Goal: Task Accomplishment & Management: Use online tool/utility

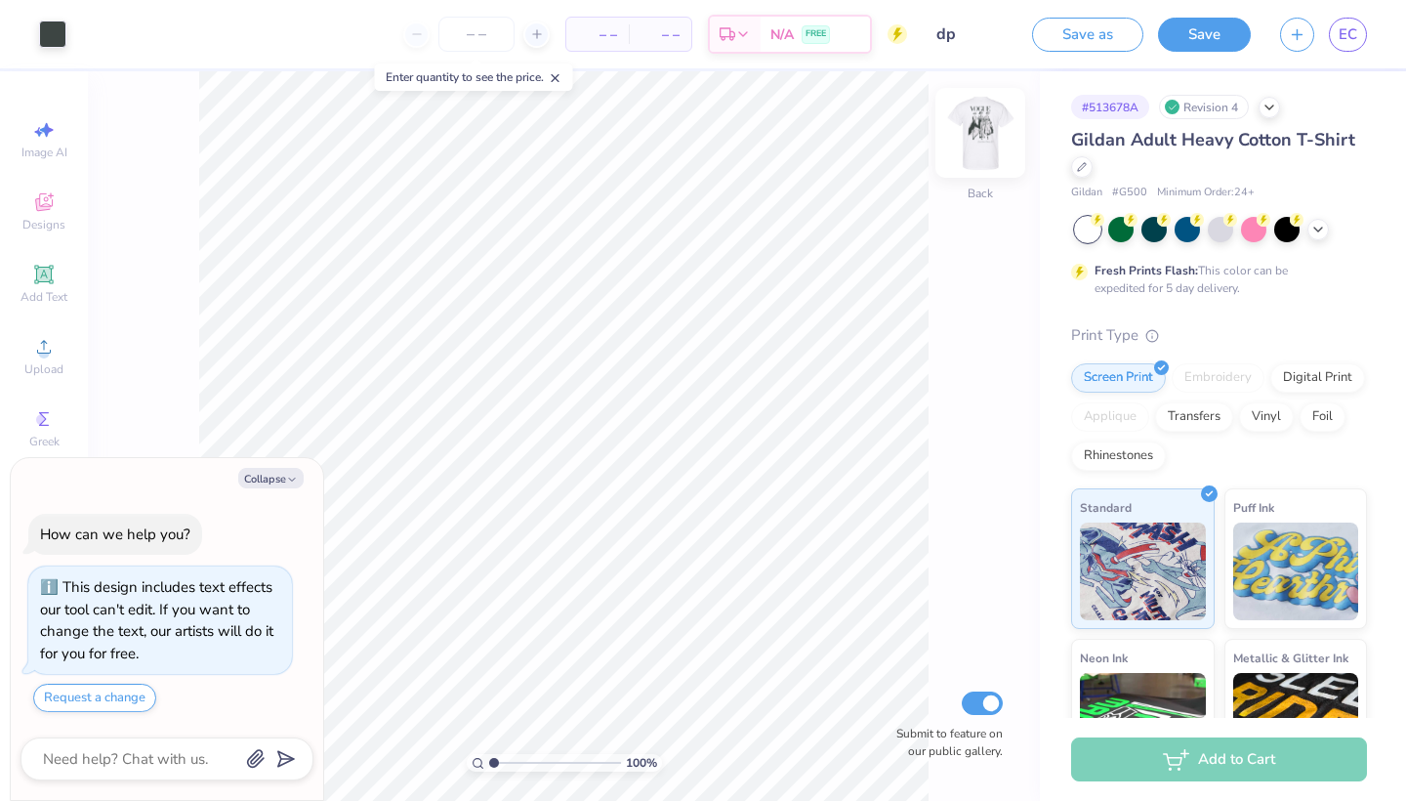
click at [975, 139] on img at bounding box center [980, 133] width 78 height 78
type textarea "x"
type input "4.38"
type textarea "x"
type input "11.21"
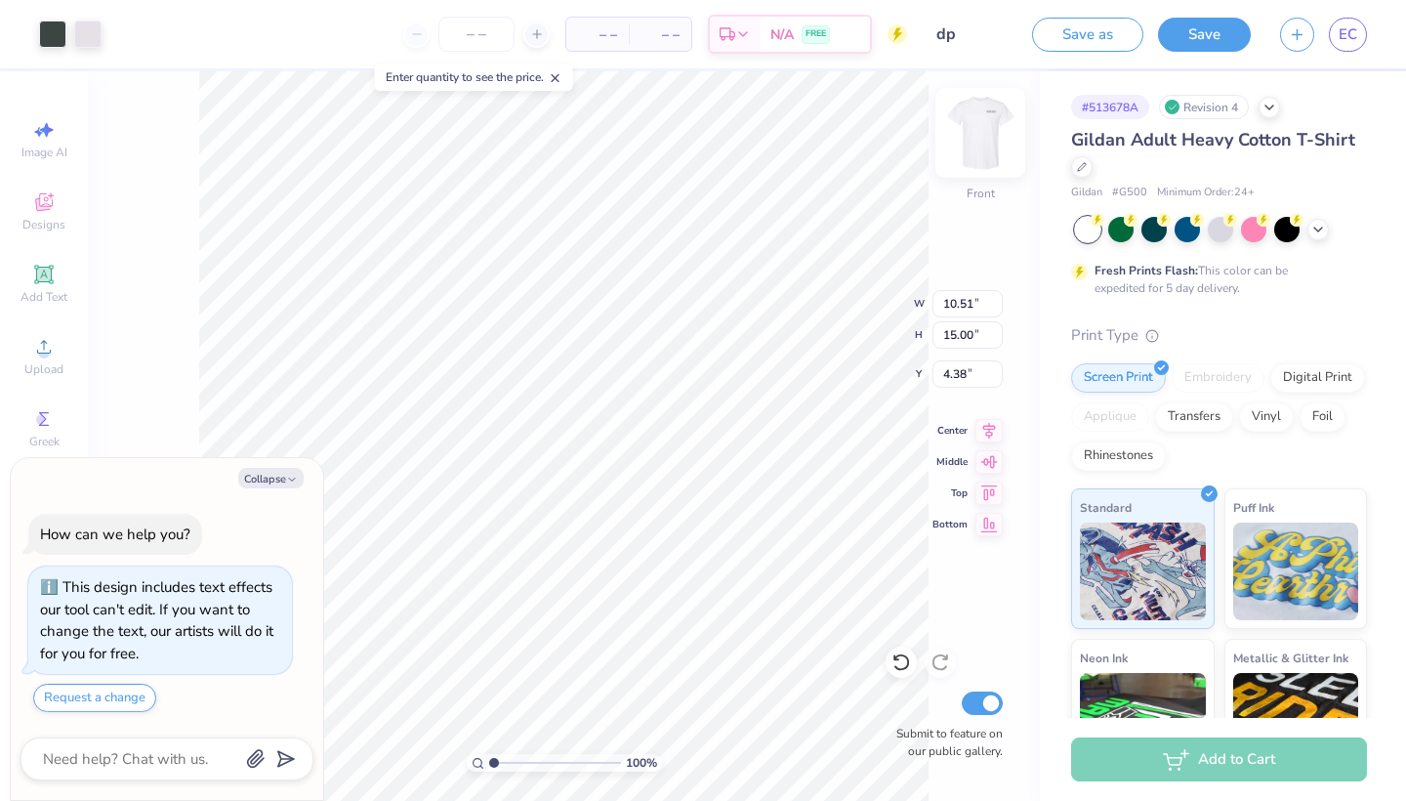
type input "16.00"
click at [986, 433] on icon at bounding box center [989, 428] width 13 height 17
type textarea "x"
type input "0.36"
type input "0.34"
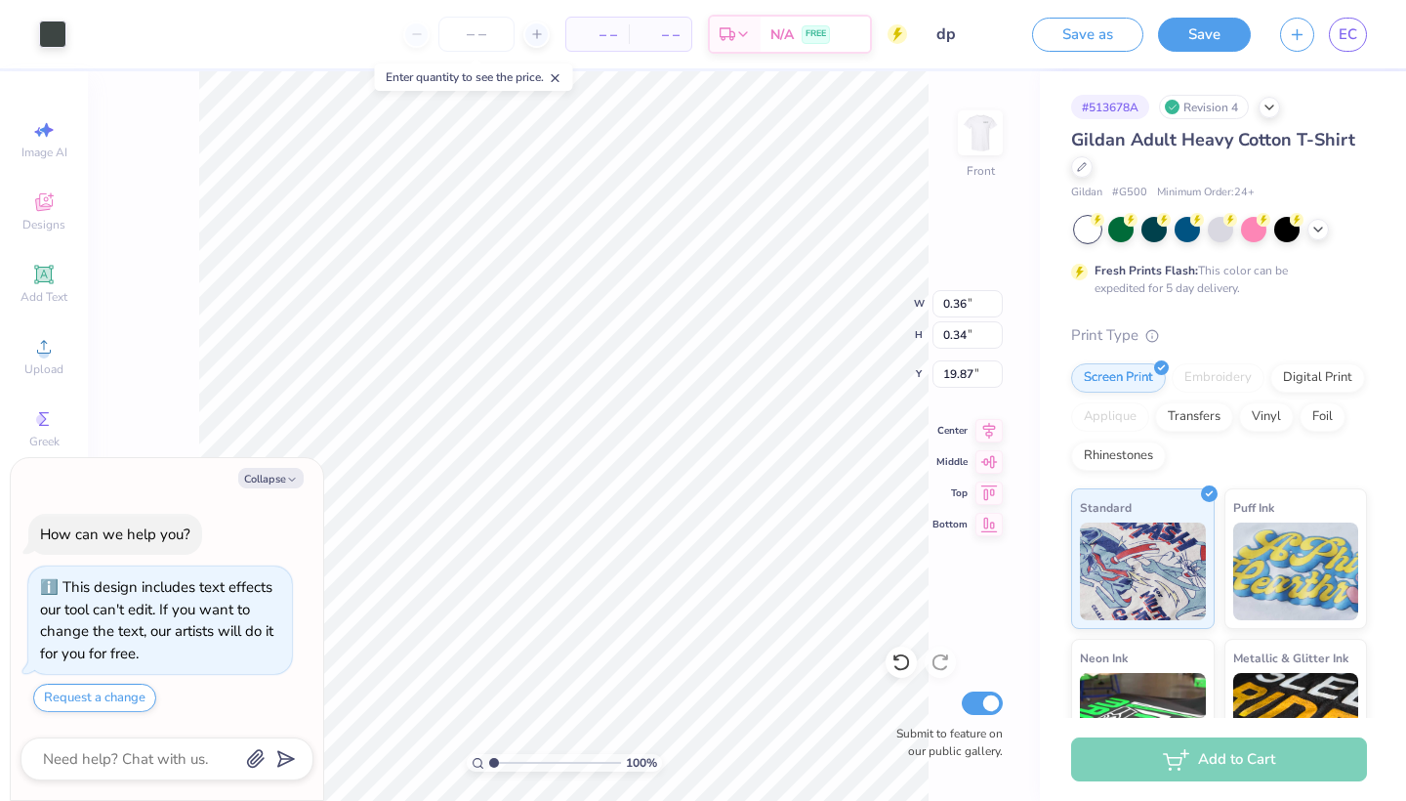
type input "19.87"
type textarea "x"
type input "2.62"
type input "0.68"
click at [270, 484] on button "Collapse" at bounding box center [270, 478] width 65 height 21
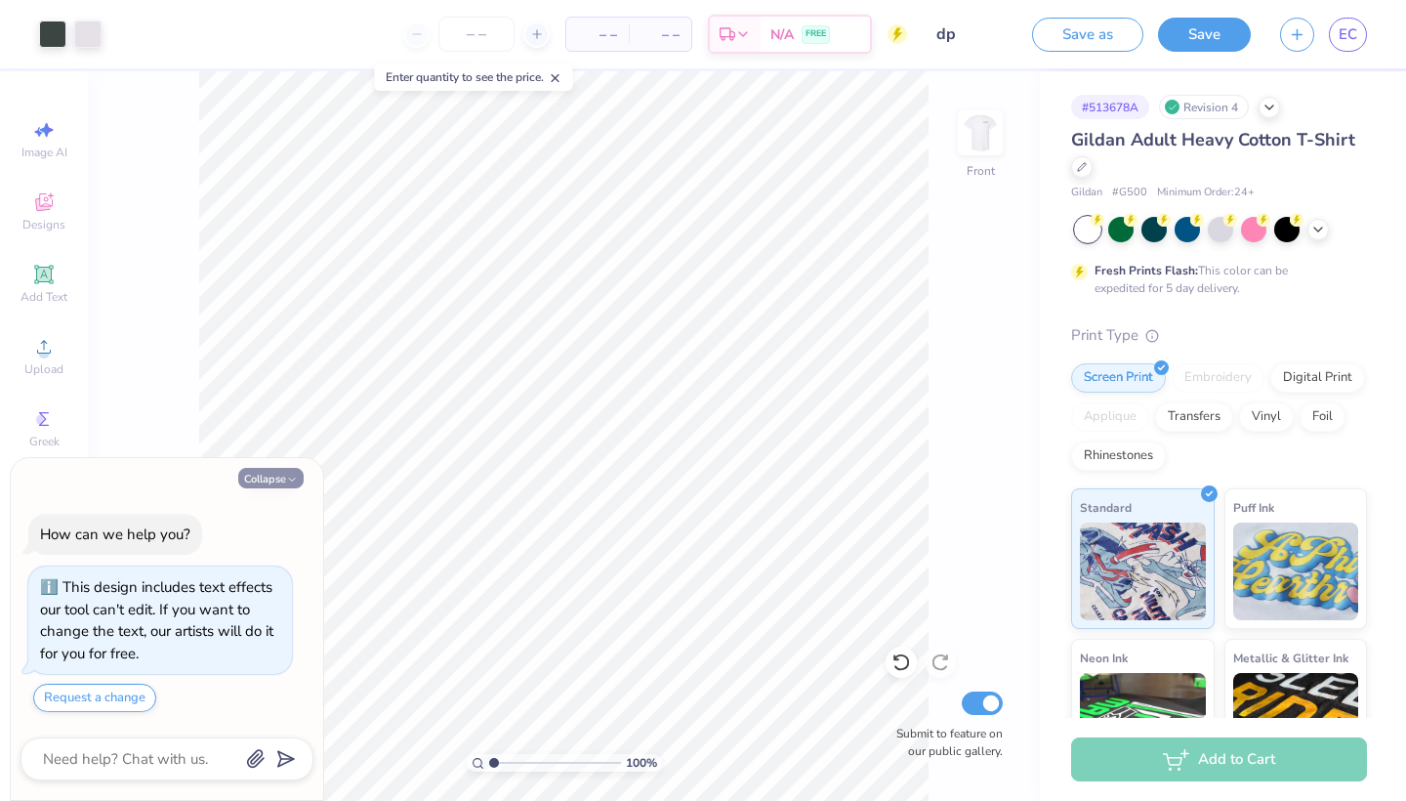
type textarea "x"
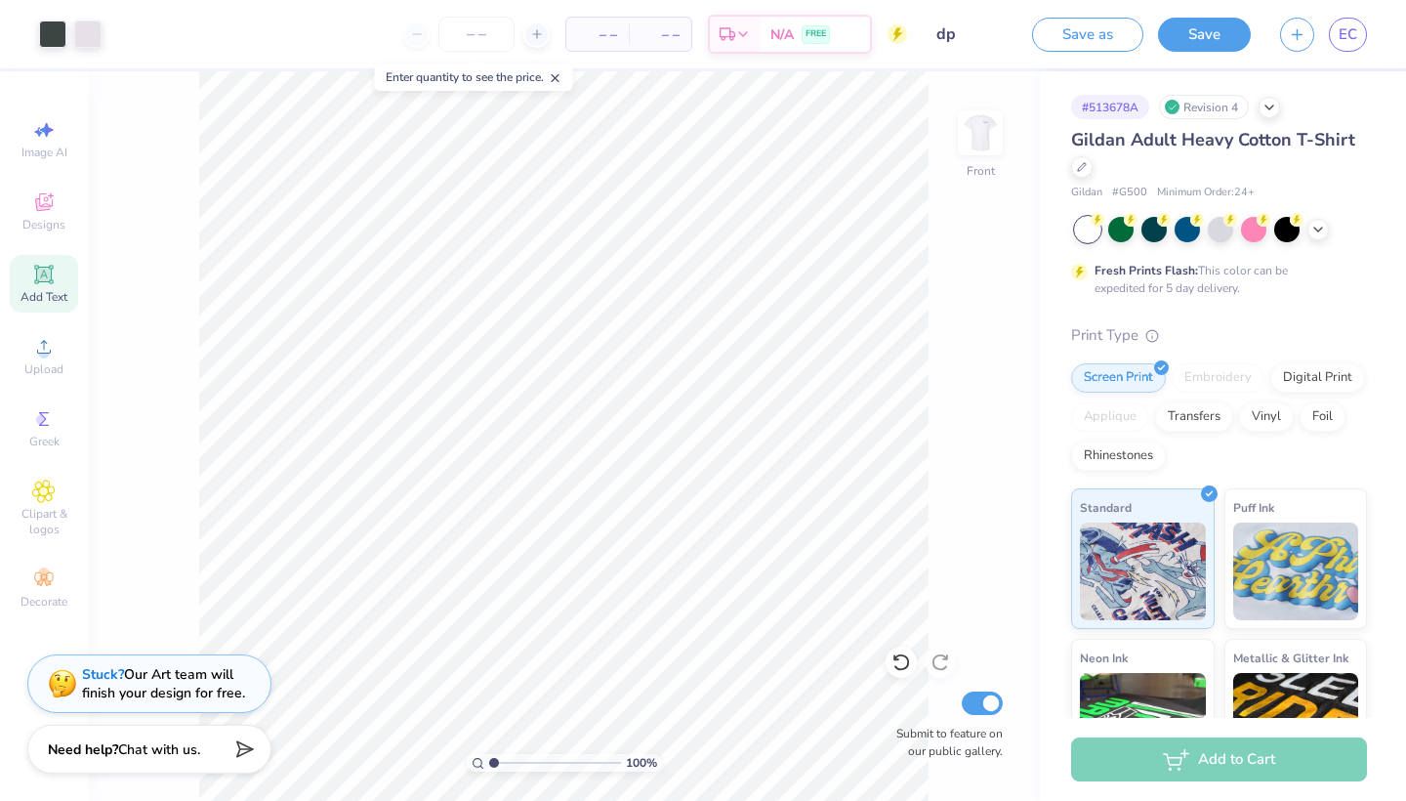
click at [50, 266] on icon at bounding box center [43, 274] width 19 height 19
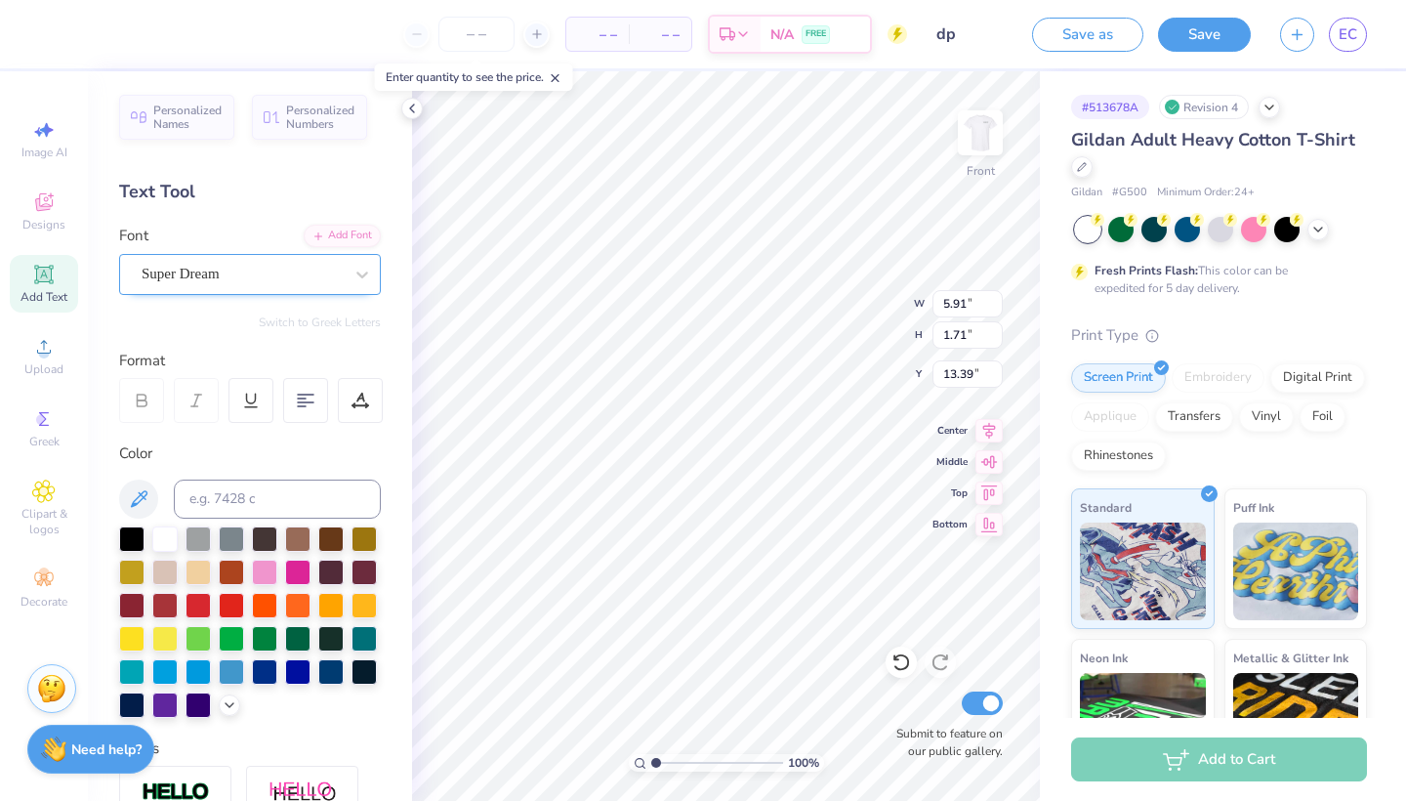
scroll to position [0, 5]
type textarea "Zeta Tau Alpha"
click at [312, 294] on div "Personalized Names Personalized Numbers Text Tool Add Font Font Super Dream Swi…" at bounding box center [250, 435] width 324 height 729
click at [304, 281] on div "Super Dream" at bounding box center [242, 274] width 205 height 30
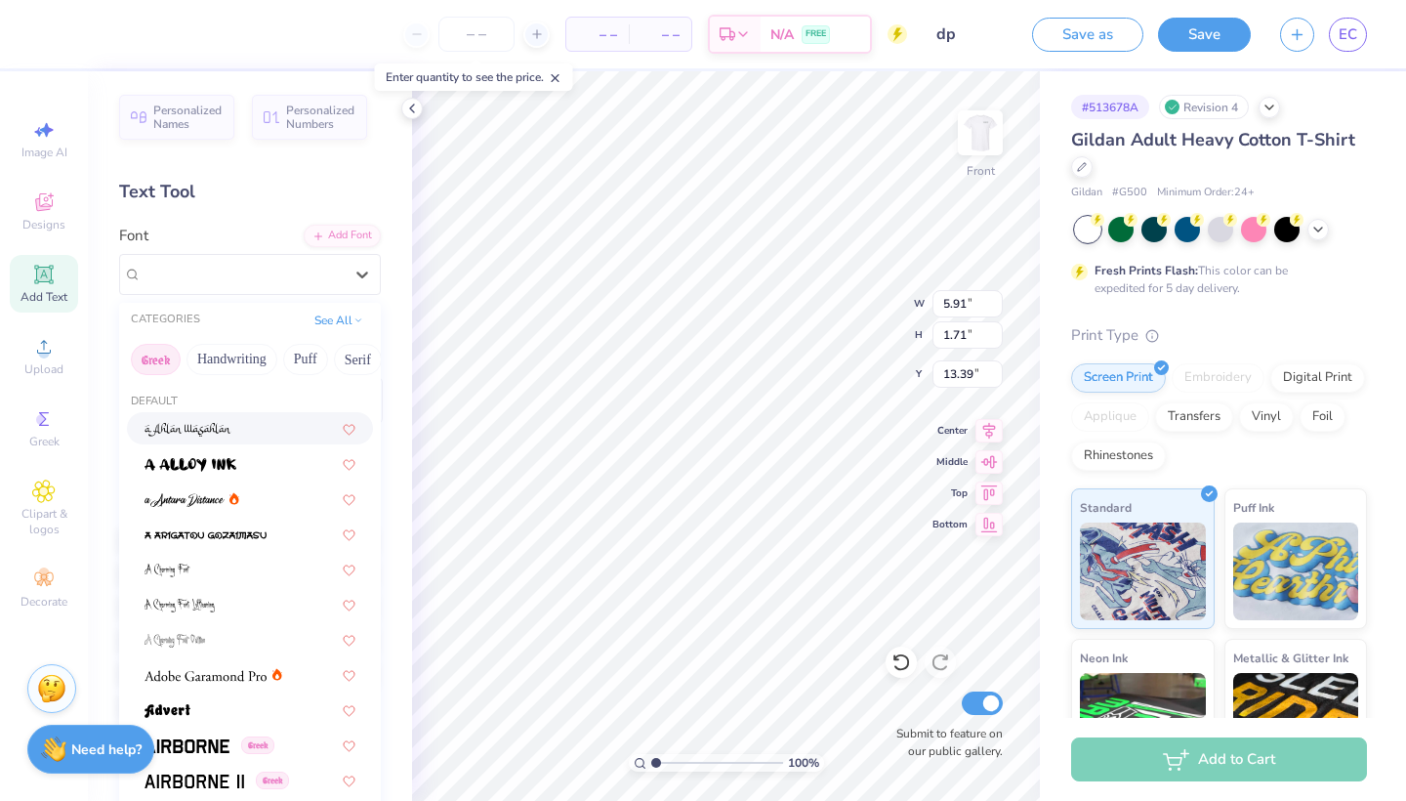
click at [159, 368] on button "Greek" at bounding box center [156, 359] width 50 height 31
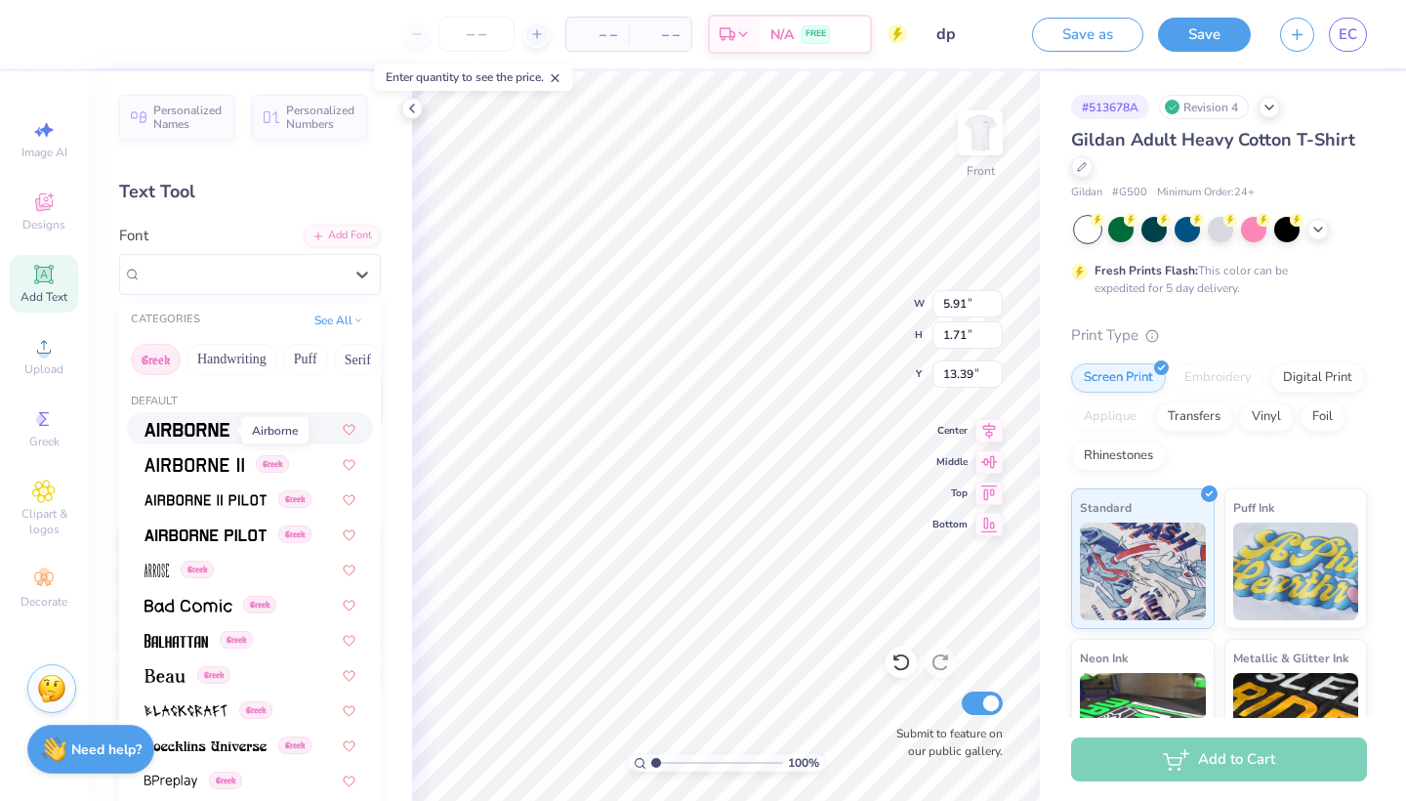
scroll to position [245, 0]
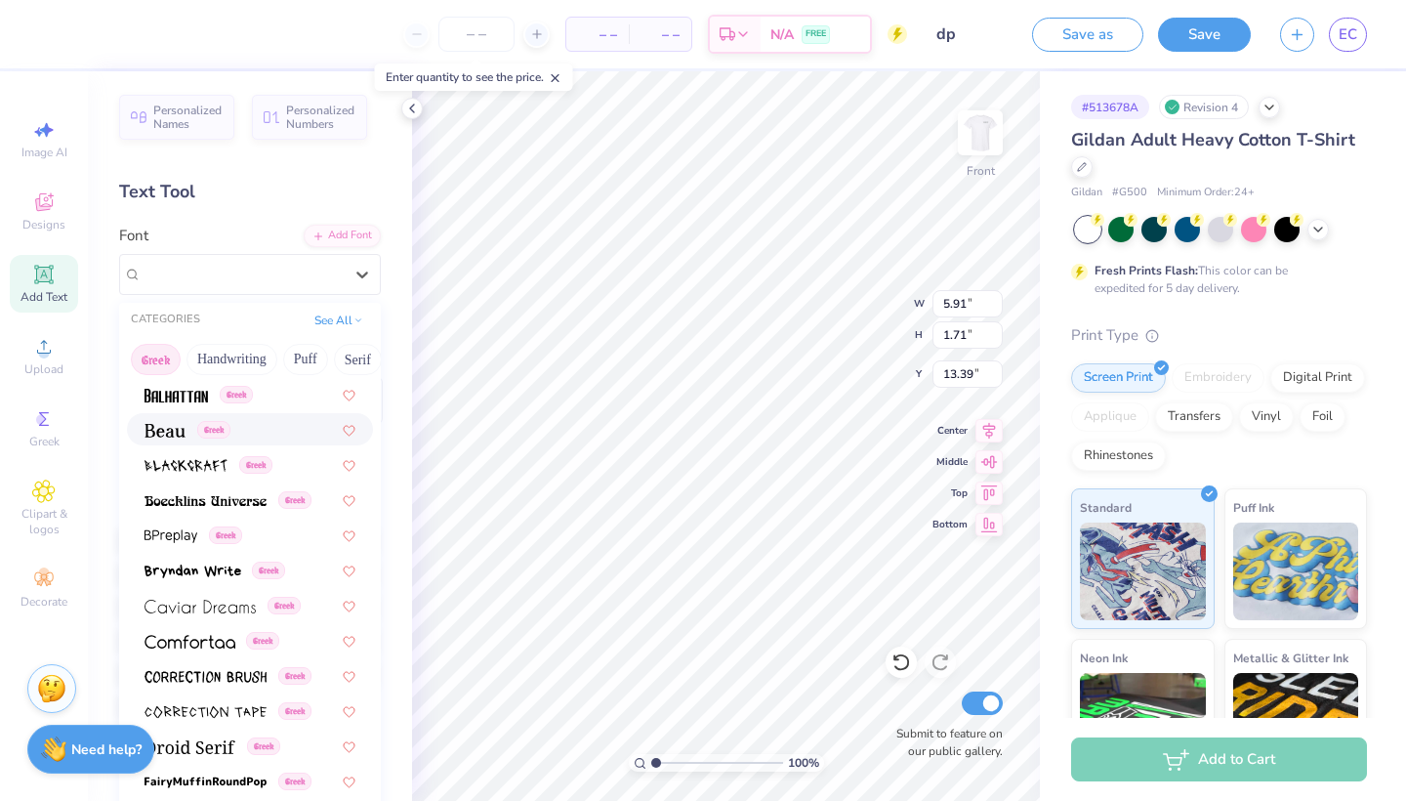
click at [165, 420] on div "Greek" at bounding box center [250, 429] width 246 height 32
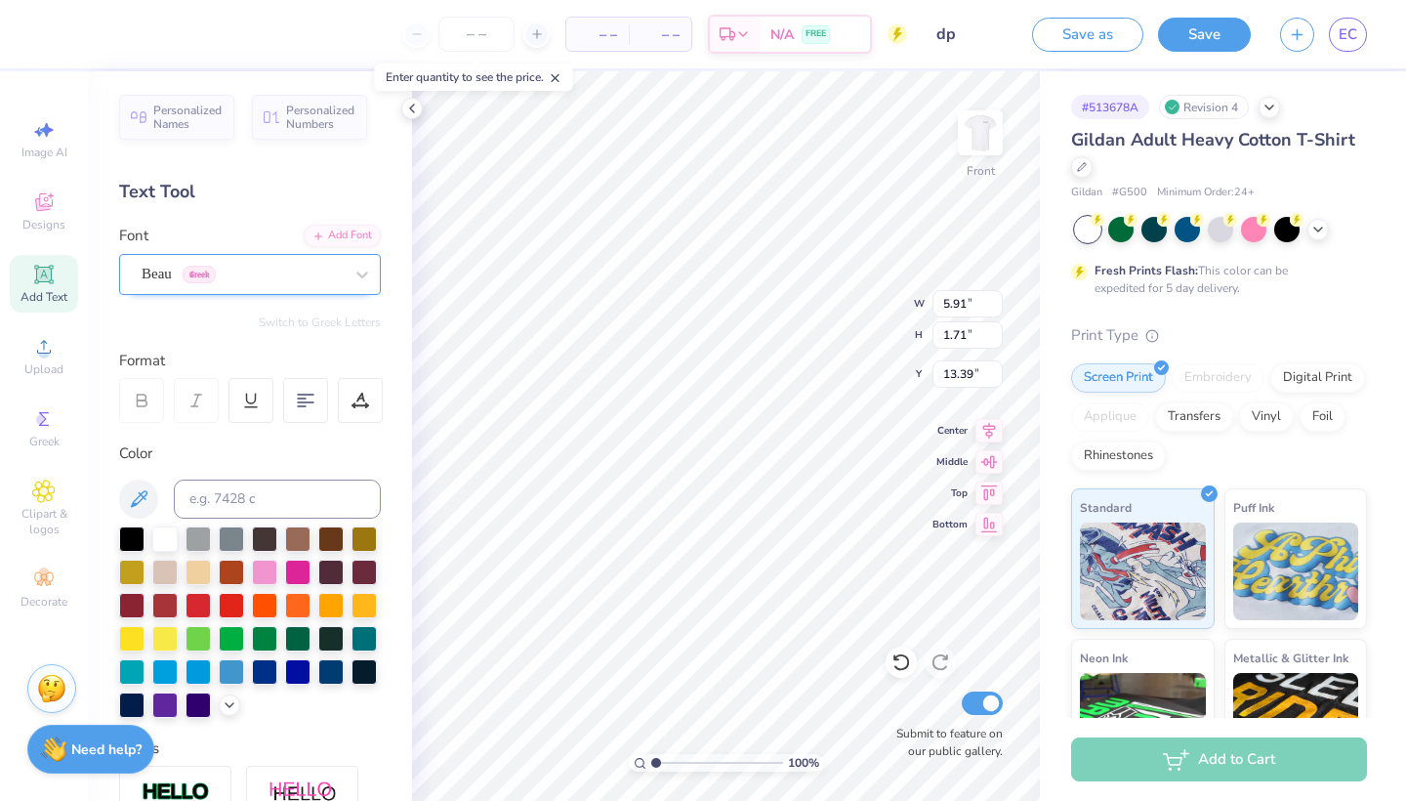
click at [203, 290] on div "Beau Greek" at bounding box center [250, 274] width 262 height 41
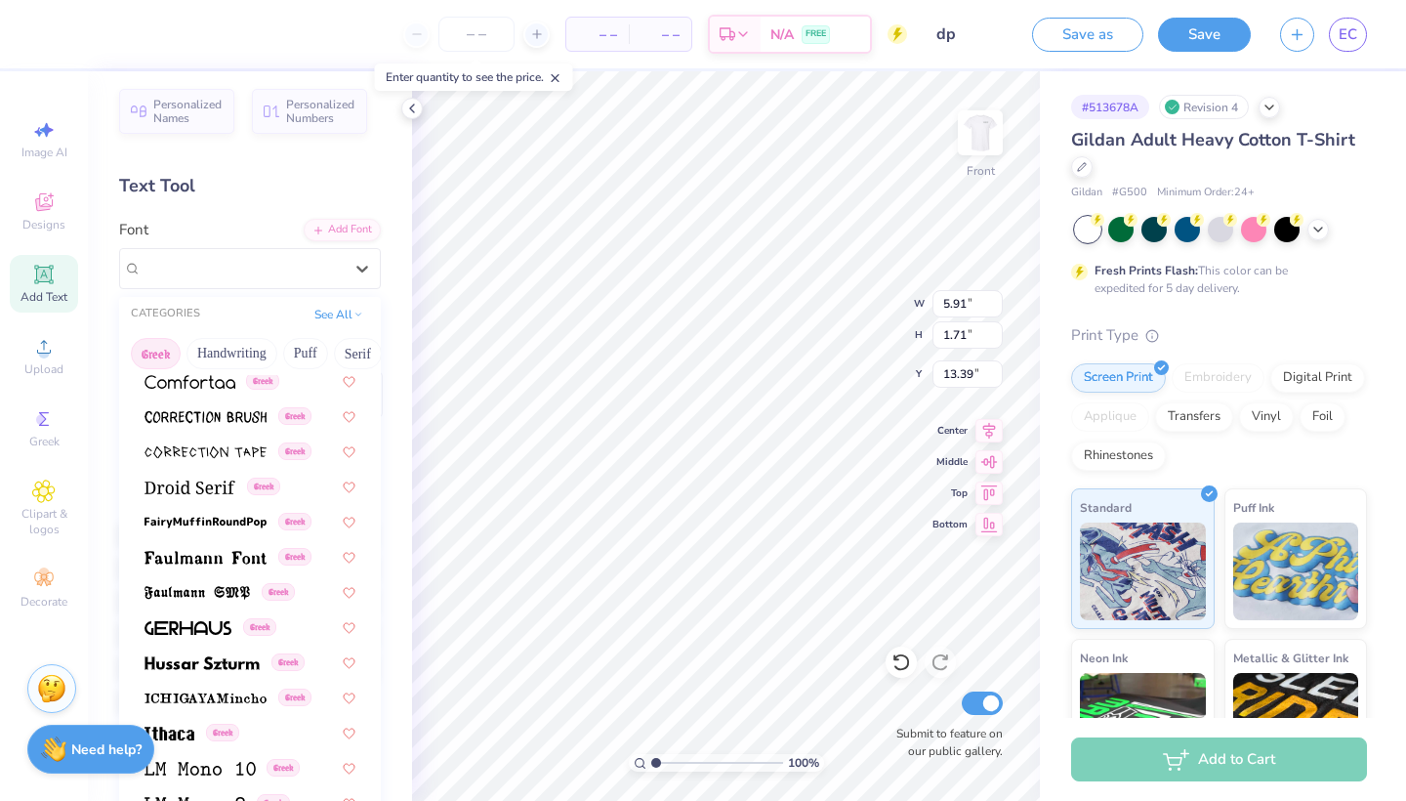
scroll to position [402, 0]
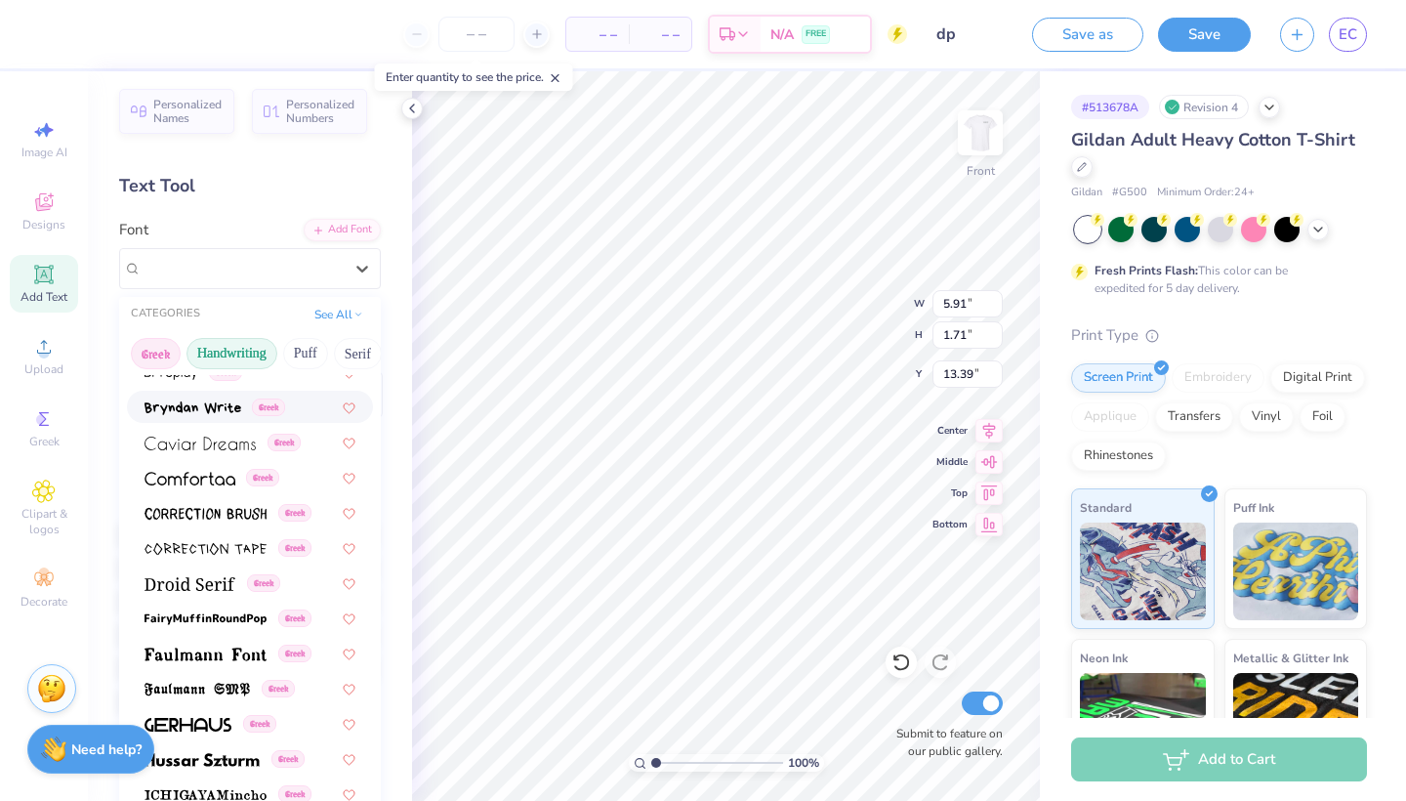
click at [250, 368] on button "Handwriting" at bounding box center [232, 353] width 91 height 31
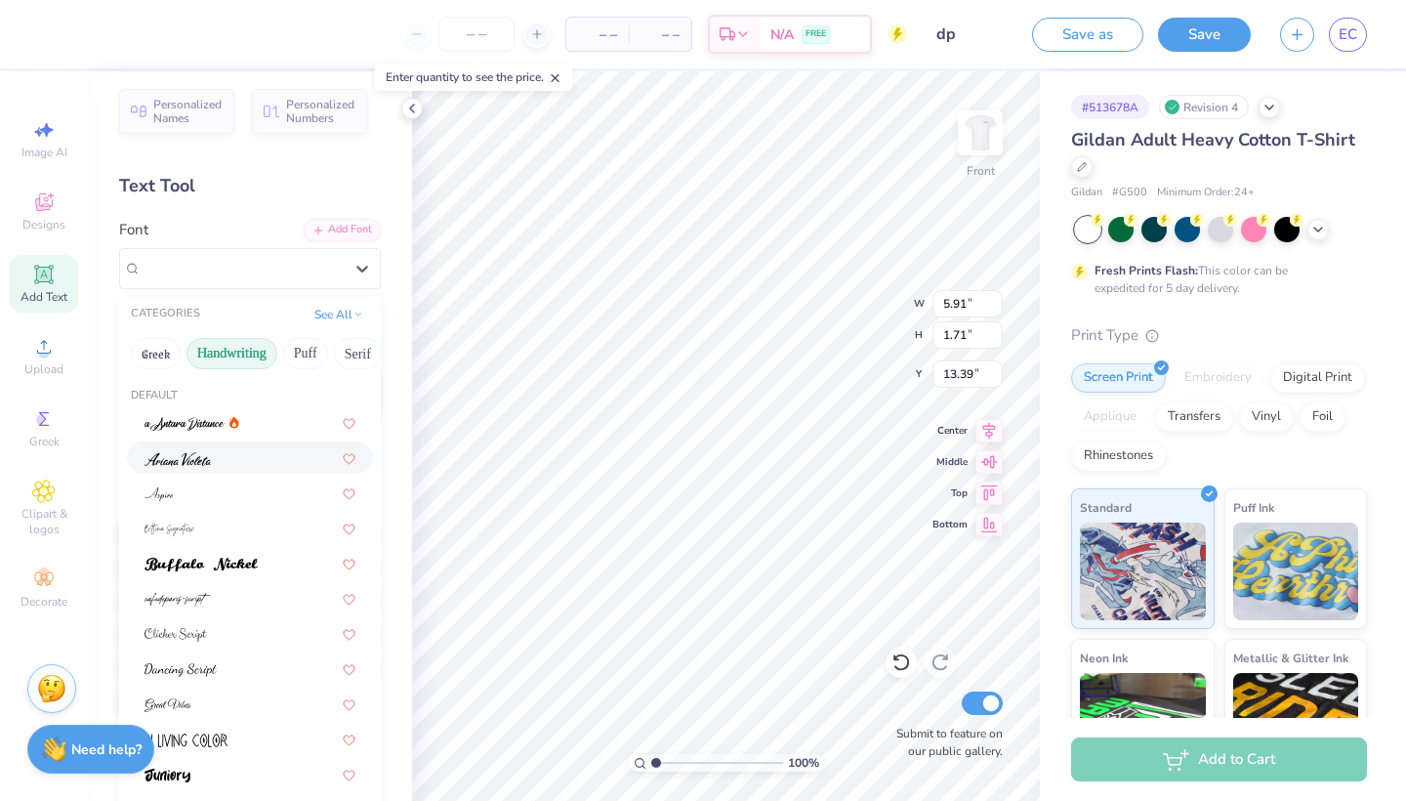
click at [206, 453] on img at bounding box center [178, 459] width 66 height 14
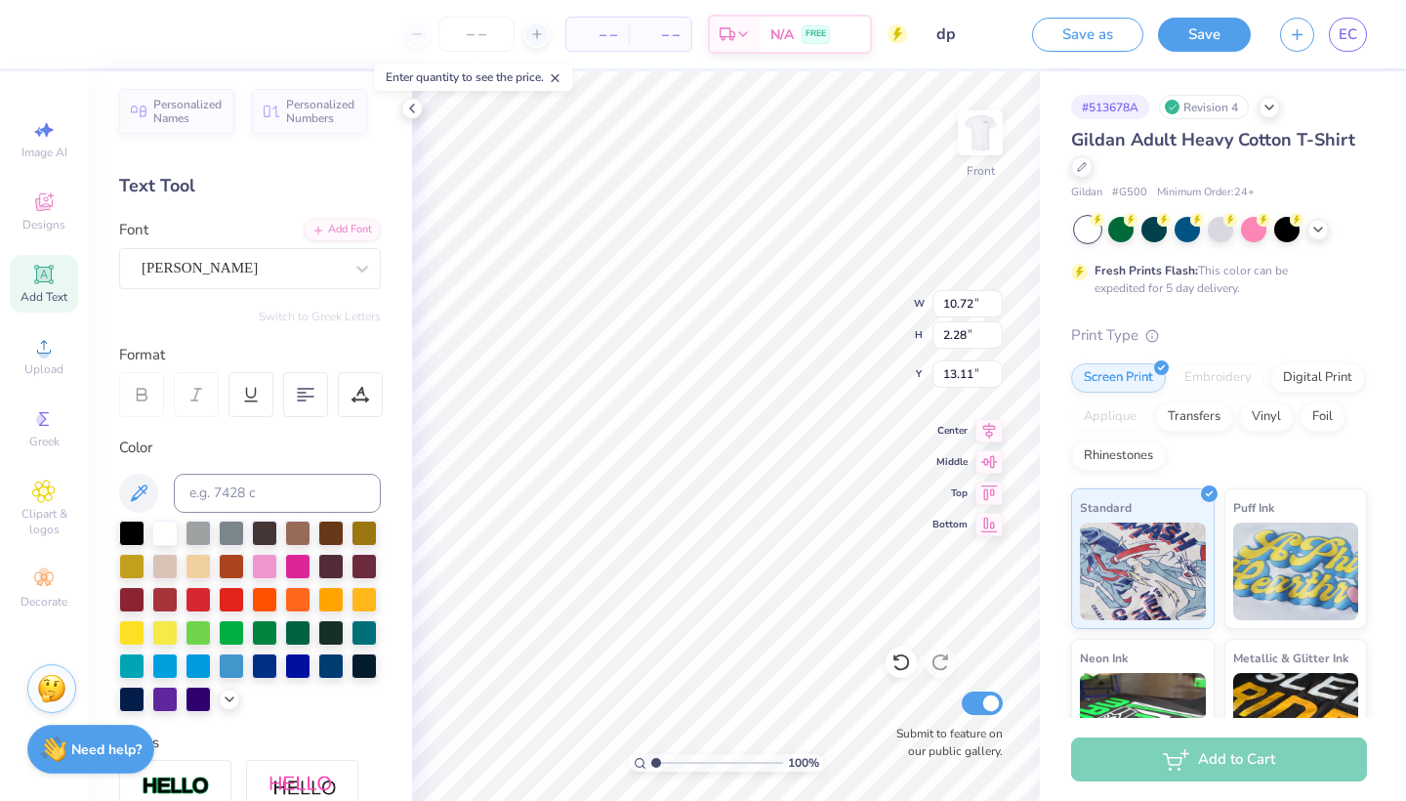
type input "2.10"
type input "4.80"
type input "1.02"
type input "3.00"
click at [131, 535] on div at bounding box center [131, 531] width 25 height 25
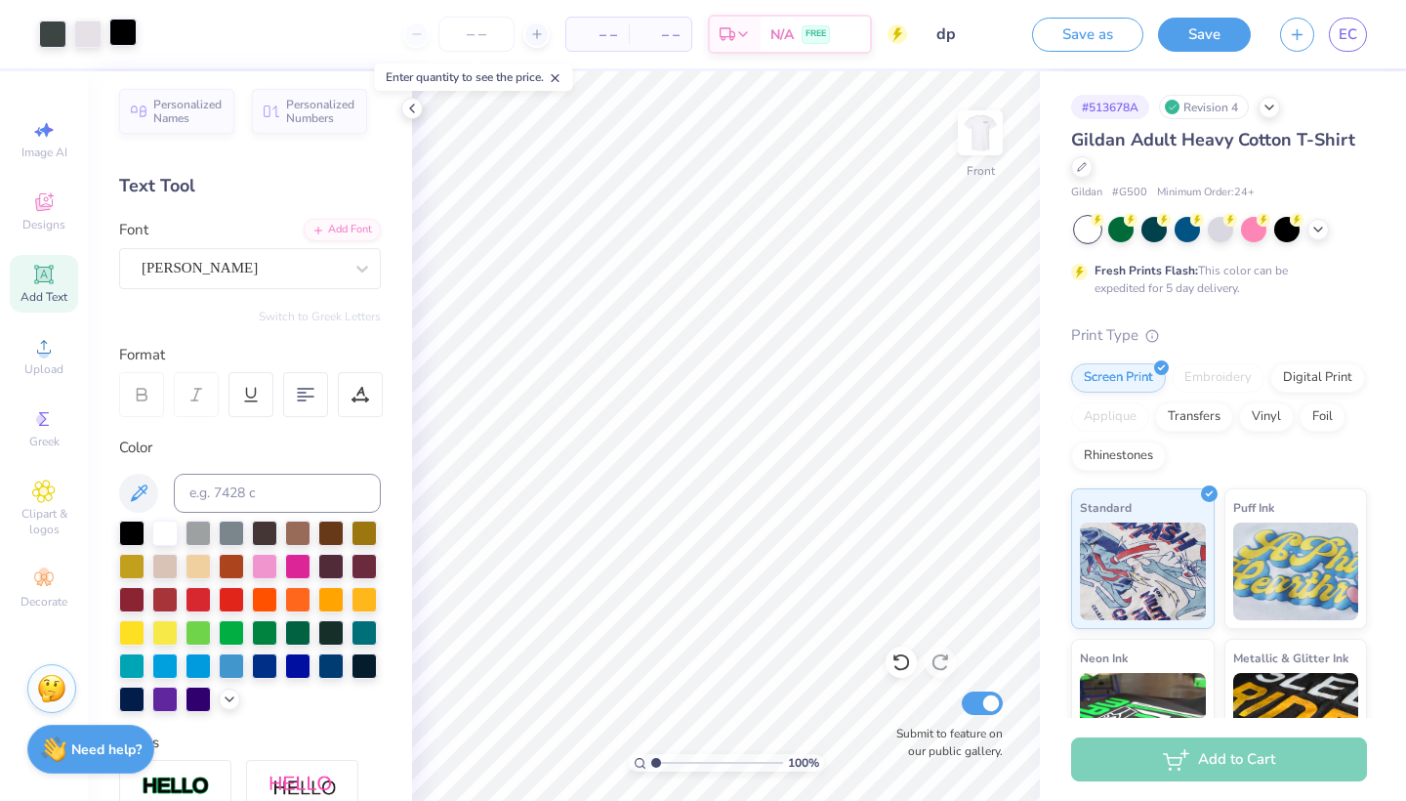
click at [120, 35] on div at bounding box center [122, 32] width 27 height 27
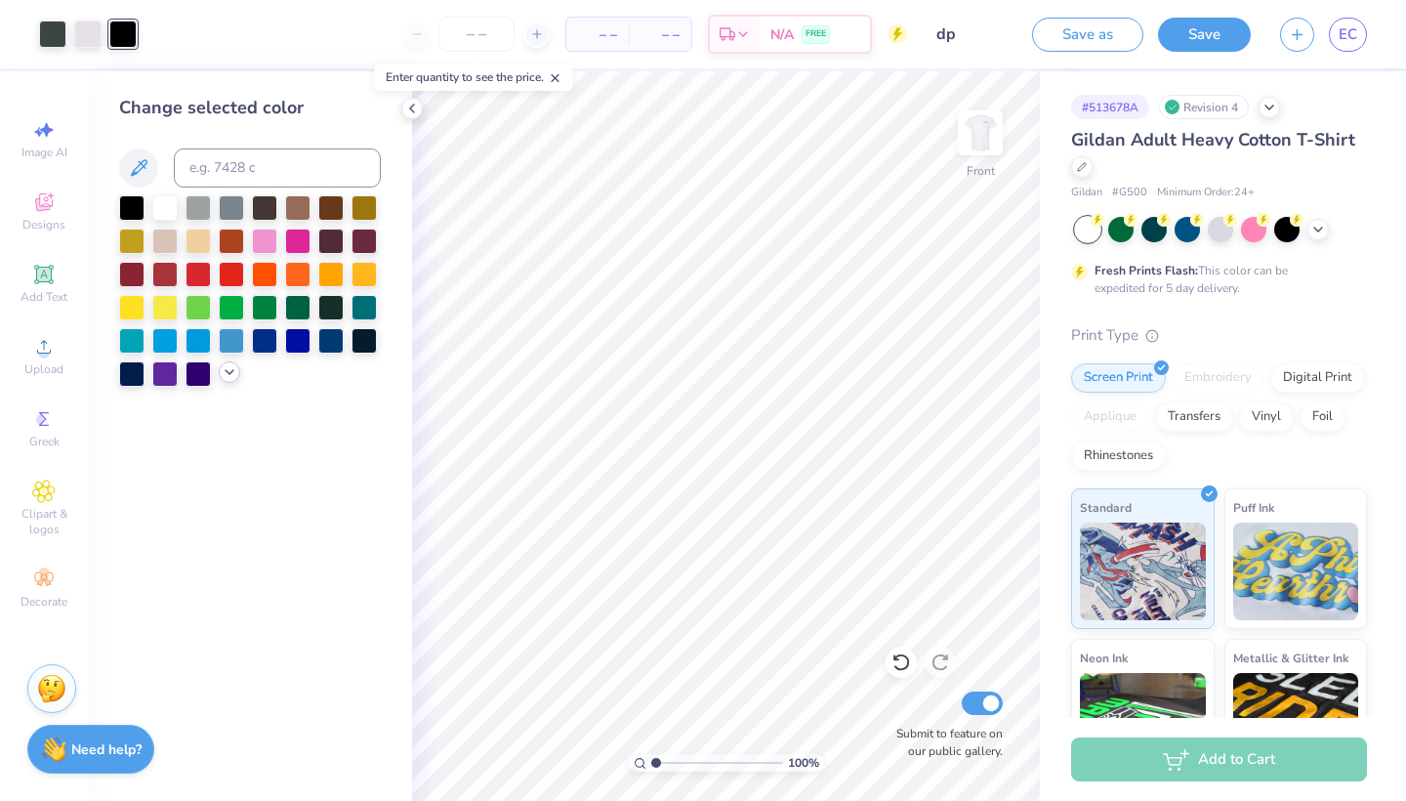
click at [231, 373] on icon at bounding box center [230, 372] width 16 height 16
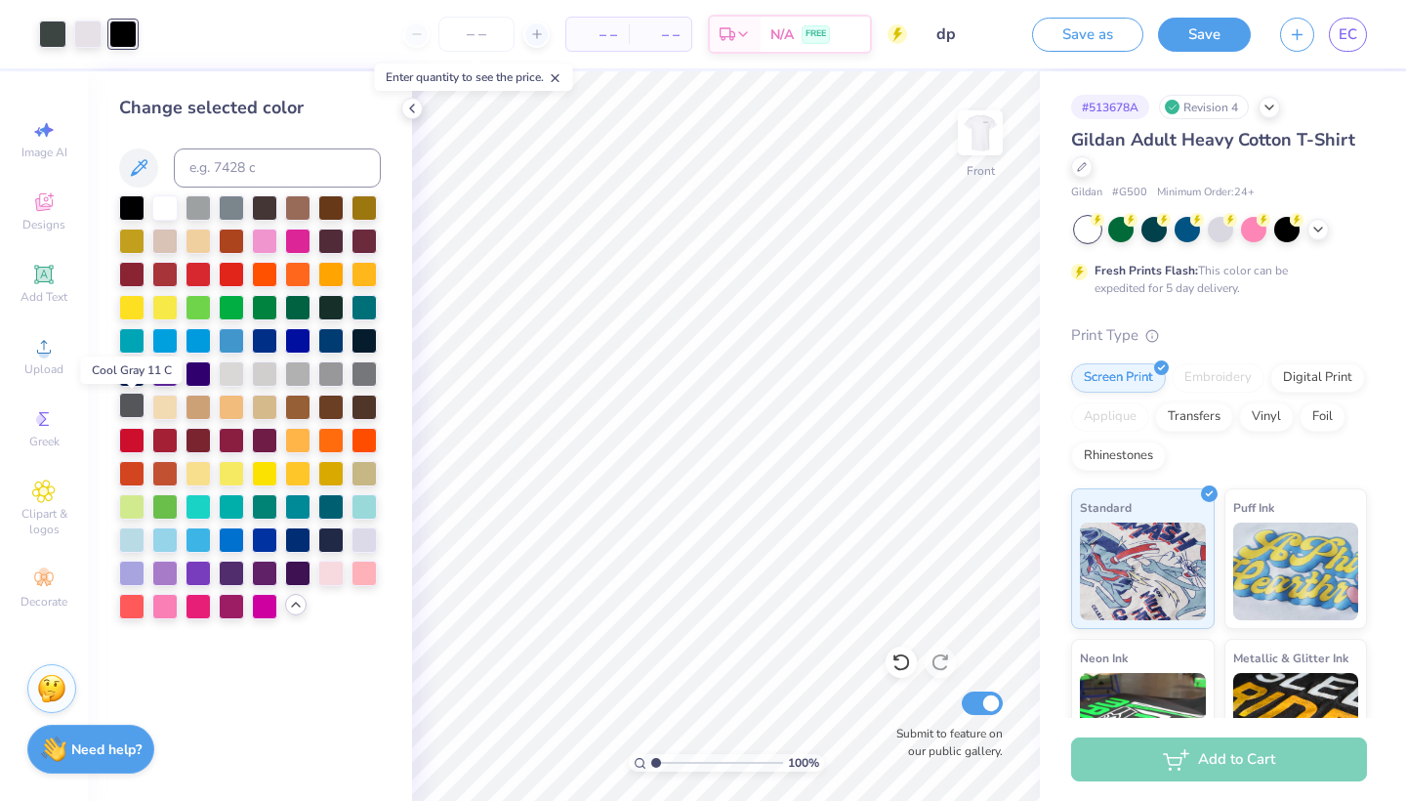
click at [126, 409] on div at bounding box center [131, 405] width 25 height 25
click at [57, 37] on div at bounding box center [52, 32] width 27 height 27
click at [252, 174] on input at bounding box center [277, 167] width 207 height 39
click at [130, 42] on div at bounding box center [122, 32] width 27 height 27
click at [225, 148] on div "Change selected color" at bounding box center [250, 357] width 262 height 524
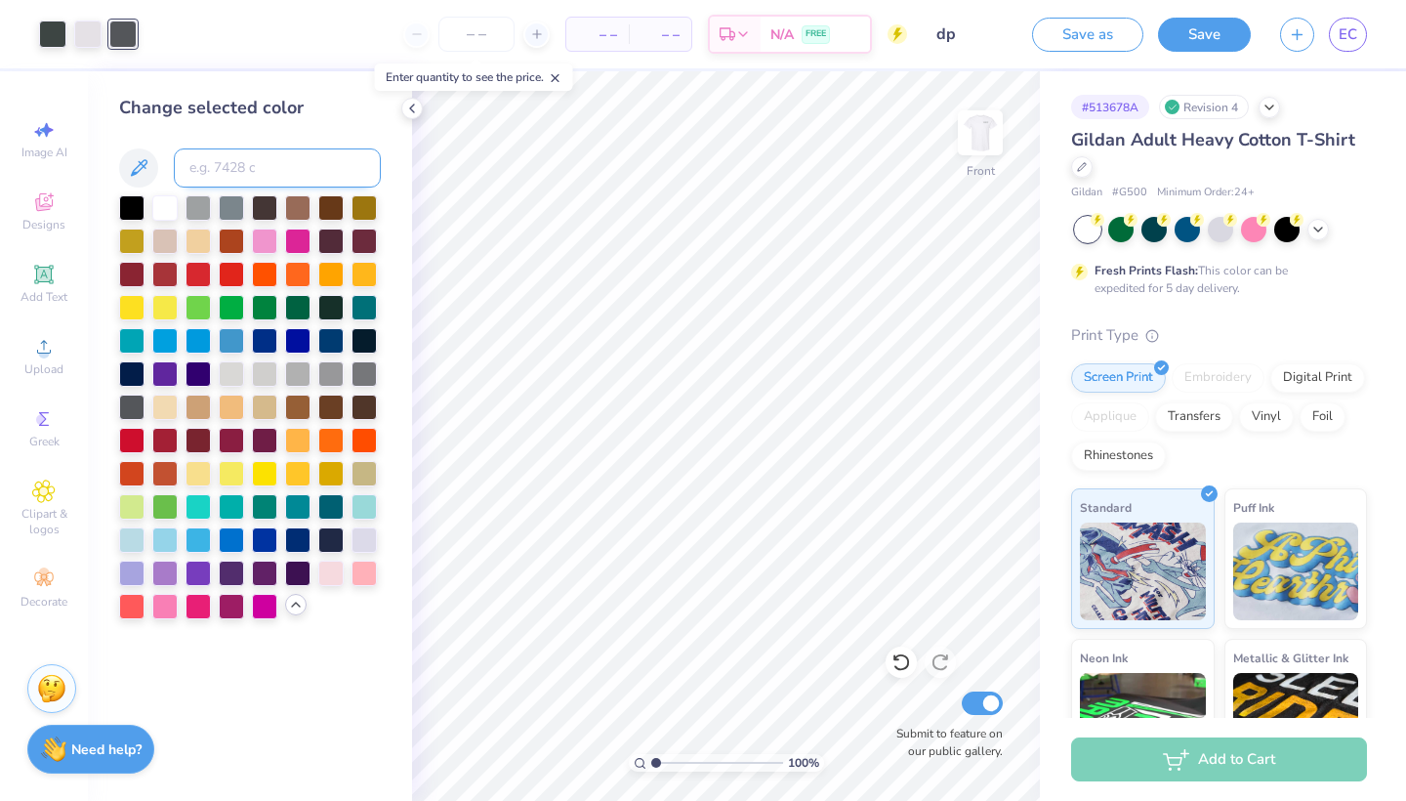
click at [225, 148] on input at bounding box center [277, 167] width 207 height 39
type input "446"
click at [413, 107] on icon at bounding box center [412, 109] width 16 height 16
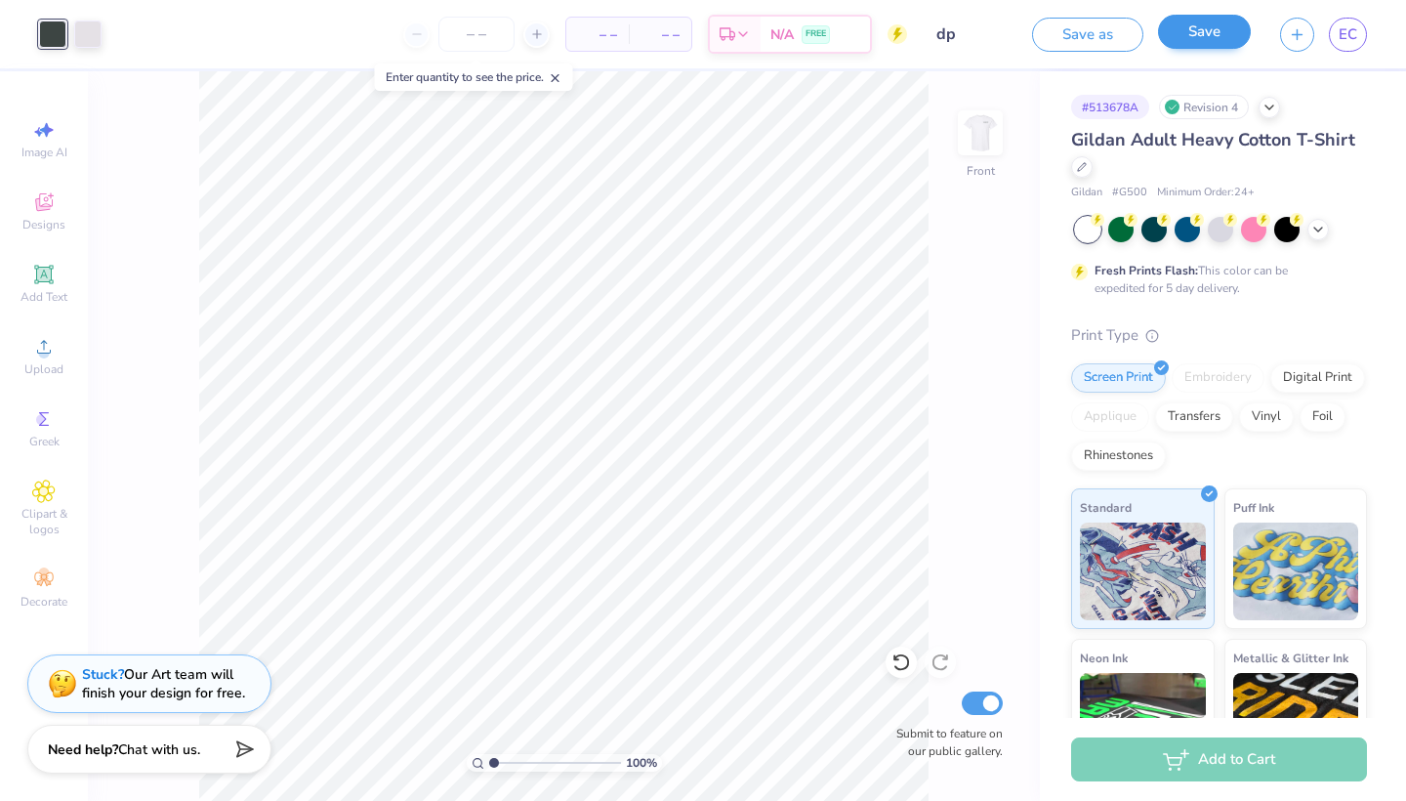
click at [1210, 30] on button "Save" at bounding box center [1204, 32] width 93 height 34
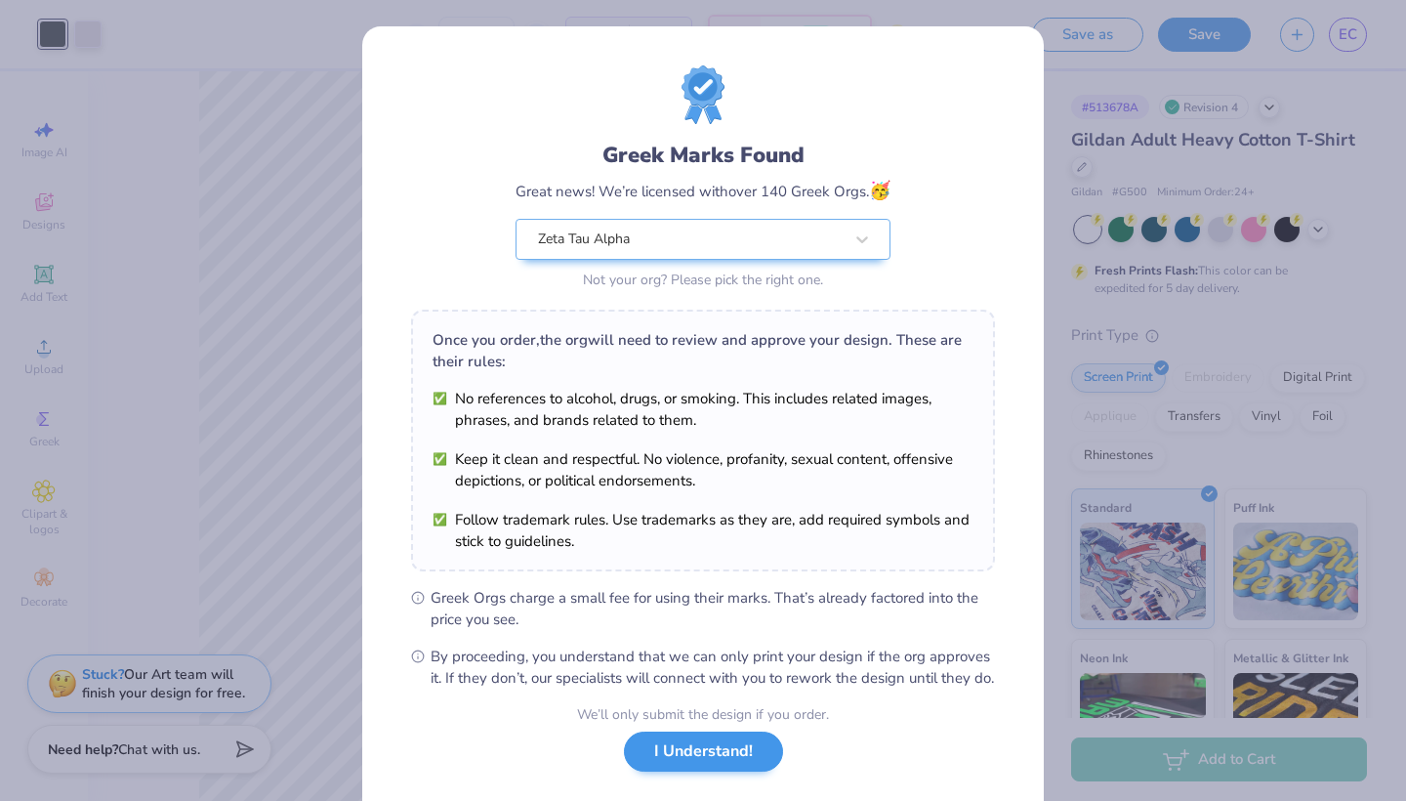
click at [689, 763] on button "I Understand!" at bounding box center [703, 751] width 159 height 40
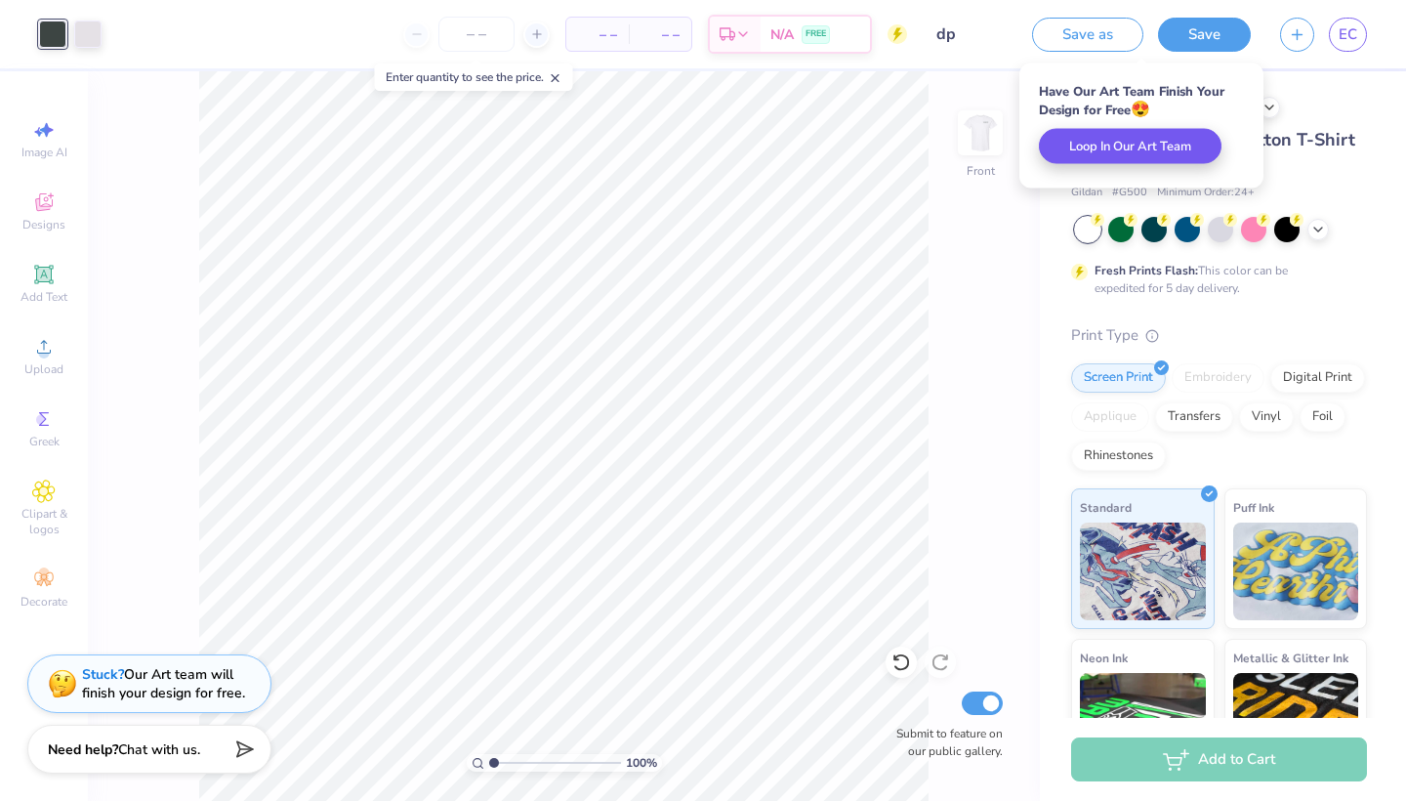
click at [1108, 153] on button "Loop In Our Art Team" at bounding box center [1130, 146] width 183 height 35
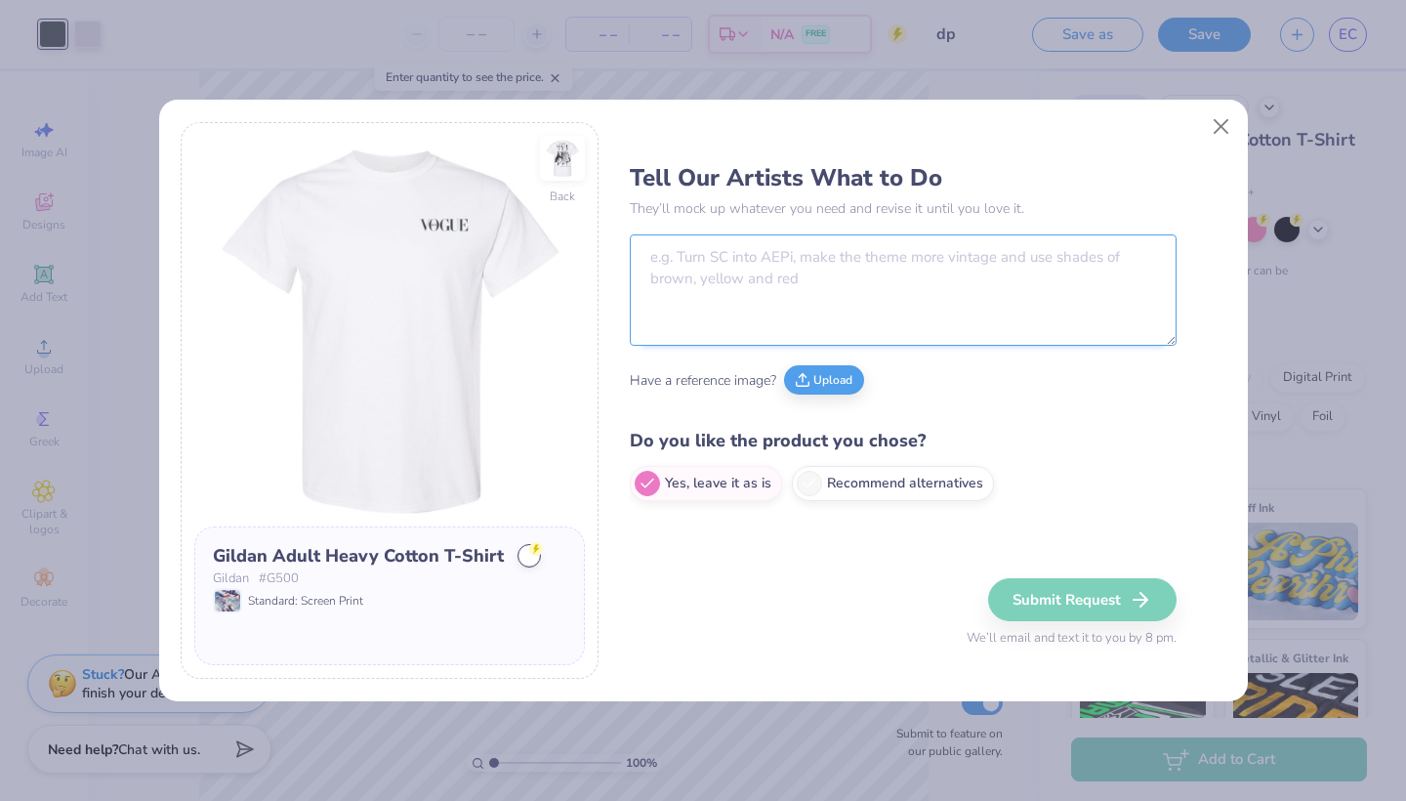
click at [760, 279] on textarea at bounding box center [903, 289] width 547 height 111
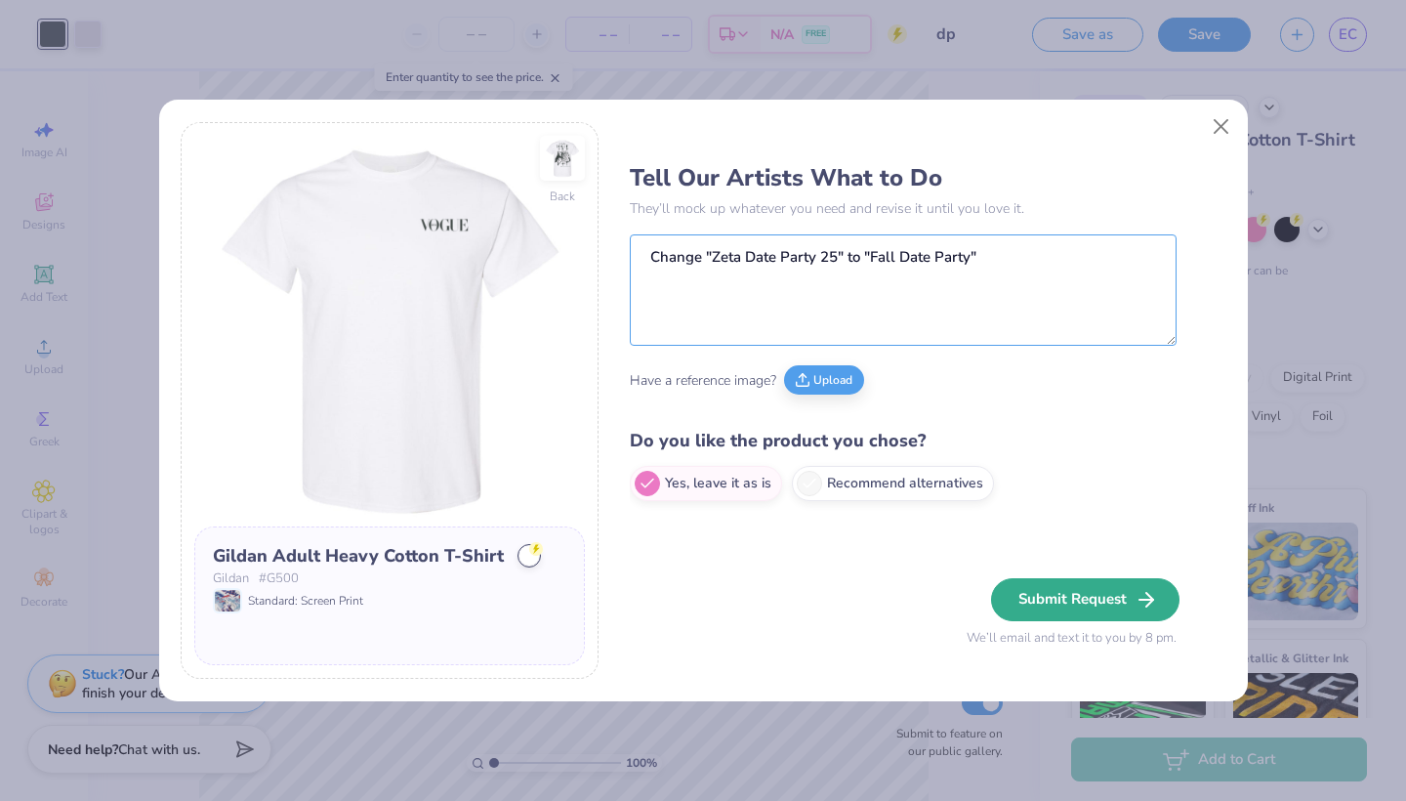
type textarea "Change "Zeta Date Party 25" to "Fall Date Party""
click at [1042, 618] on button "Submit Request" at bounding box center [1085, 599] width 188 height 43
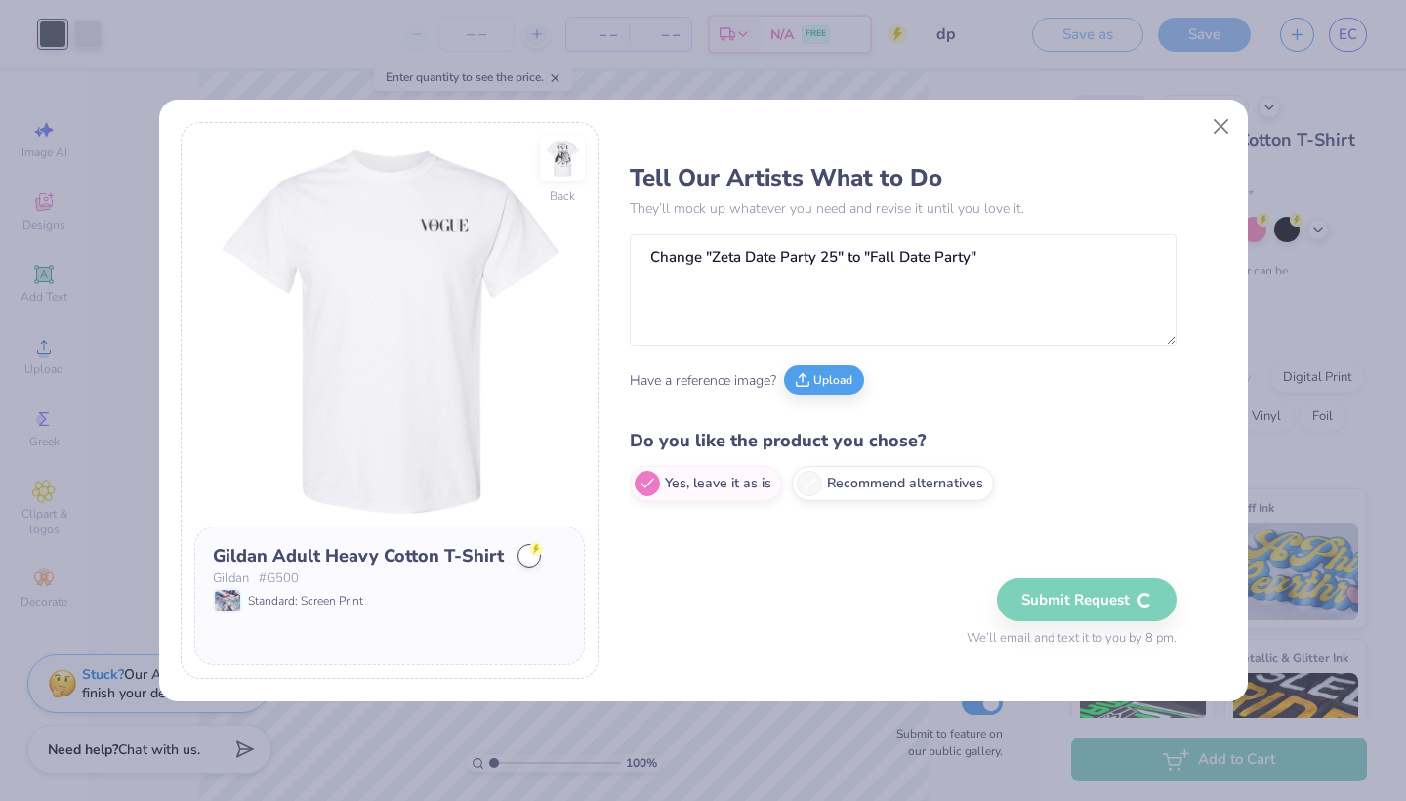
click at [1043, 611] on div "Submit Request We’ll email and text it to you by 8 pm." at bounding box center [1072, 613] width 210 height 70
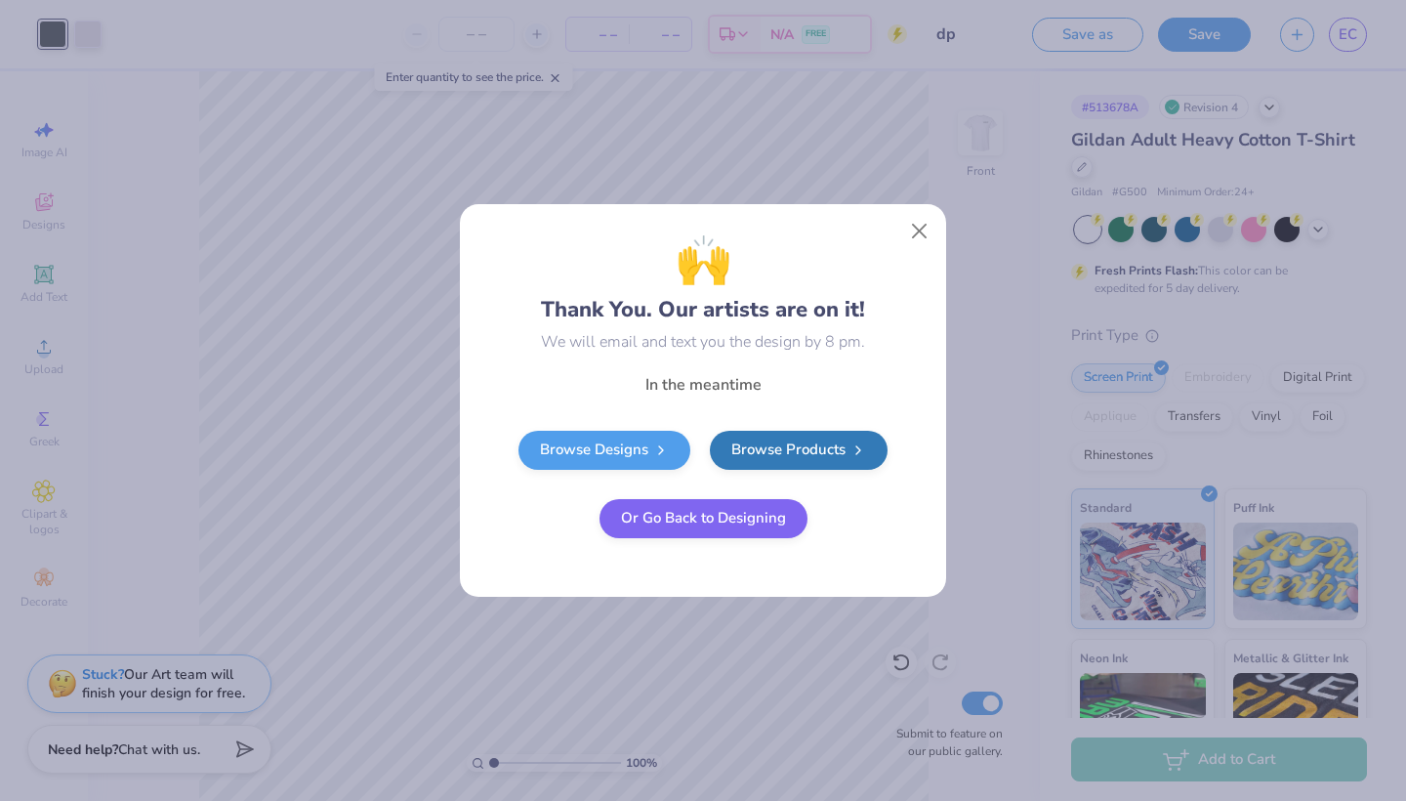
click at [705, 526] on button "Or Go Back to Designing" at bounding box center [704, 518] width 208 height 39
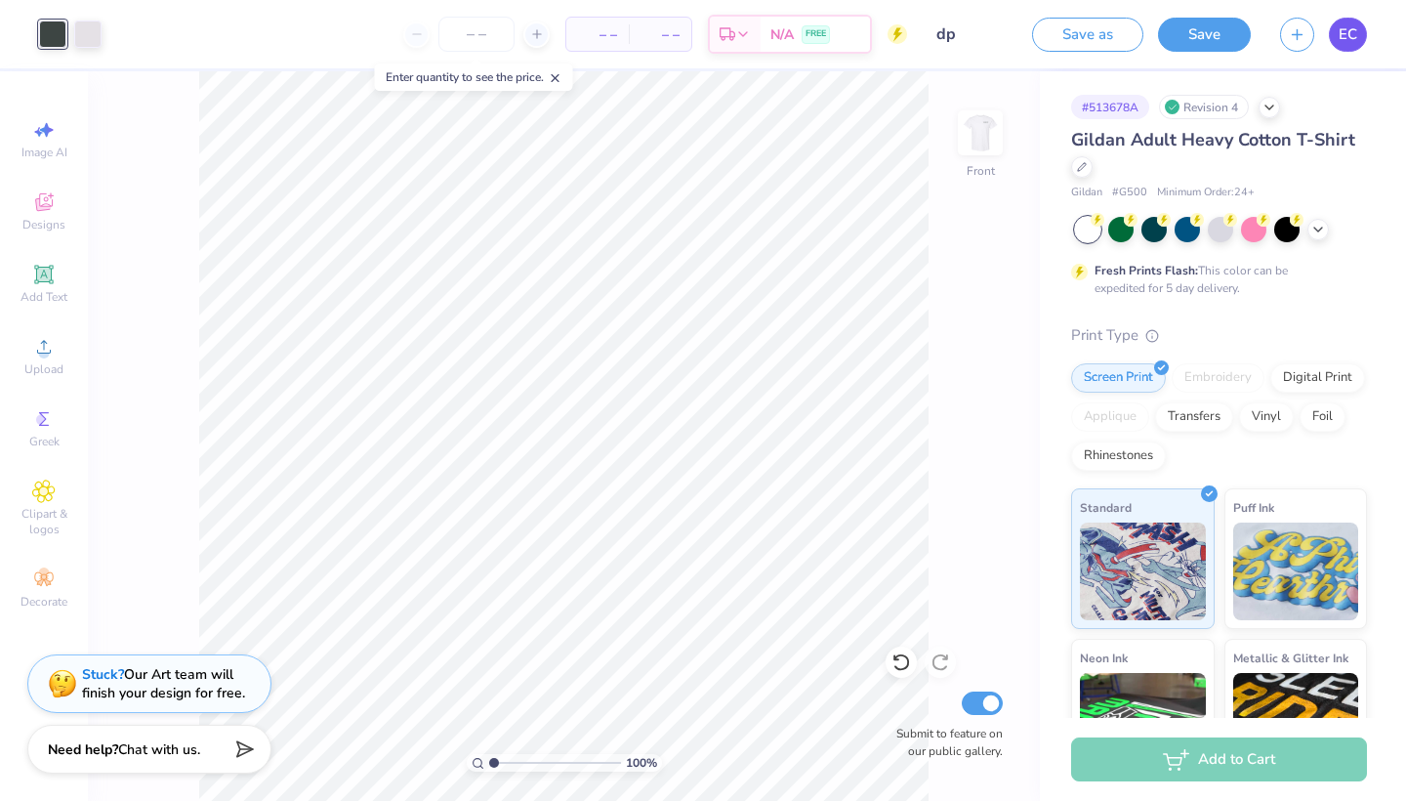
click at [1344, 44] on span "EC" at bounding box center [1348, 34] width 19 height 22
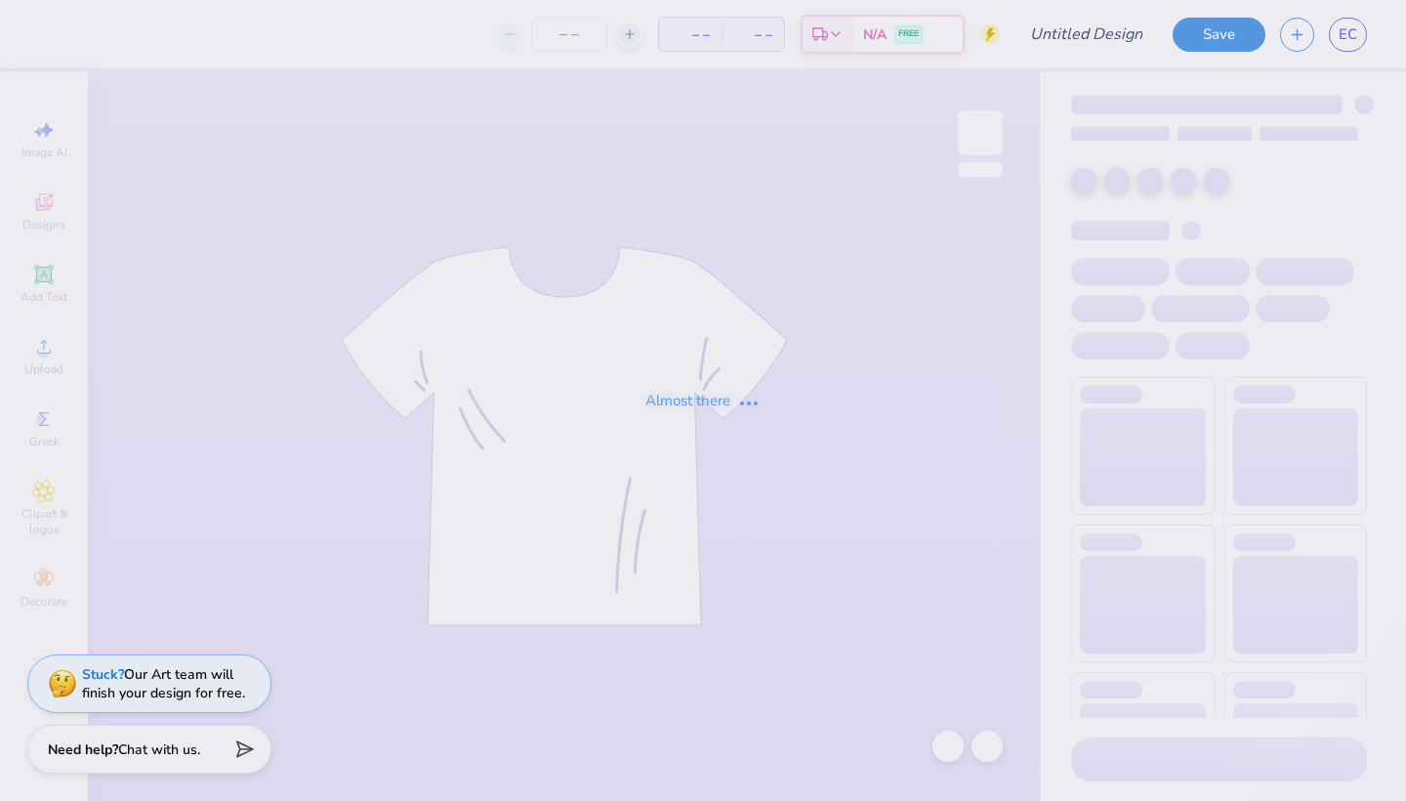
type input "dp vogue"
type input "50"
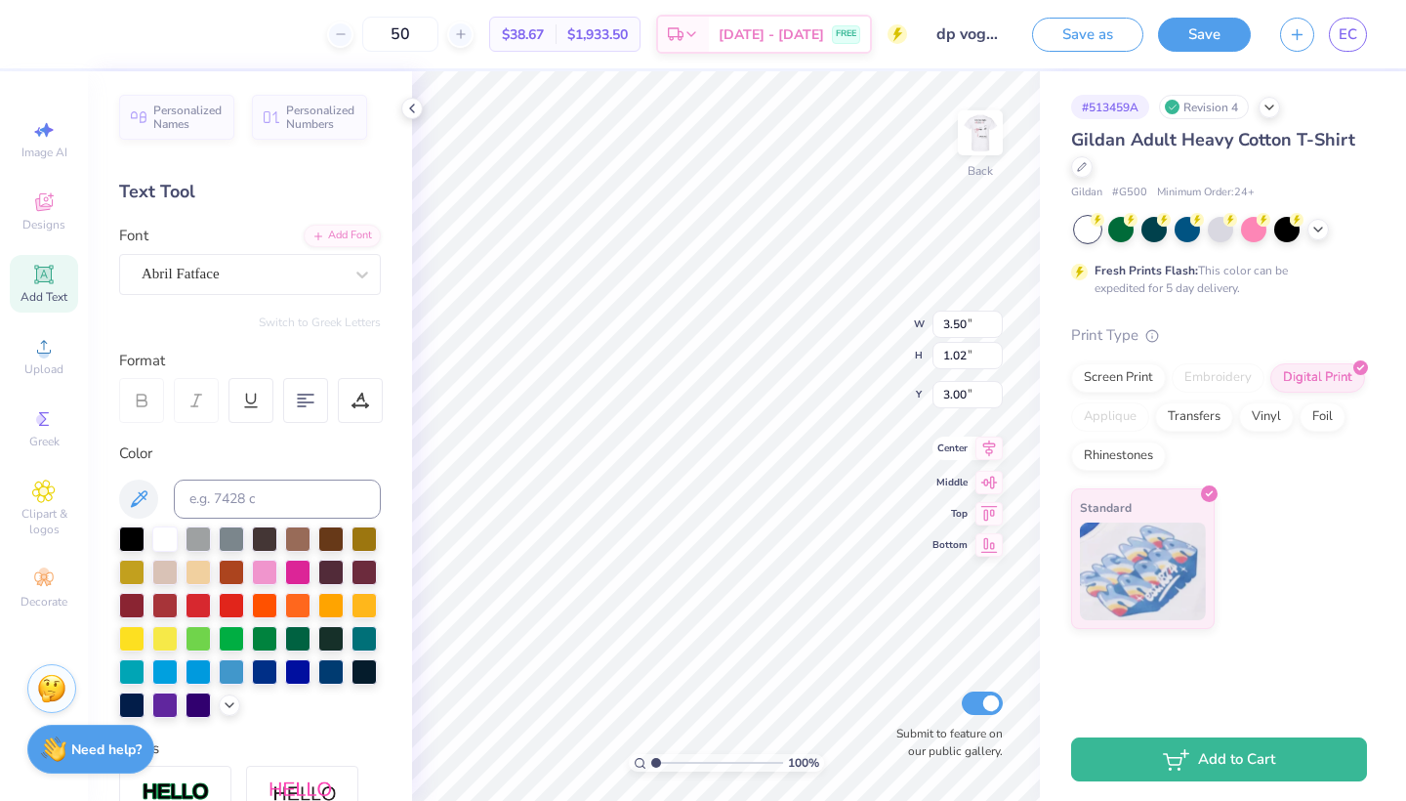
click at [991, 450] on icon at bounding box center [989, 447] width 27 height 23
click at [977, 139] on img at bounding box center [980, 133] width 78 height 78
type input "9.23"
type input "1.31"
type input "2.98"
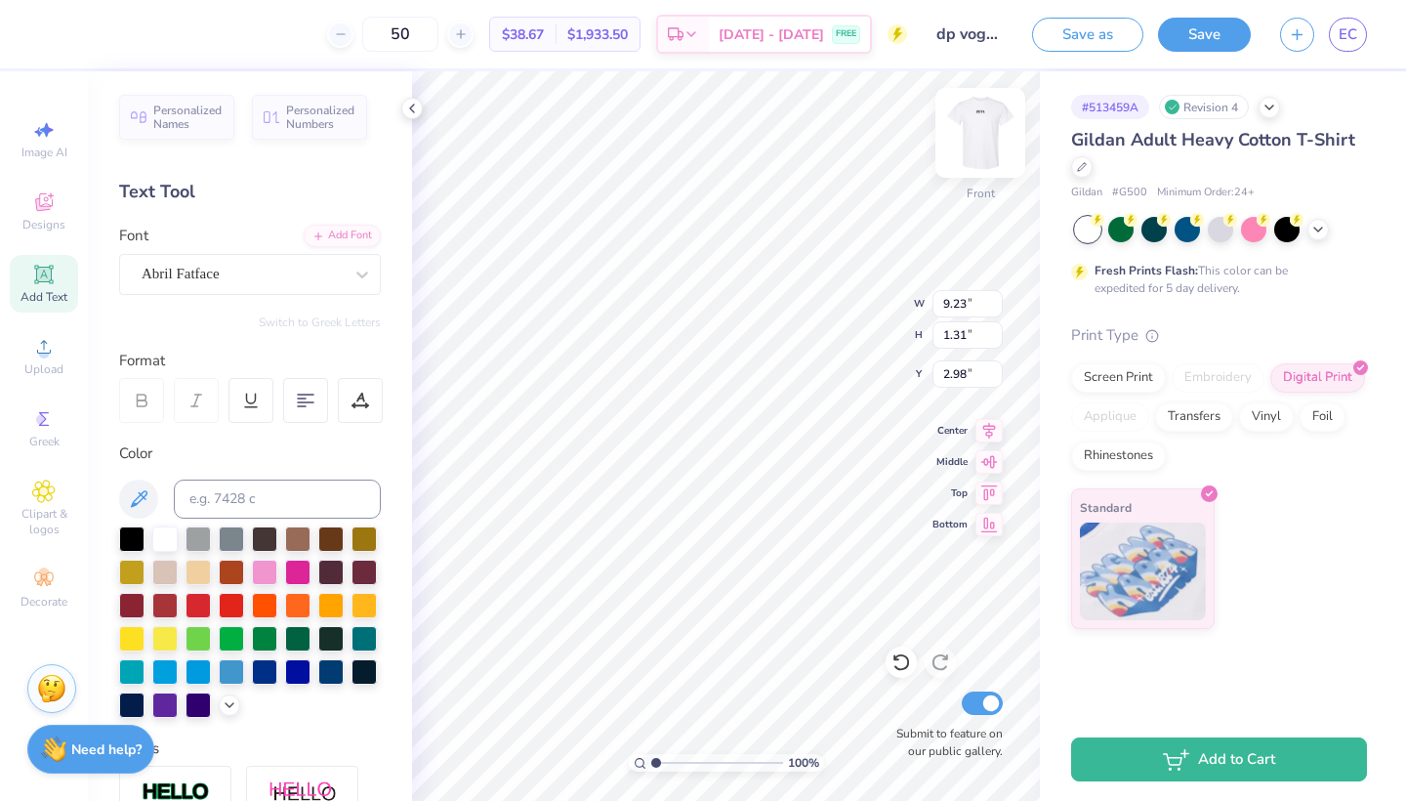
type input "10.34"
type input "13.02"
type input "4.61"
type input "11.85"
type input "14.92"
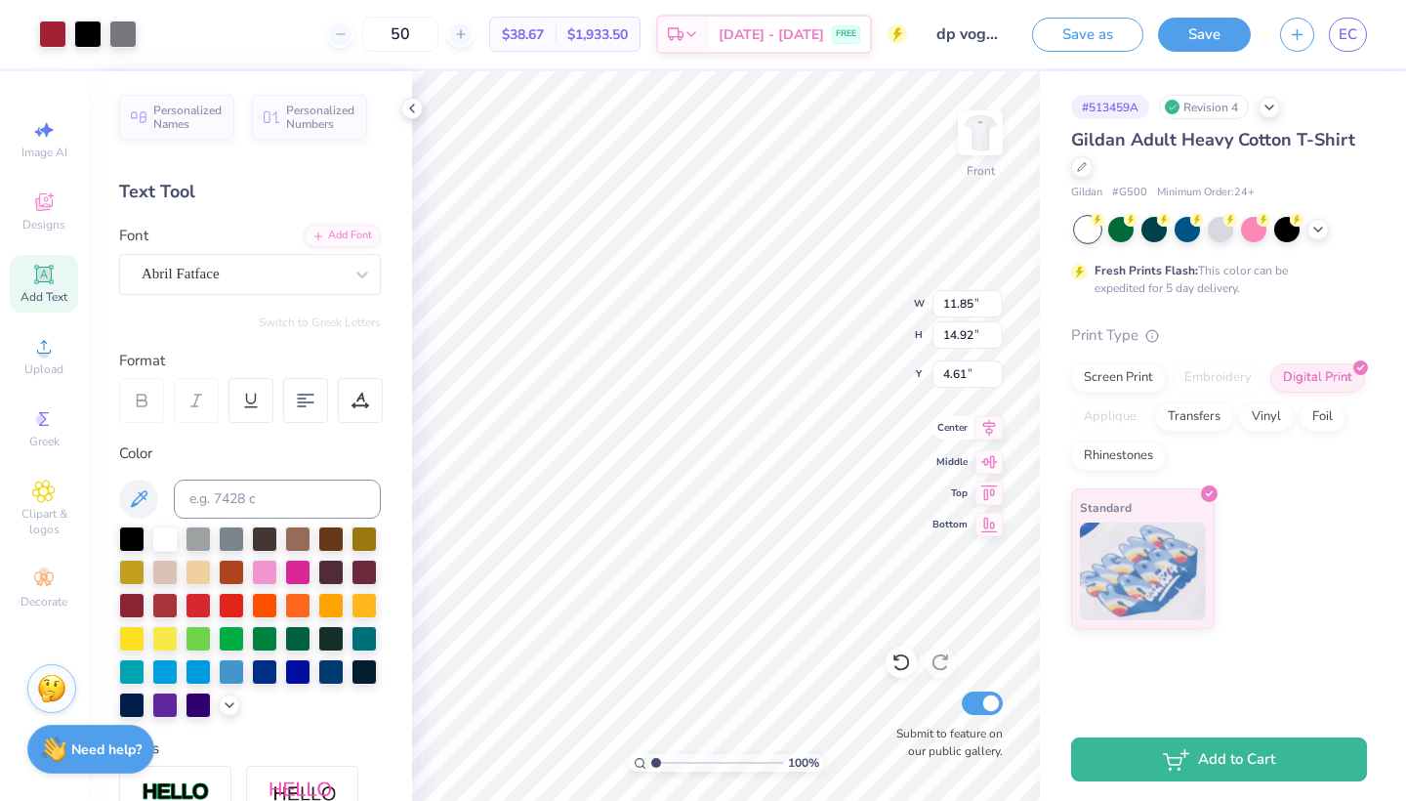
click at [990, 426] on icon at bounding box center [989, 428] width 13 height 17
type input "5.21"
type input "11.85"
type input "14.92"
type input "5.21"
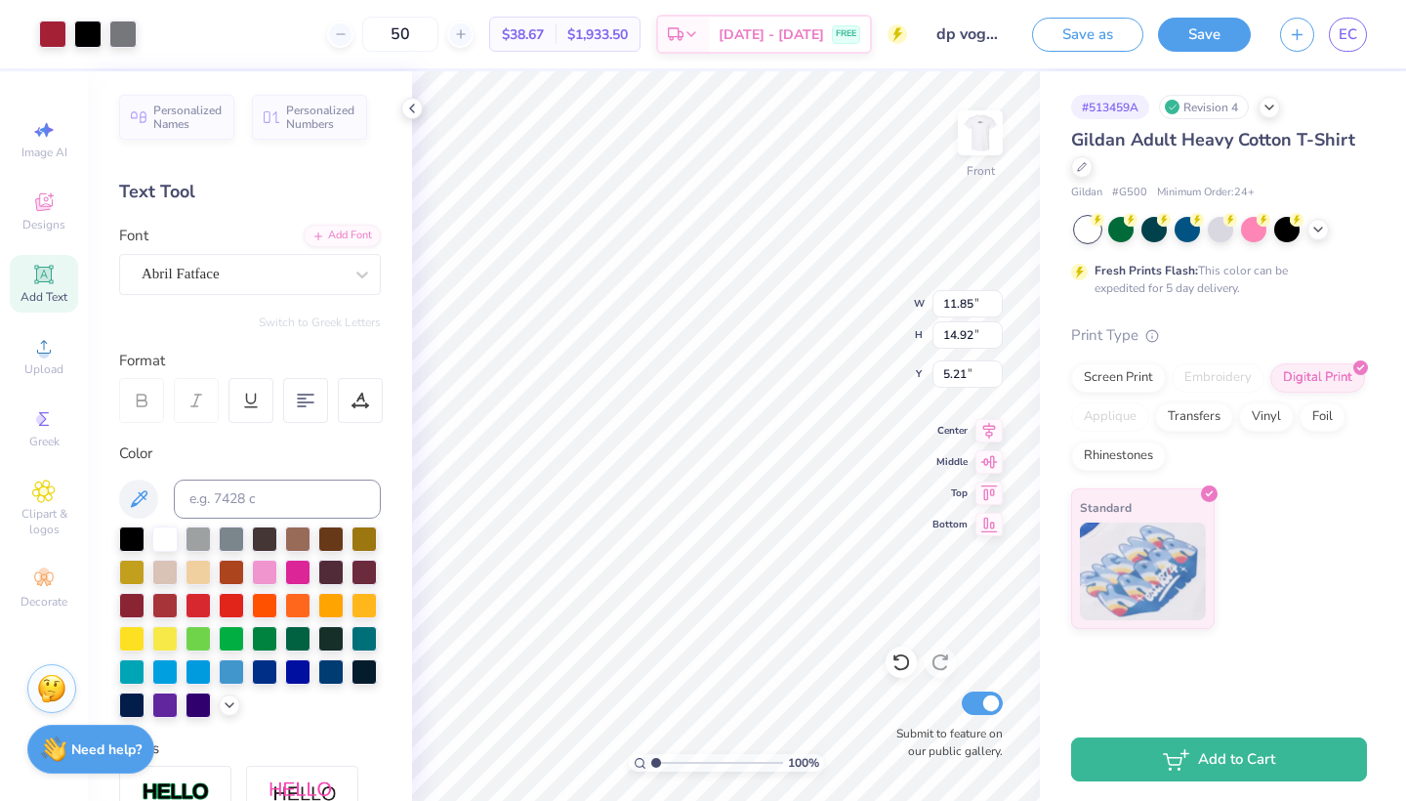
type input "0.50"
type input "4.48"
type input "0.21"
type input "17.79"
type input "1.40"
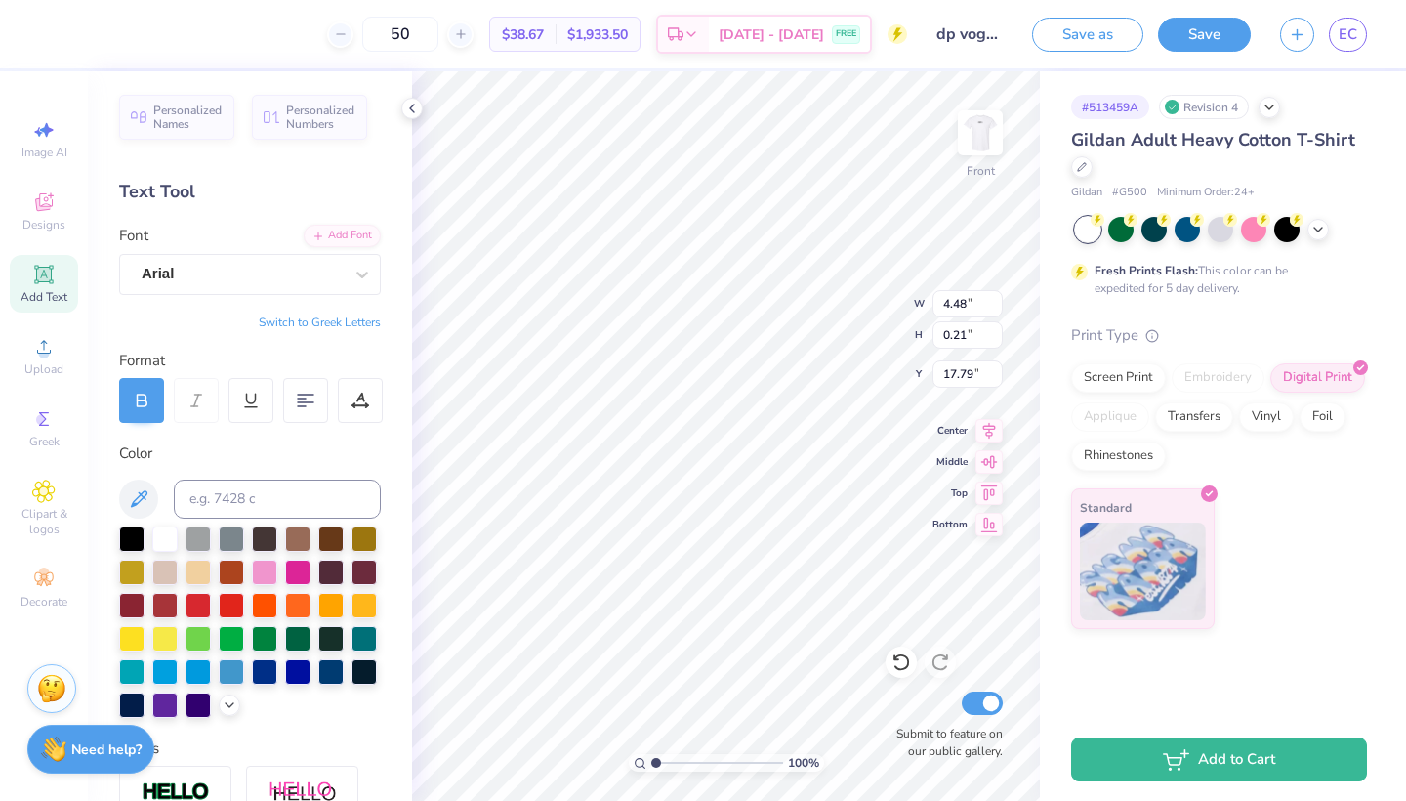
type input "0.69"
type input "16.58"
type input "17.65"
type input "11.85"
type input "14.92"
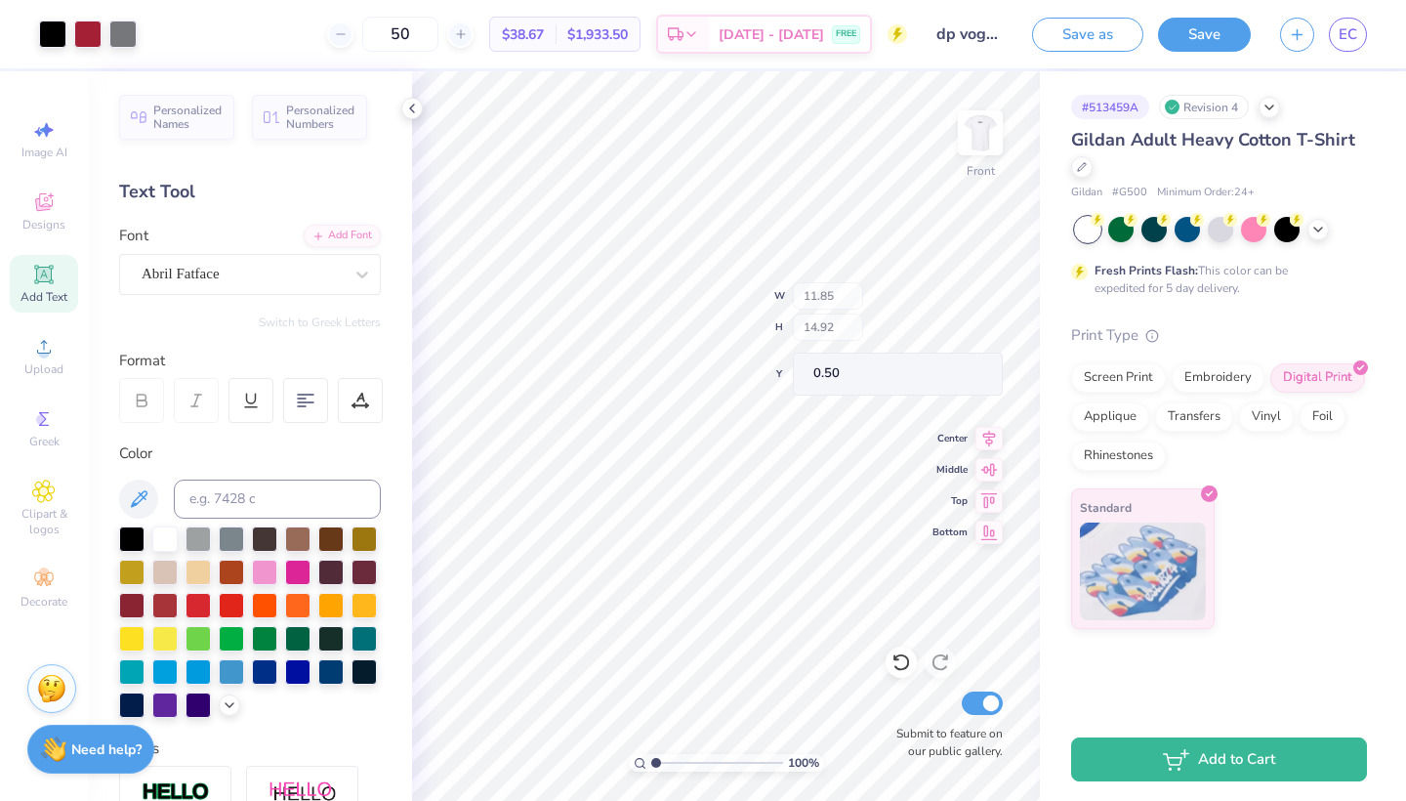
type input "5.36"
type input "3.80"
type input "7.07"
type input "1.01"
type input "4.11"
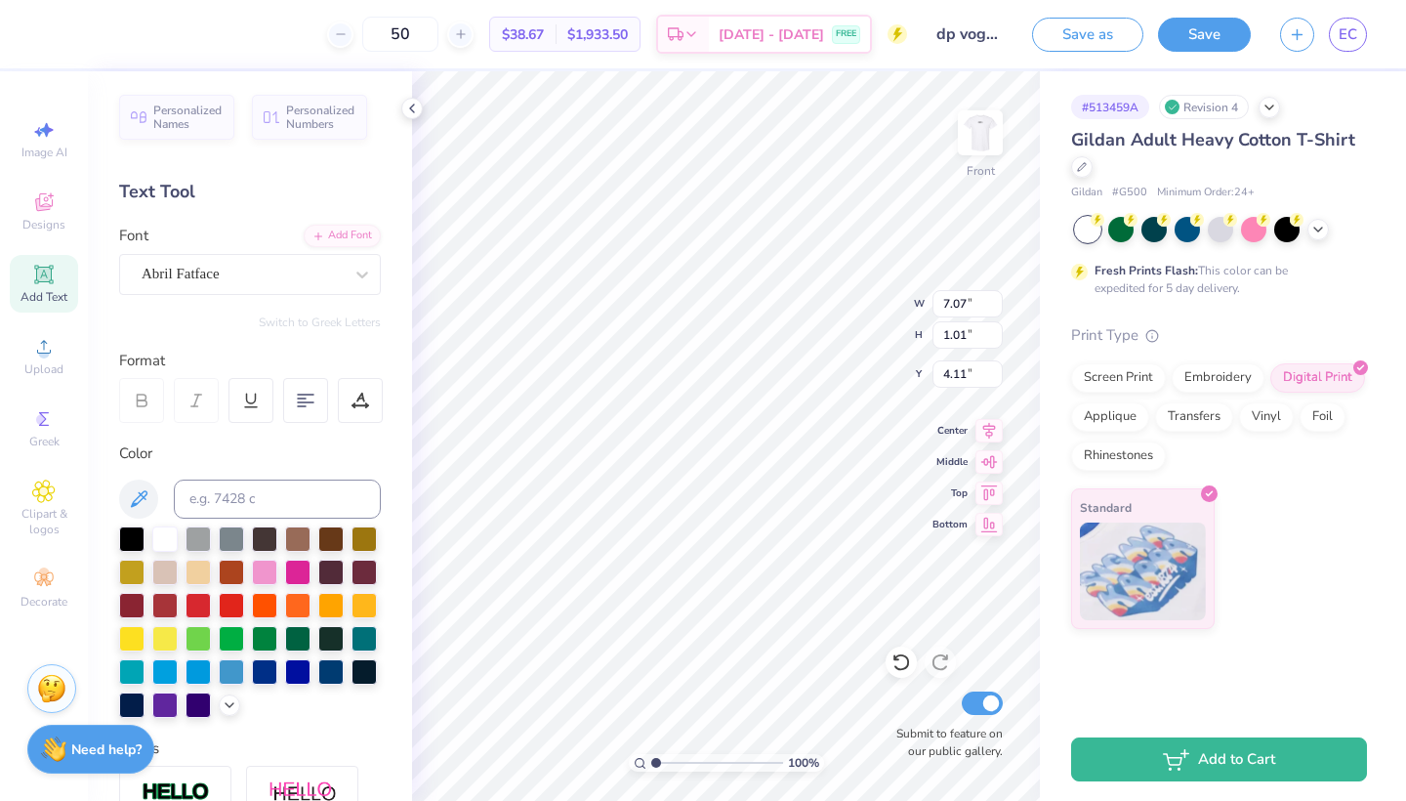
type input "4.06"
click at [984, 432] on icon at bounding box center [989, 427] width 27 height 23
type input "18.60"
type input "7.59"
type input "7.32"
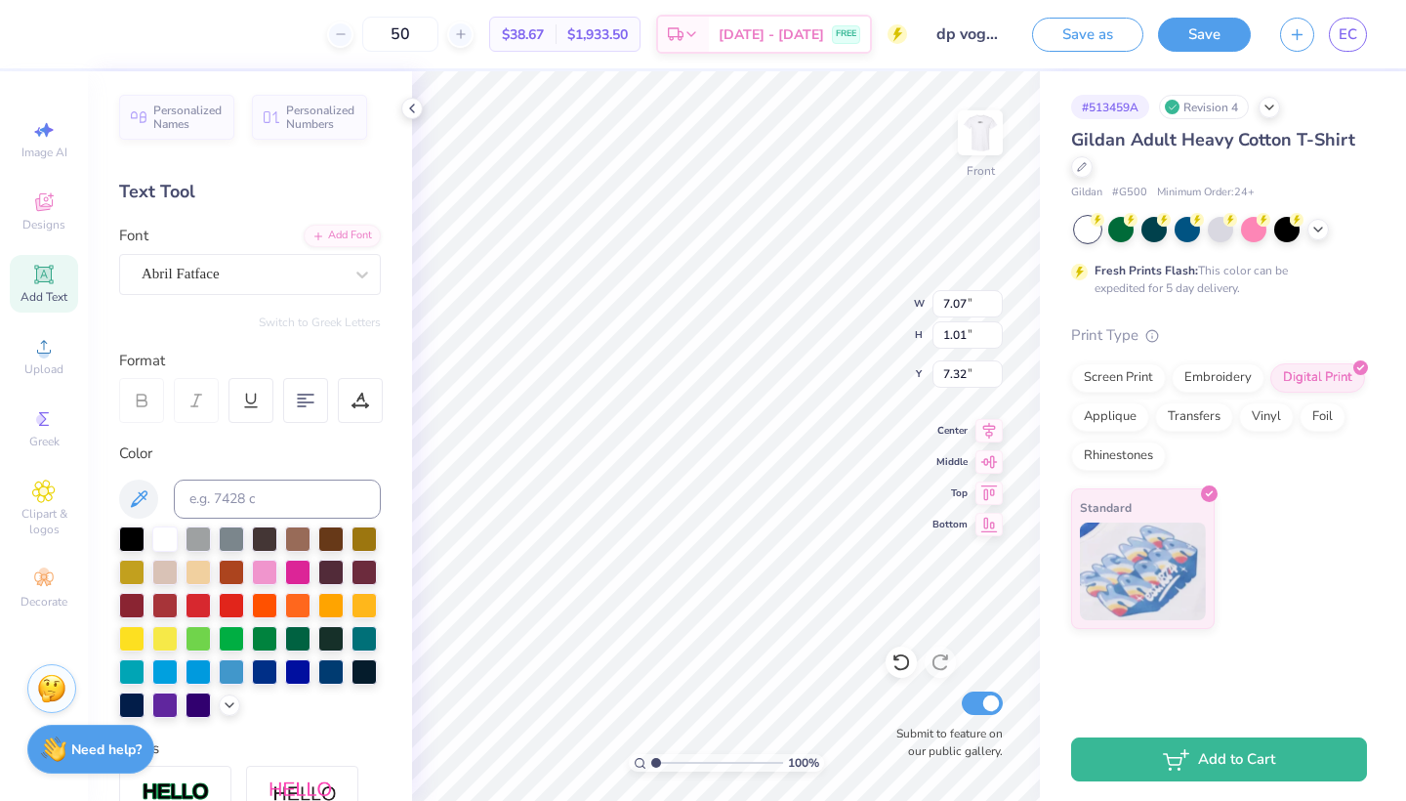
type input "7.53"
click at [1215, 39] on button "Save" at bounding box center [1204, 32] width 93 height 34
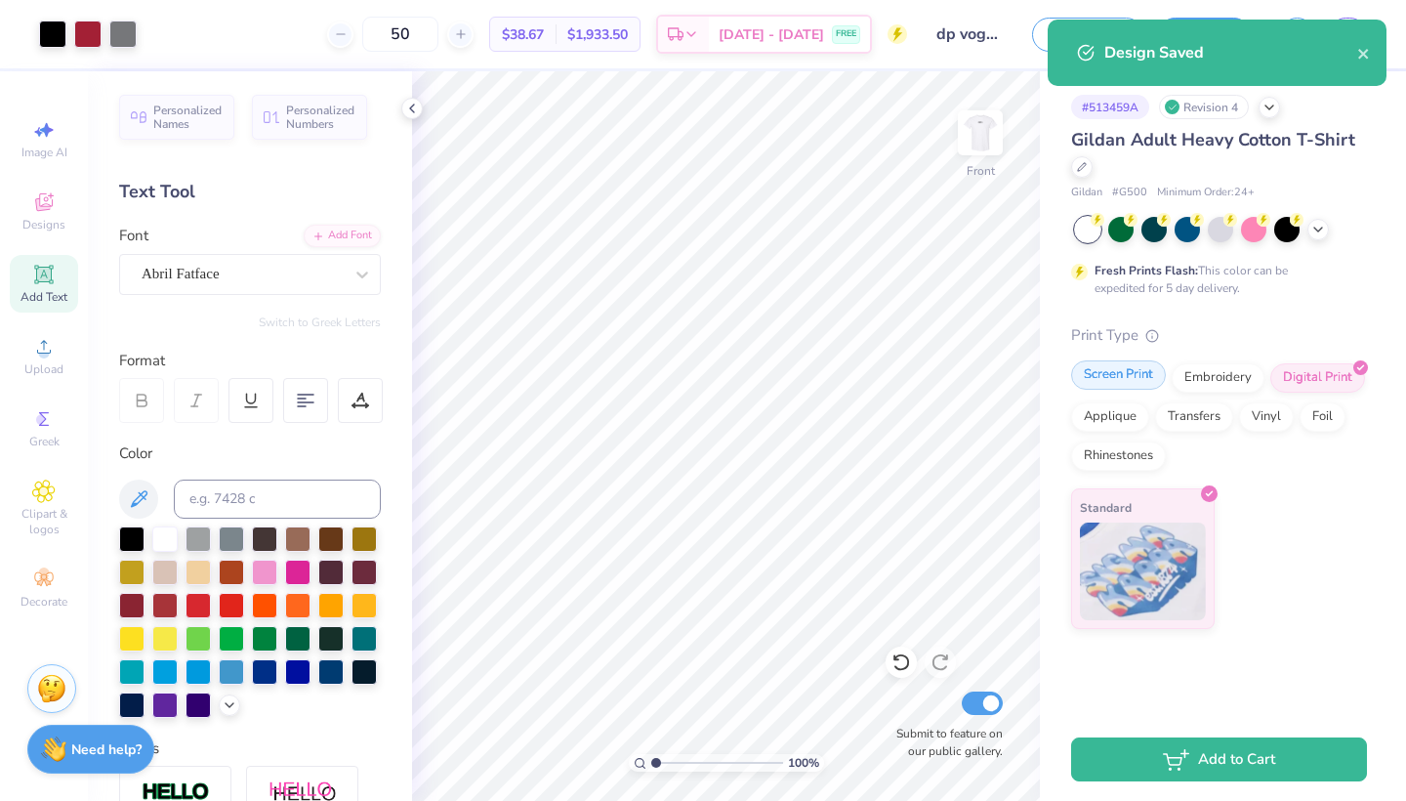
click at [1105, 382] on div "Screen Print" at bounding box center [1118, 374] width 95 height 29
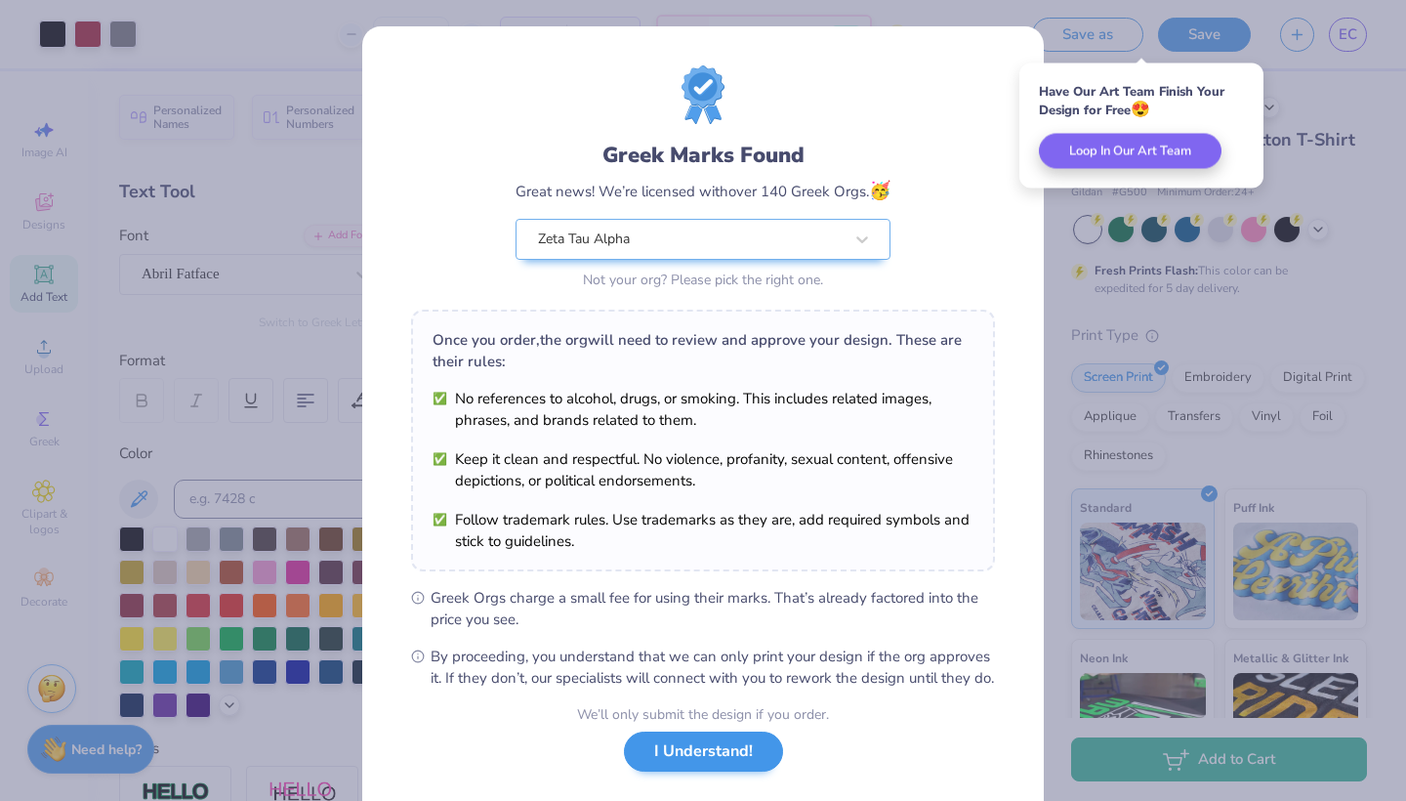
click at [732, 771] on button "I Understand!" at bounding box center [703, 751] width 159 height 40
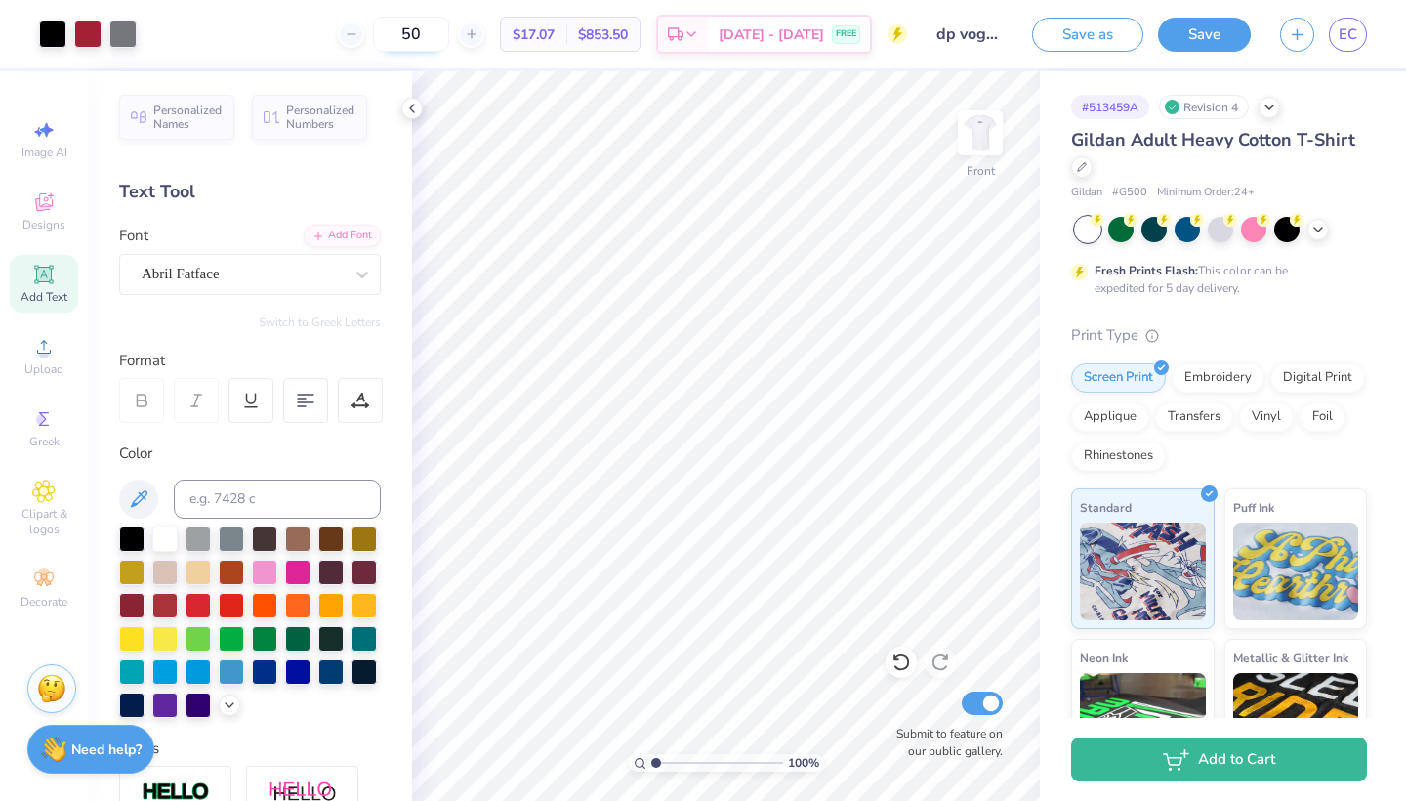
click at [449, 28] on input "50" at bounding box center [411, 34] width 76 height 35
type input "5"
type input "25"
click at [987, 148] on img at bounding box center [980, 133] width 78 height 78
click at [987, 148] on img at bounding box center [980, 132] width 39 height 39
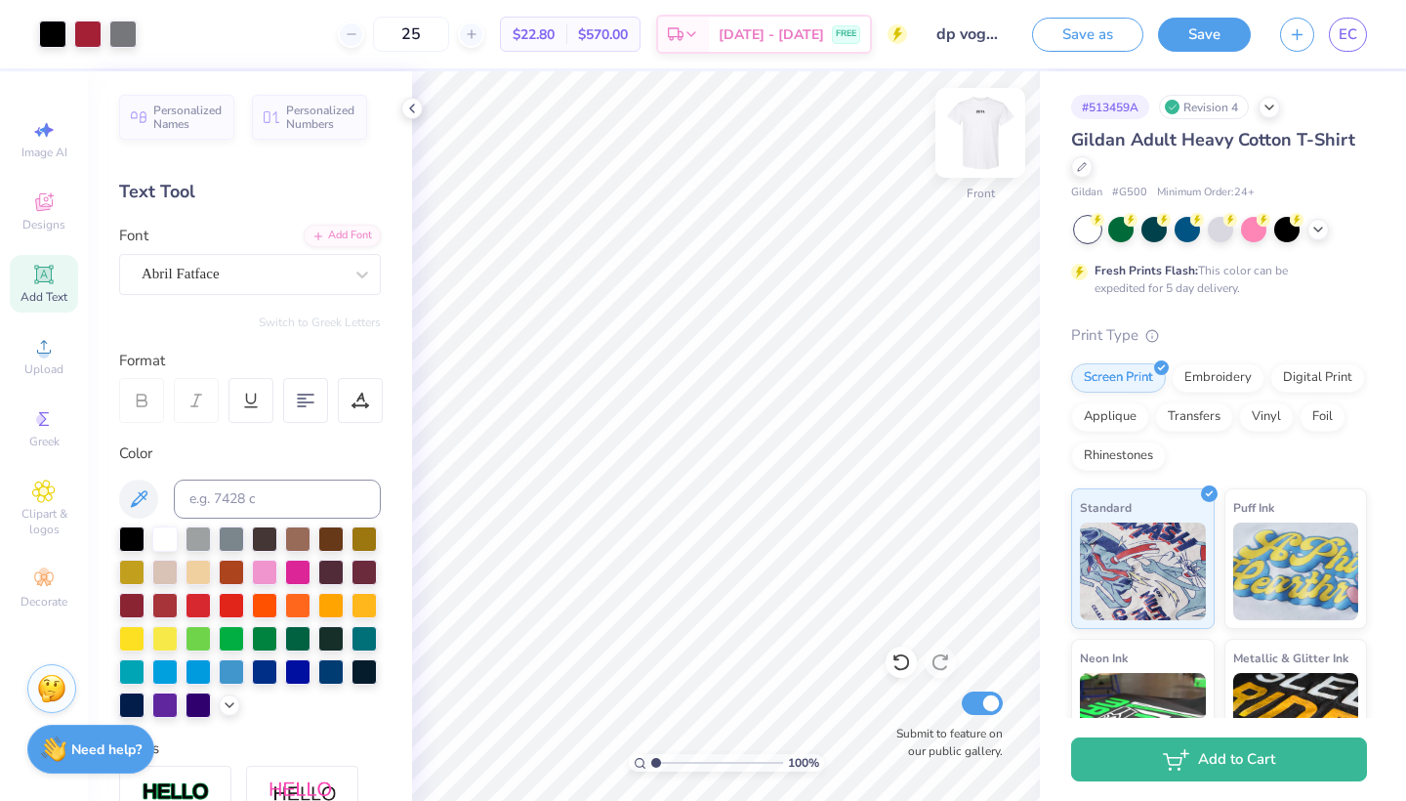
click at [987, 149] on img at bounding box center [980, 133] width 78 height 78
click at [987, 153] on img at bounding box center [980, 133] width 78 height 78
click at [1220, 35] on button "Save" at bounding box center [1204, 32] width 93 height 34
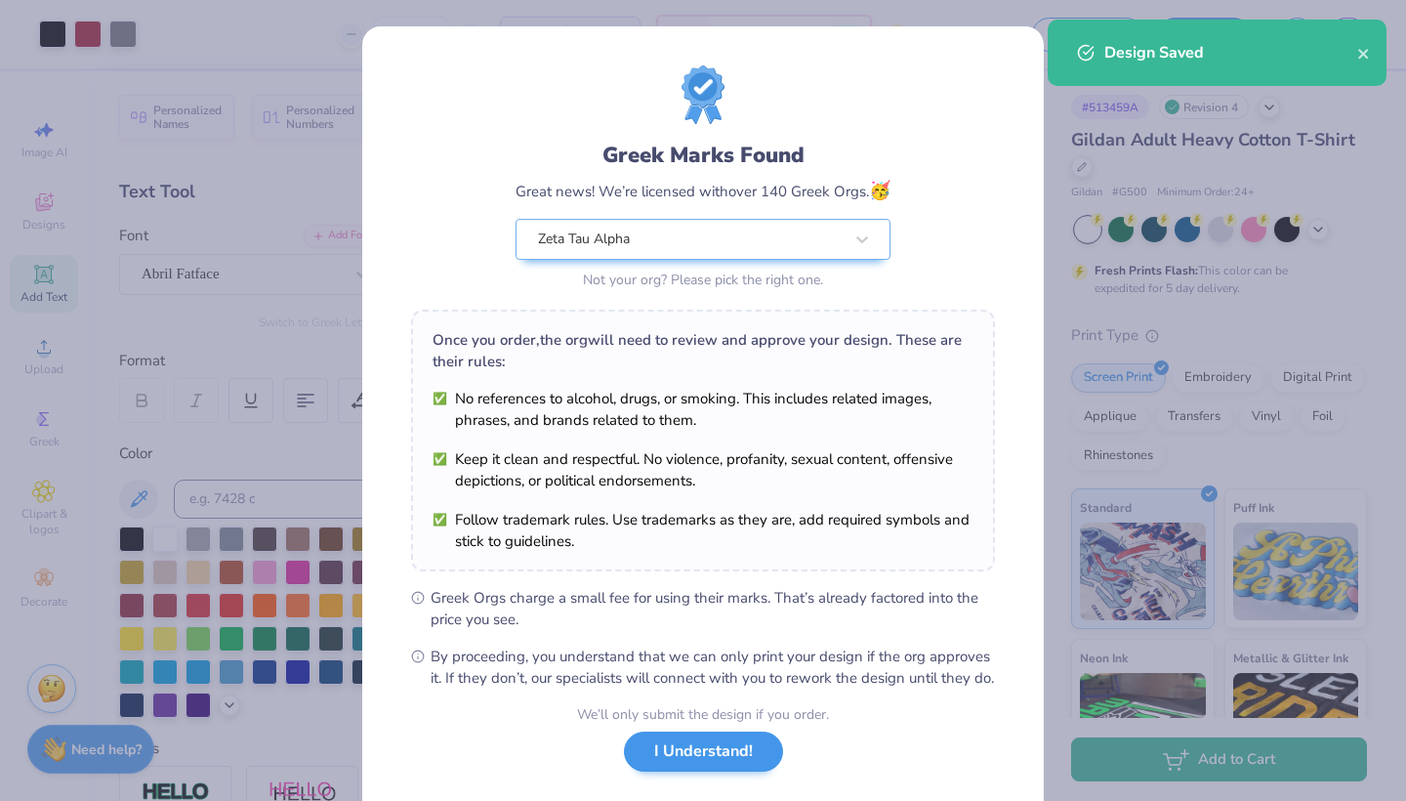
click at [689, 761] on button "I Understand!" at bounding box center [703, 751] width 159 height 40
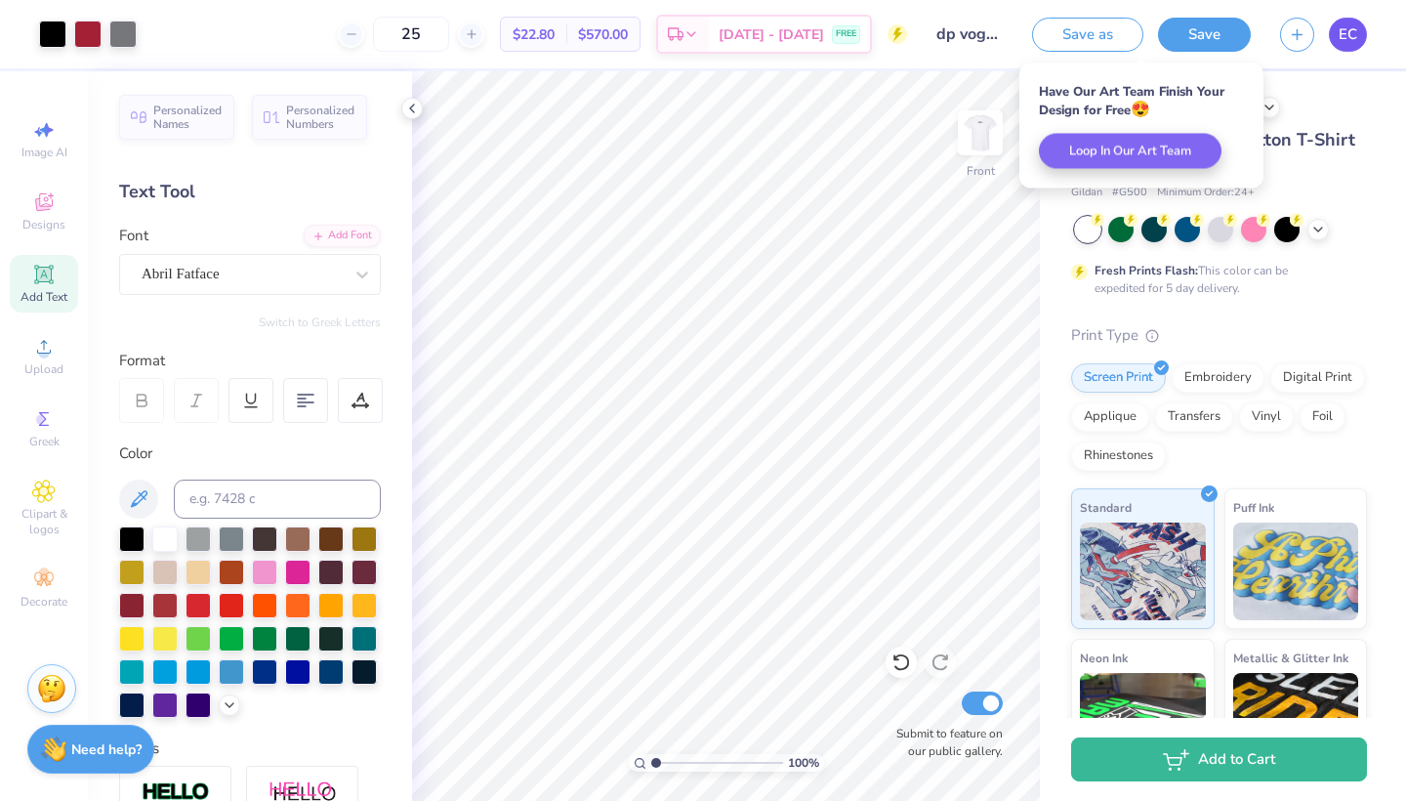
click at [1352, 34] on span "EC" at bounding box center [1348, 34] width 19 height 22
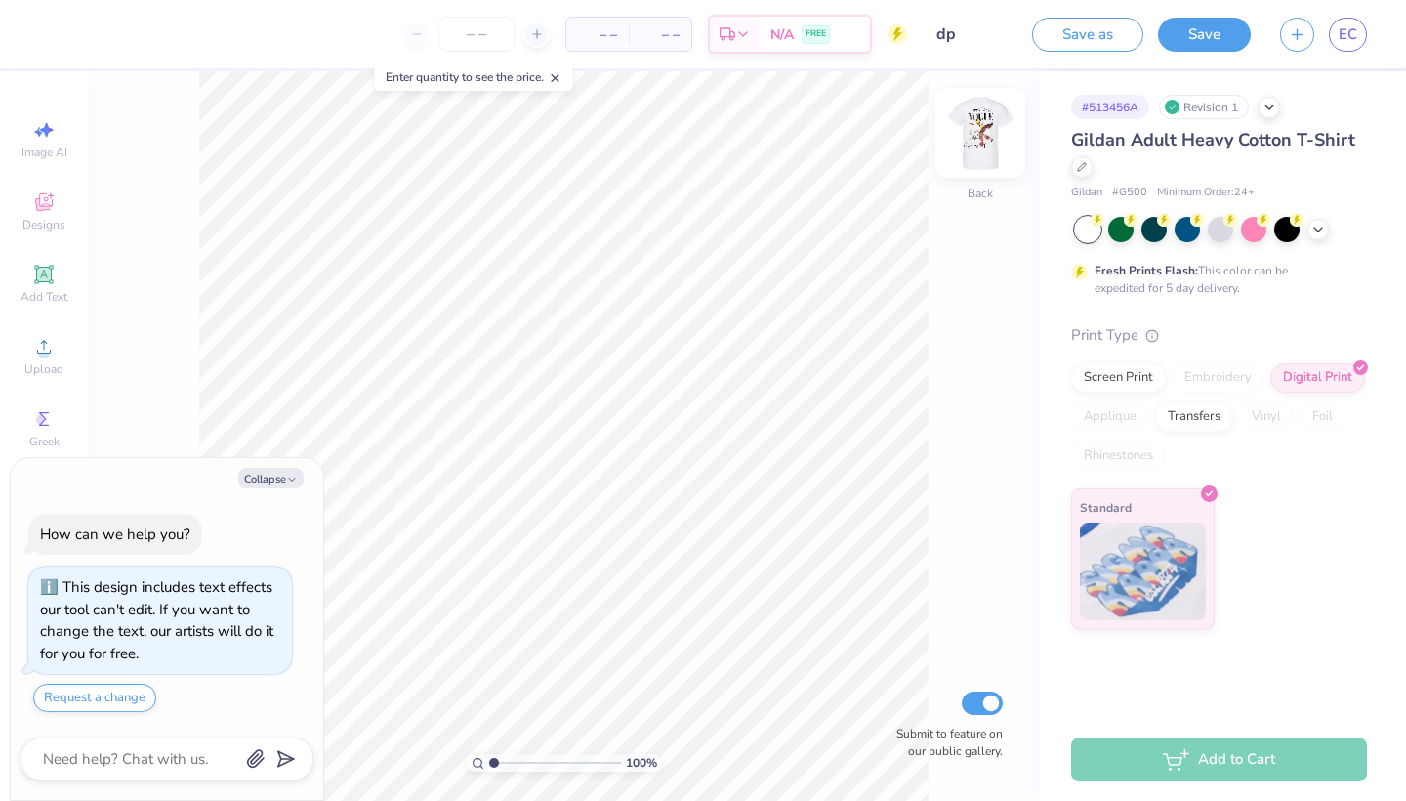
click at [972, 145] on img at bounding box center [980, 133] width 78 height 78
type textarea "x"
type input "3.92"
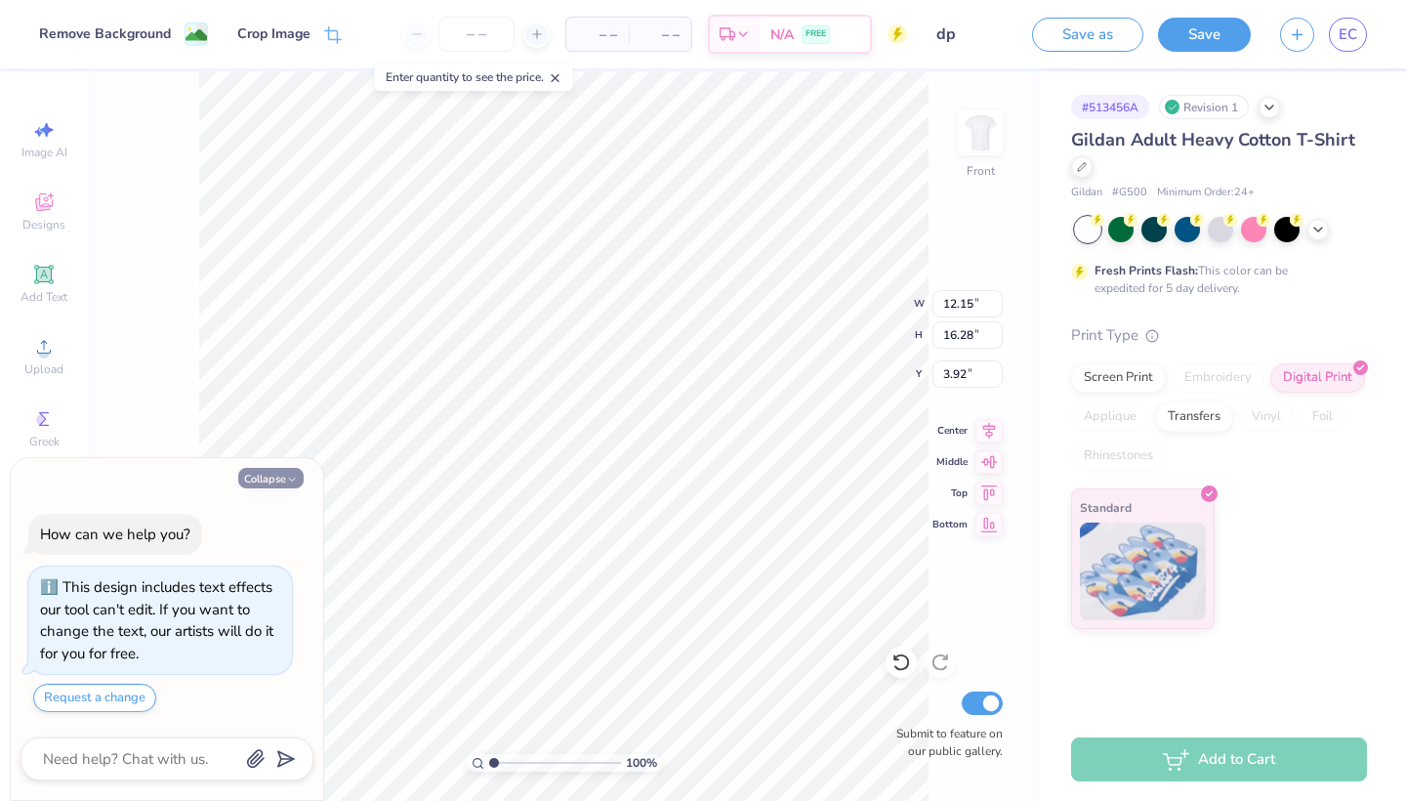
click at [302, 475] on button "Collapse" at bounding box center [270, 478] width 65 height 21
type textarea "x"
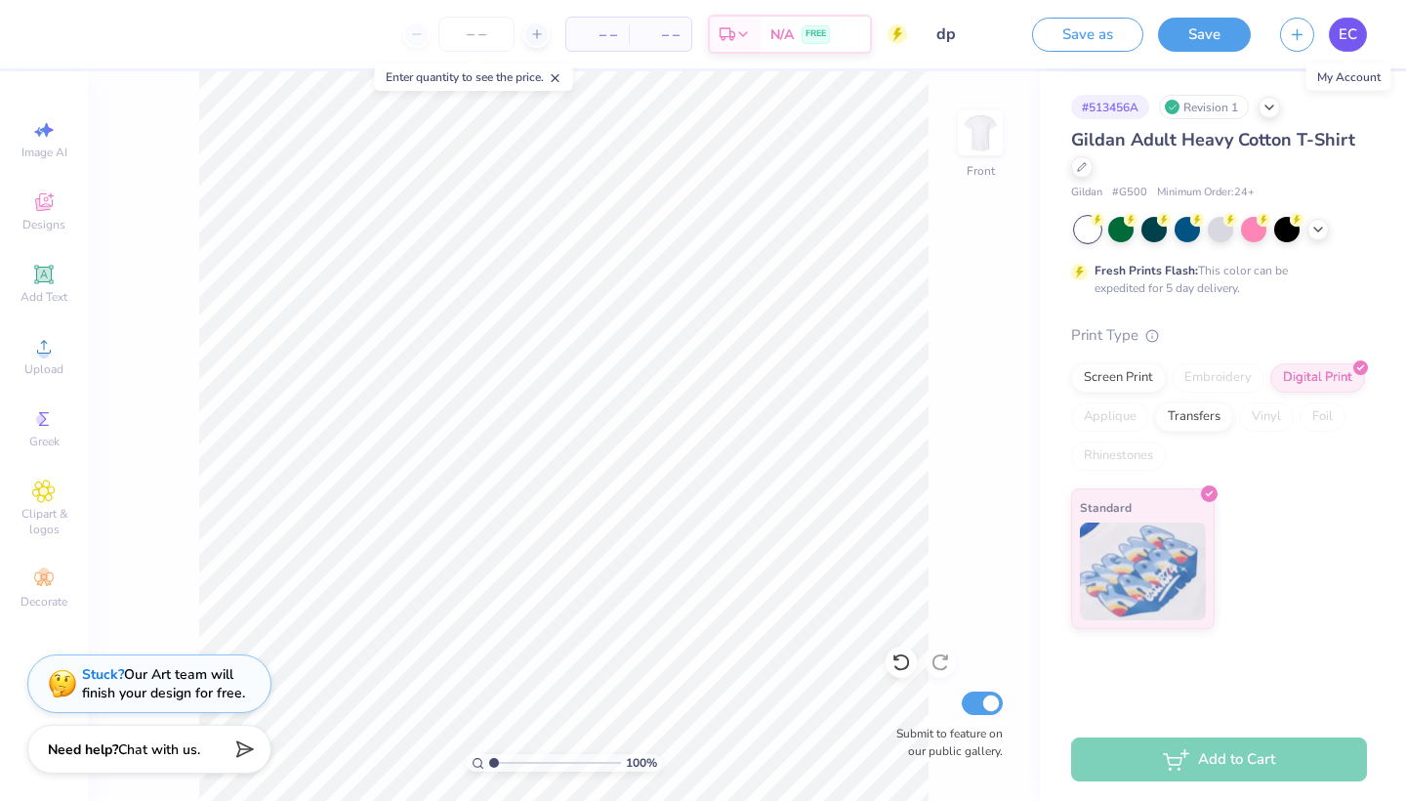
click at [1338, 24] on link "EC" at bounding box center [1348, 35] width 38 height 34
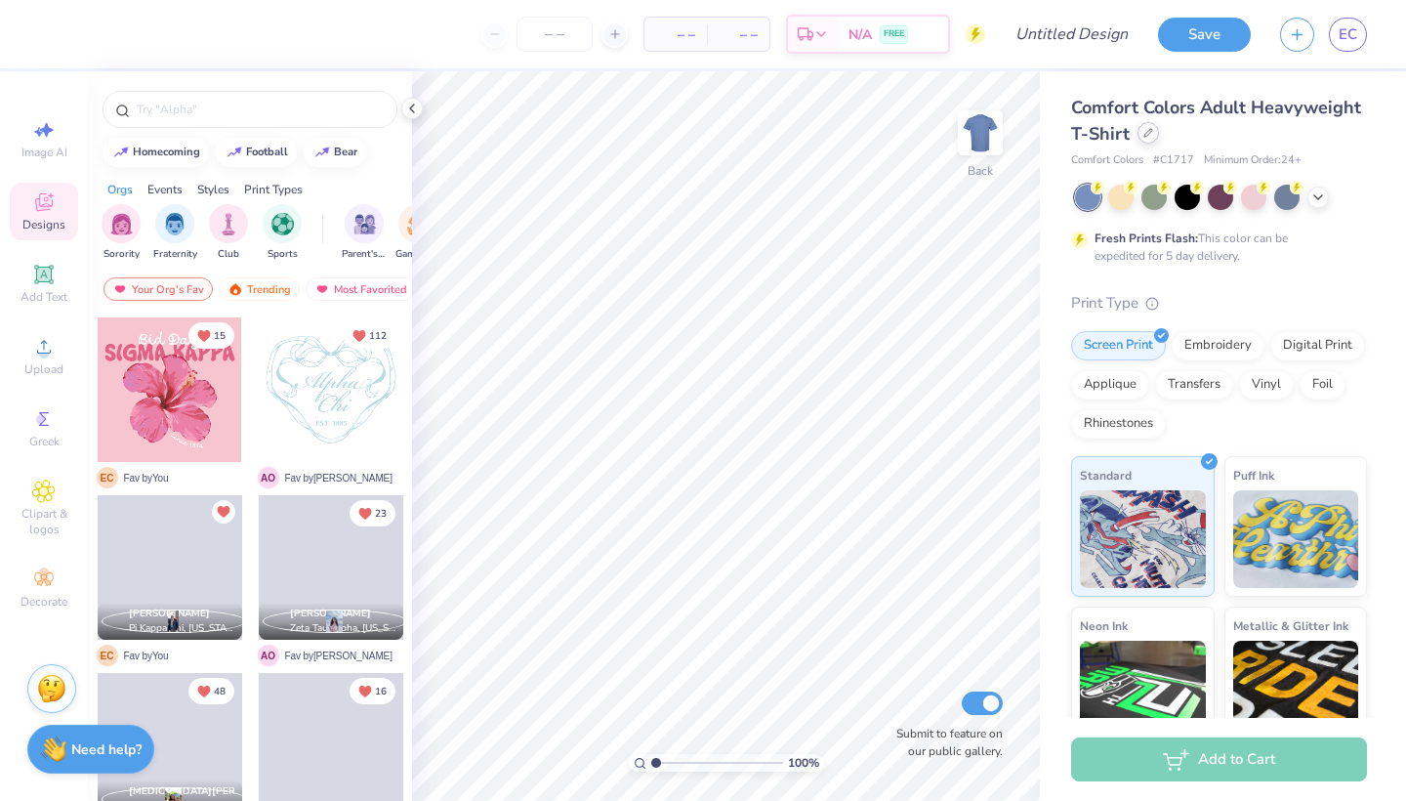
click at [1146, 138] on icon at bounding box center [1148, 133] width 10 height 10
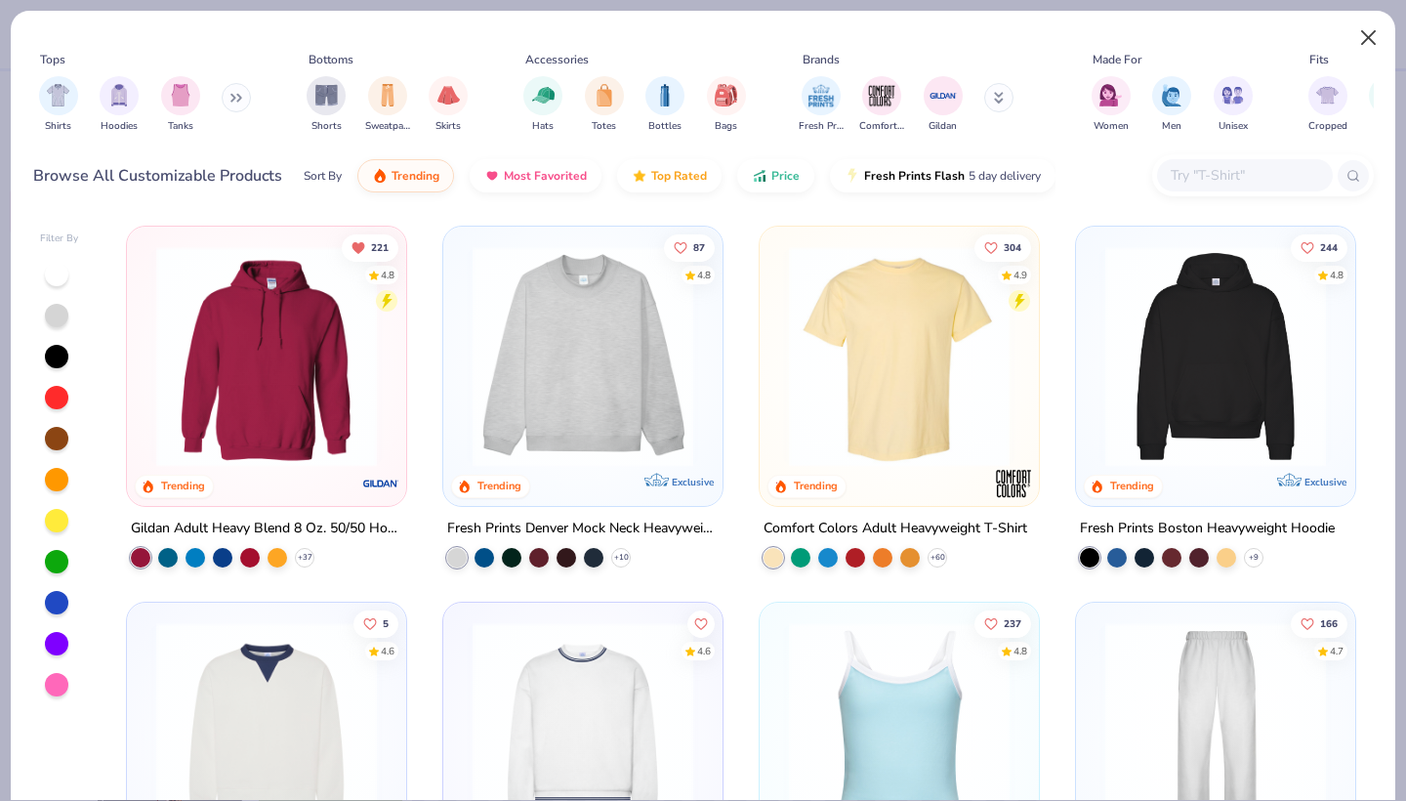
click at [1367, 44] on button "Close" at bounding box center [1369, 38] width 37 height 37
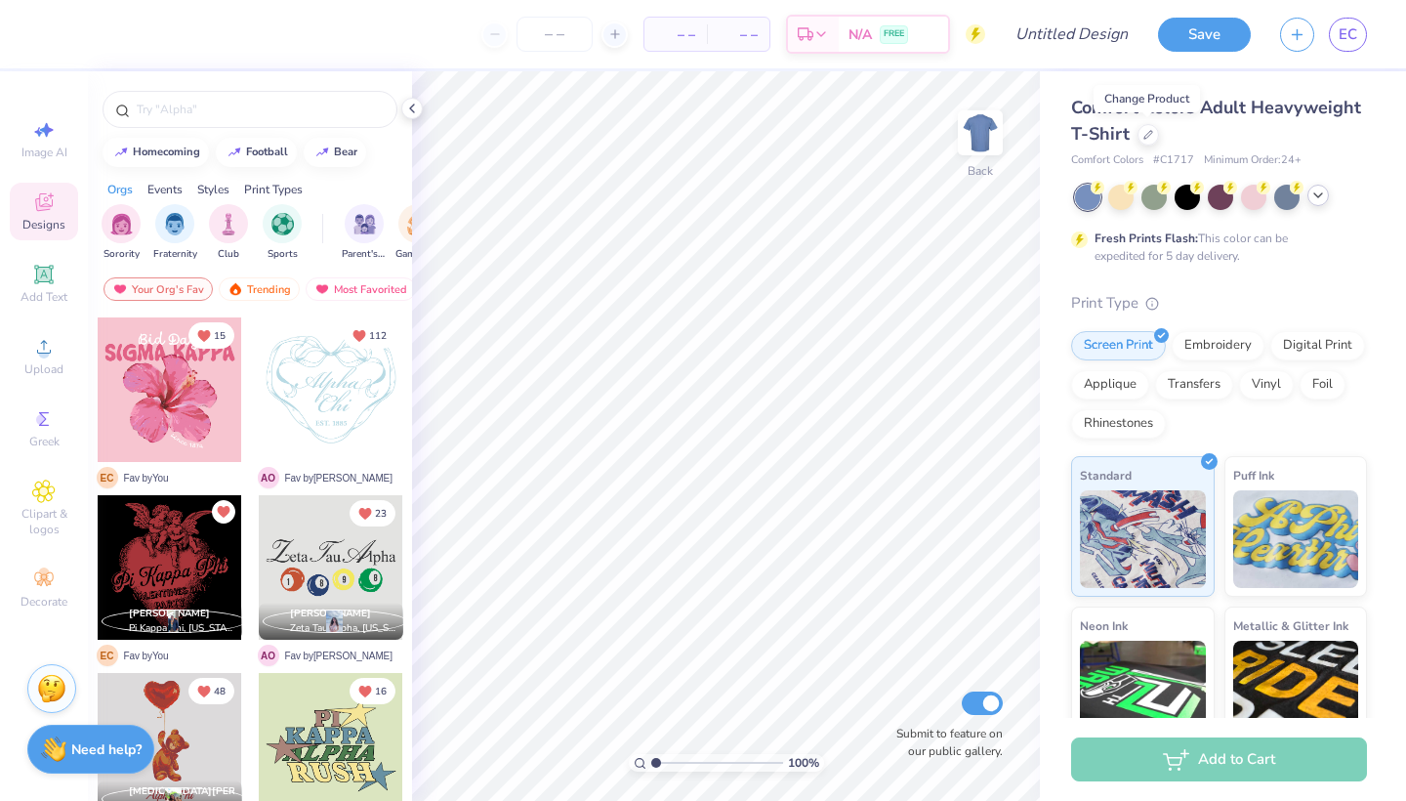
click at [1314, 203] on div at bounding box center [1318, 195] width 21 height 21
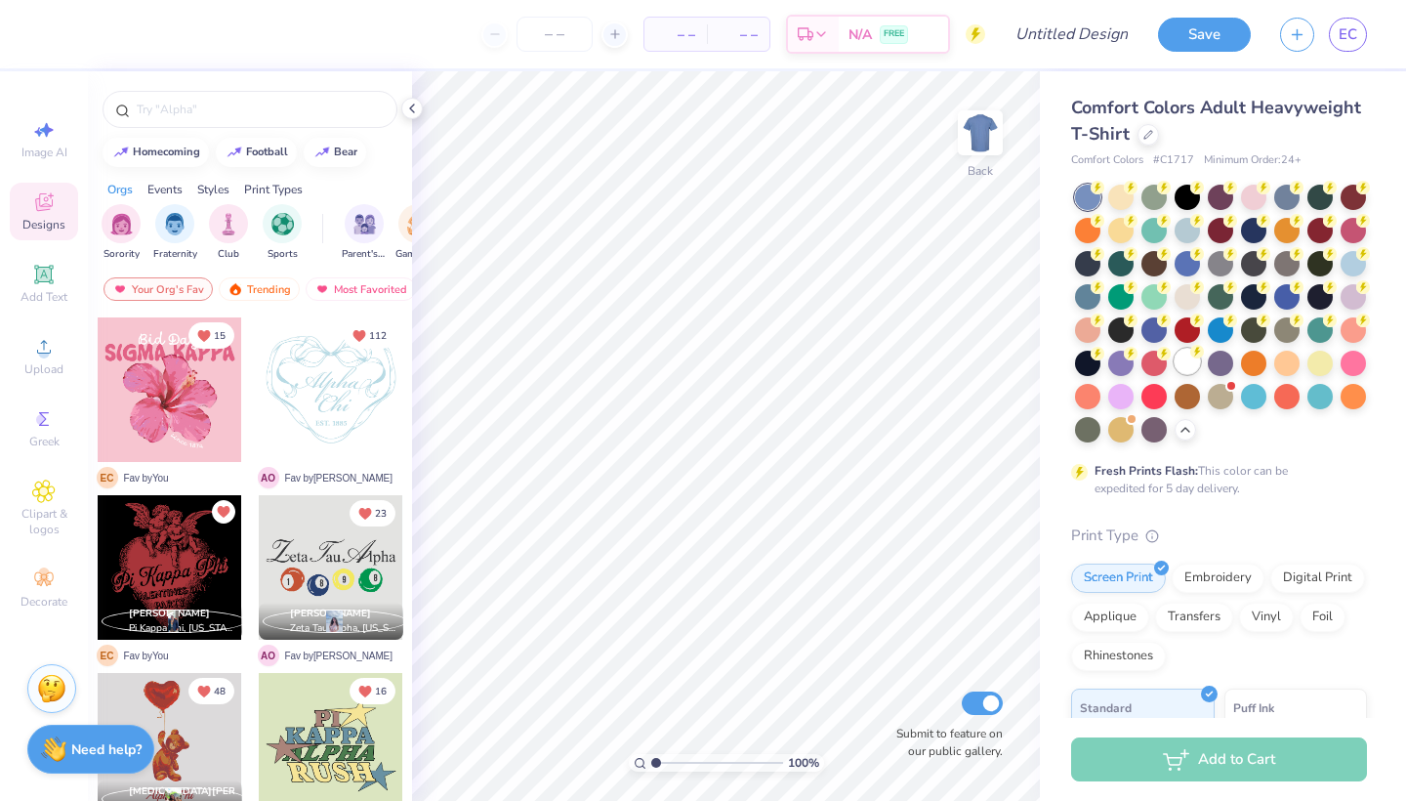
click at [1188, 363] on div at bounding box center [1187, 361] width 25 height 25
click at [980, 146] on img at bounding box center [980, 133] width 78 height 78
click at [980, 146] on img at bounding box center [980, 132] width 39 height 39
click at [53, 375] on span "Upload" at bounding box center [43, 369] width 39 height 16
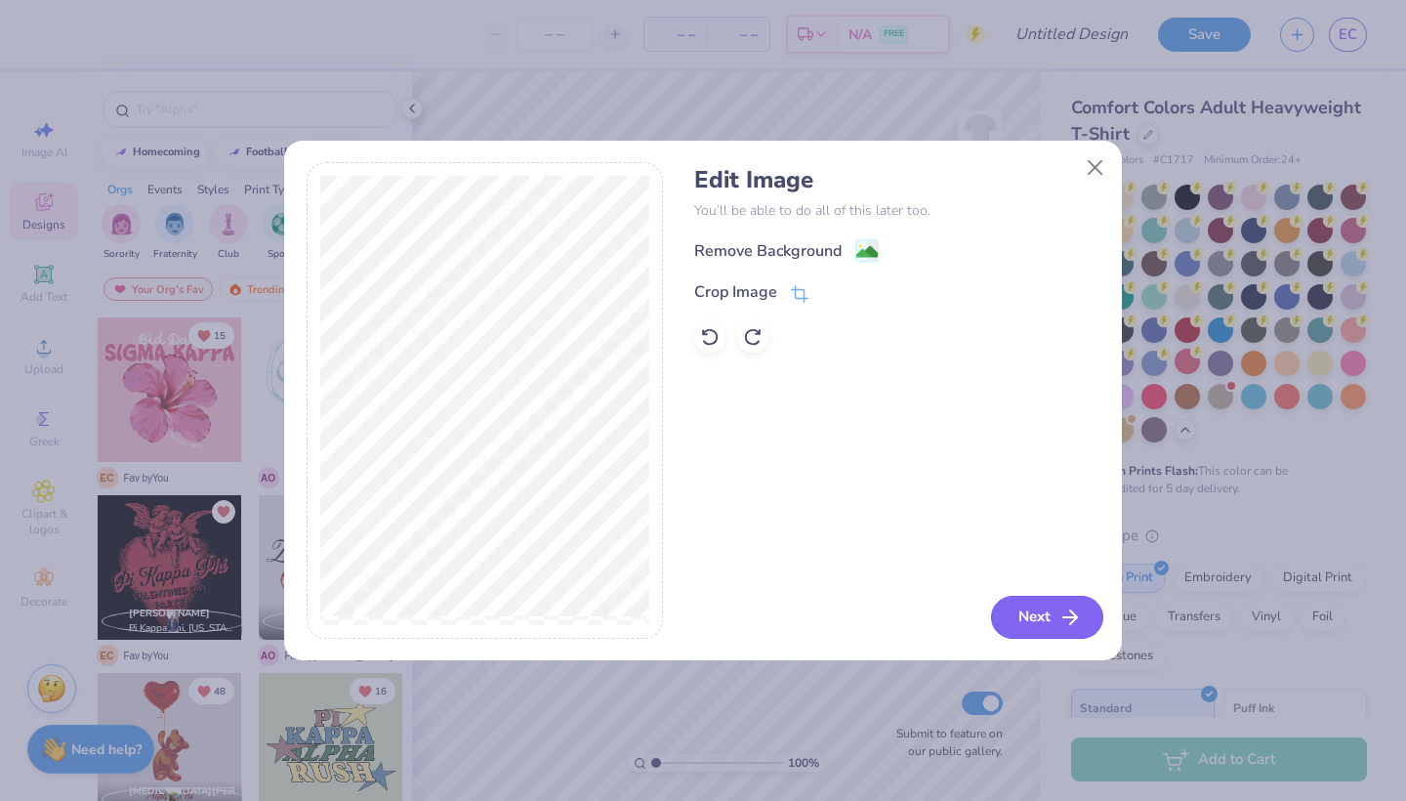
click at [1050, 608] on button "Next" at bounding box center [1047, 617] width 112 height 43
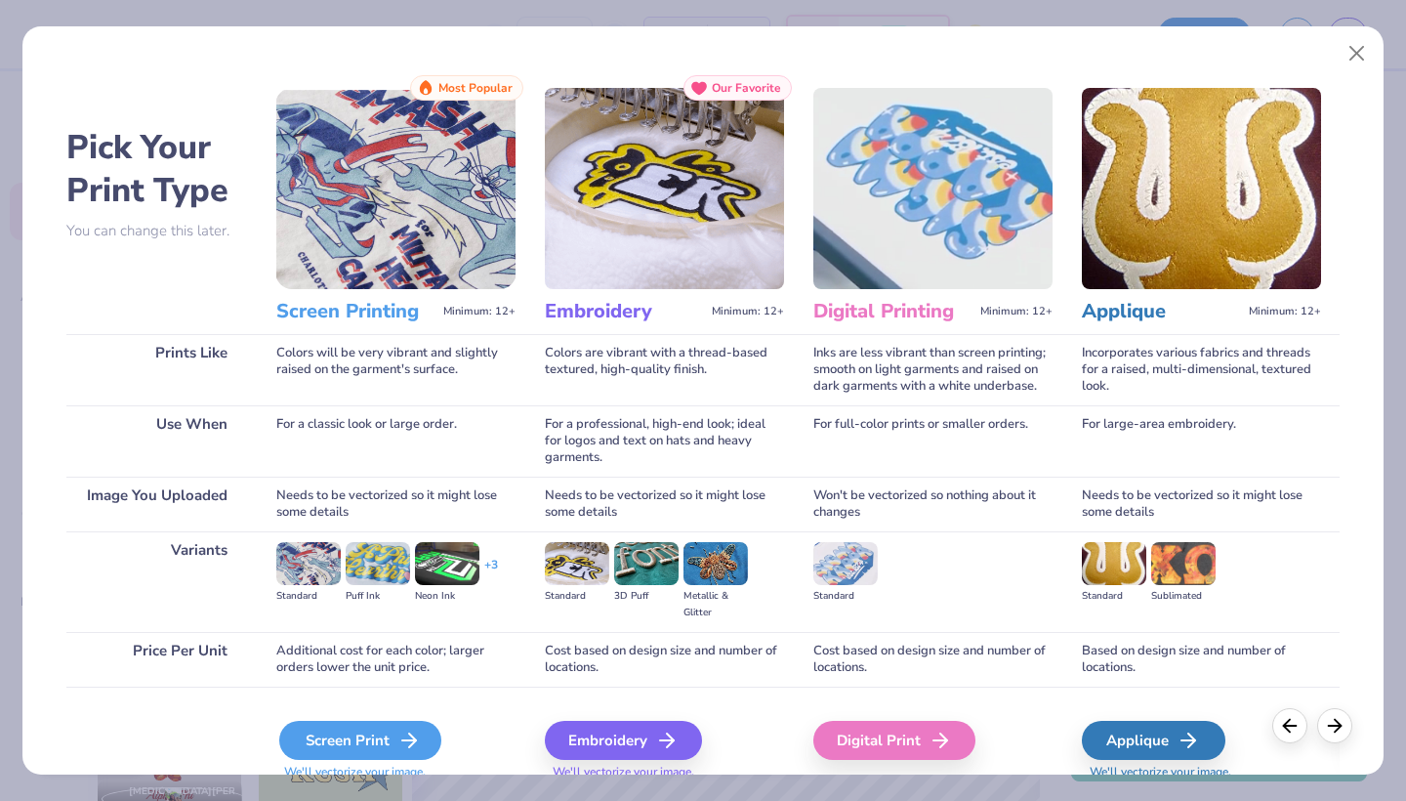
click at [340, 743] on div "Screen Print" at bounding box center [360, 740] width 162 height 39
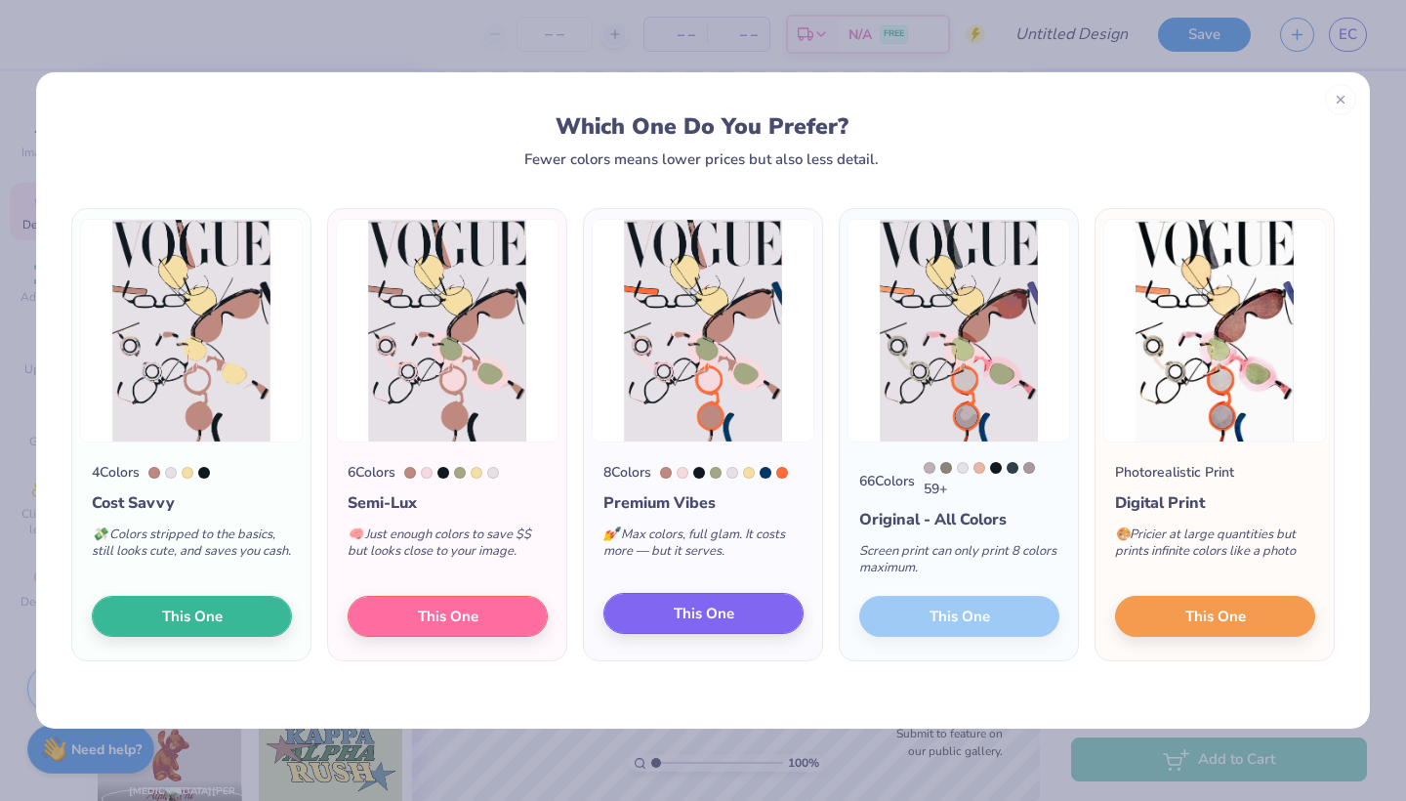
click at [654, 607] on button "This One" at bounding box center [703, 613] width 200 height 41
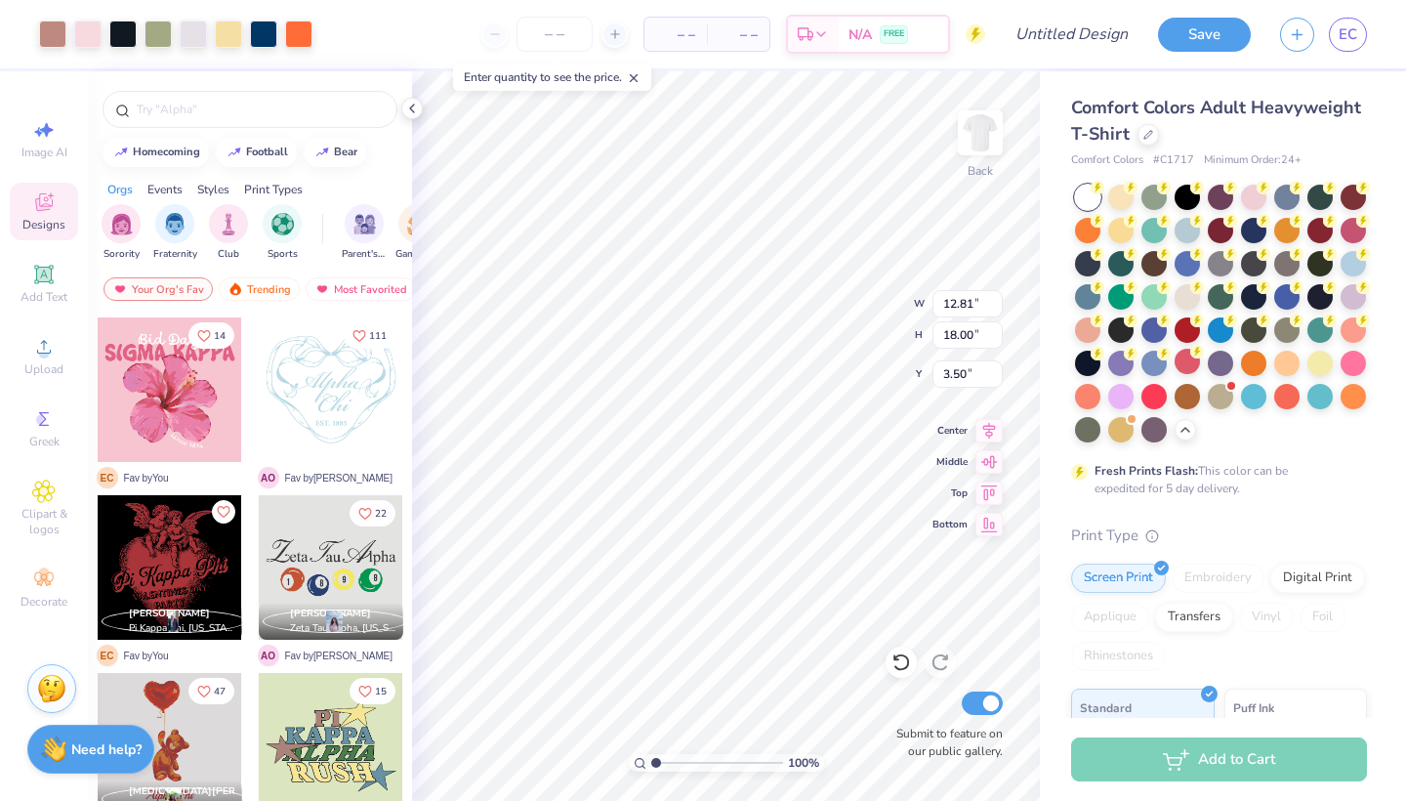
type input "3.00"
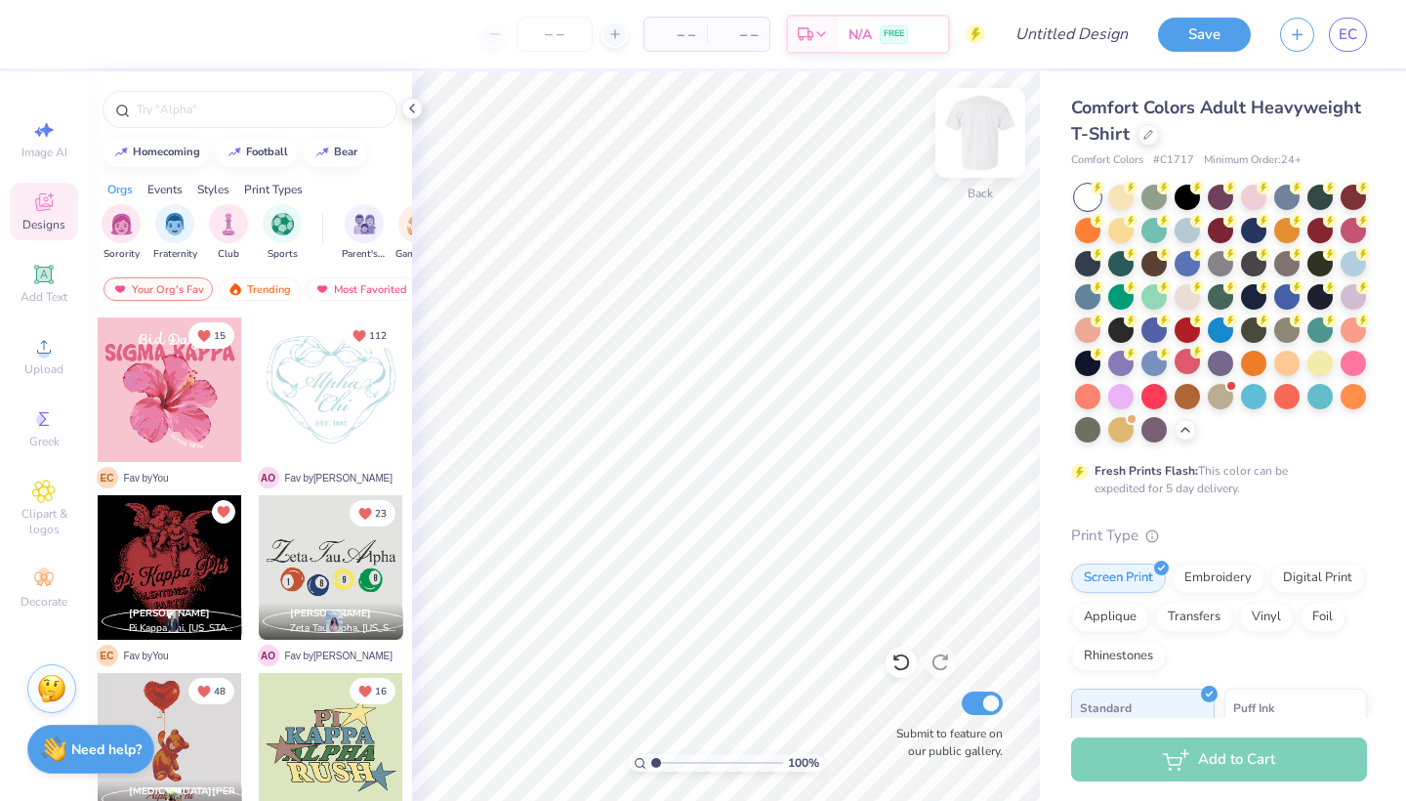
click at [971, 145] on img at bounding box center [980, 133] width 78 height 78
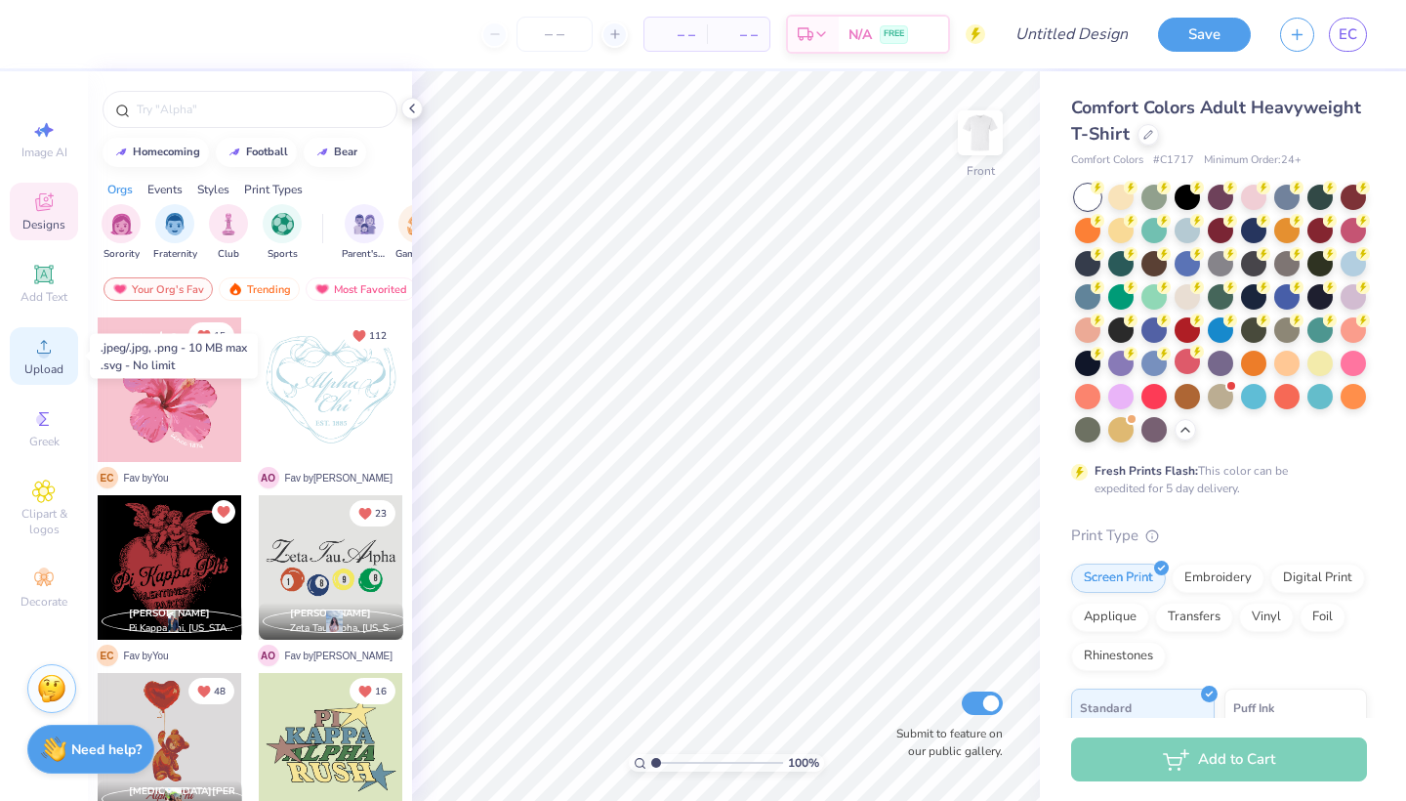
click at [67, 365] on div "Upload" at bounding box center [44, 356] width 68 height 58
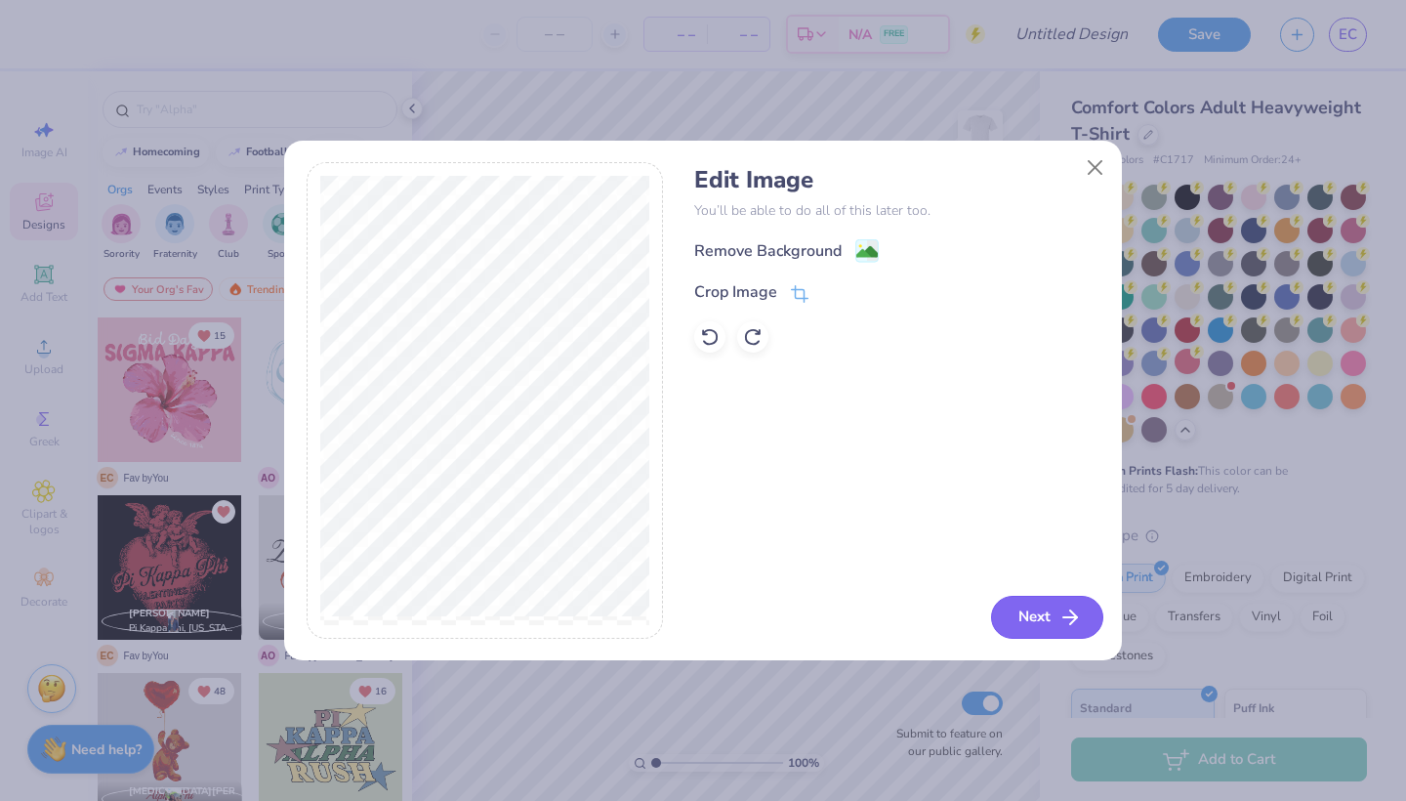
click at [1062, 626] on icon "button" at bounding box center [1070, 616] width 23 height 23
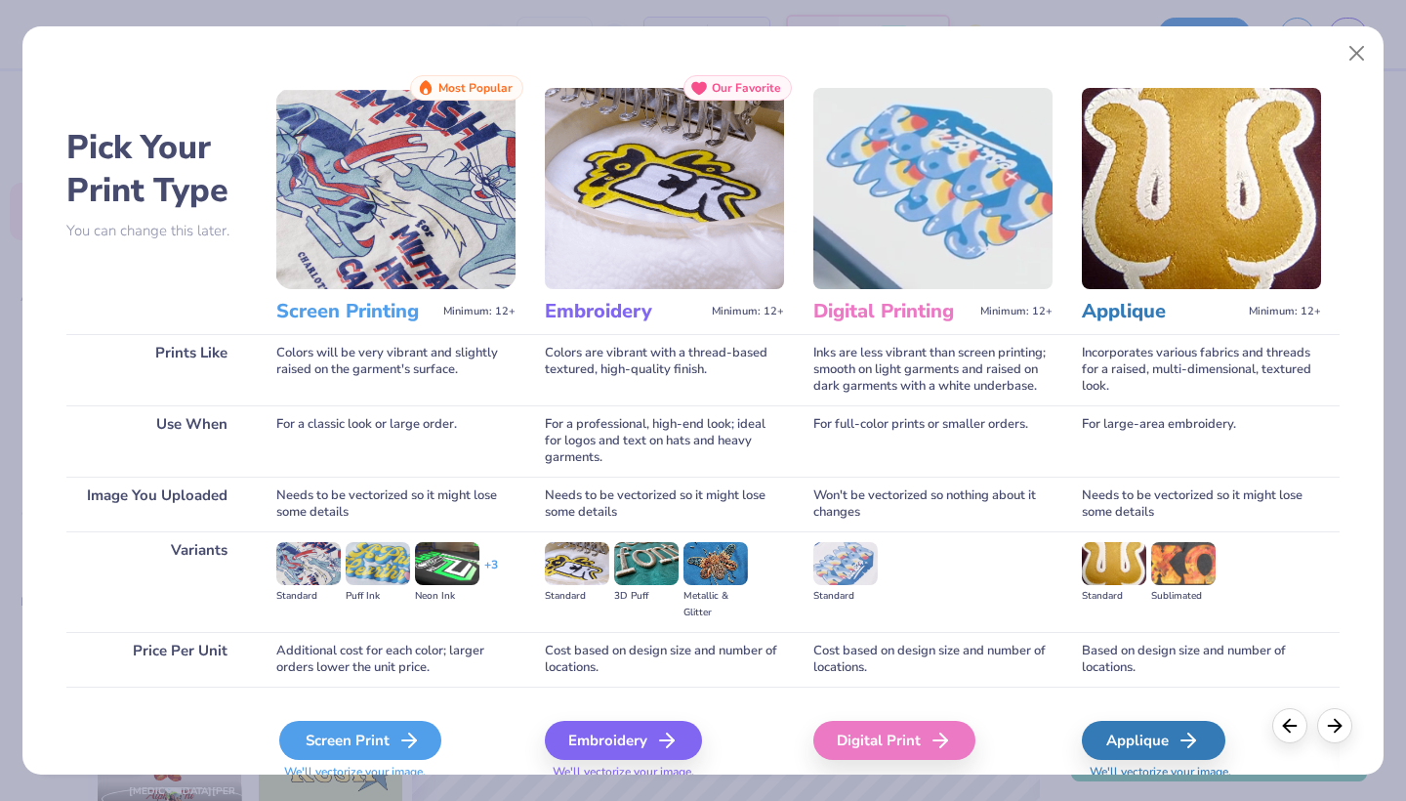
click at [332, 735] on div "Screen Print" at bounding box center [360, 740] width 162 height 39
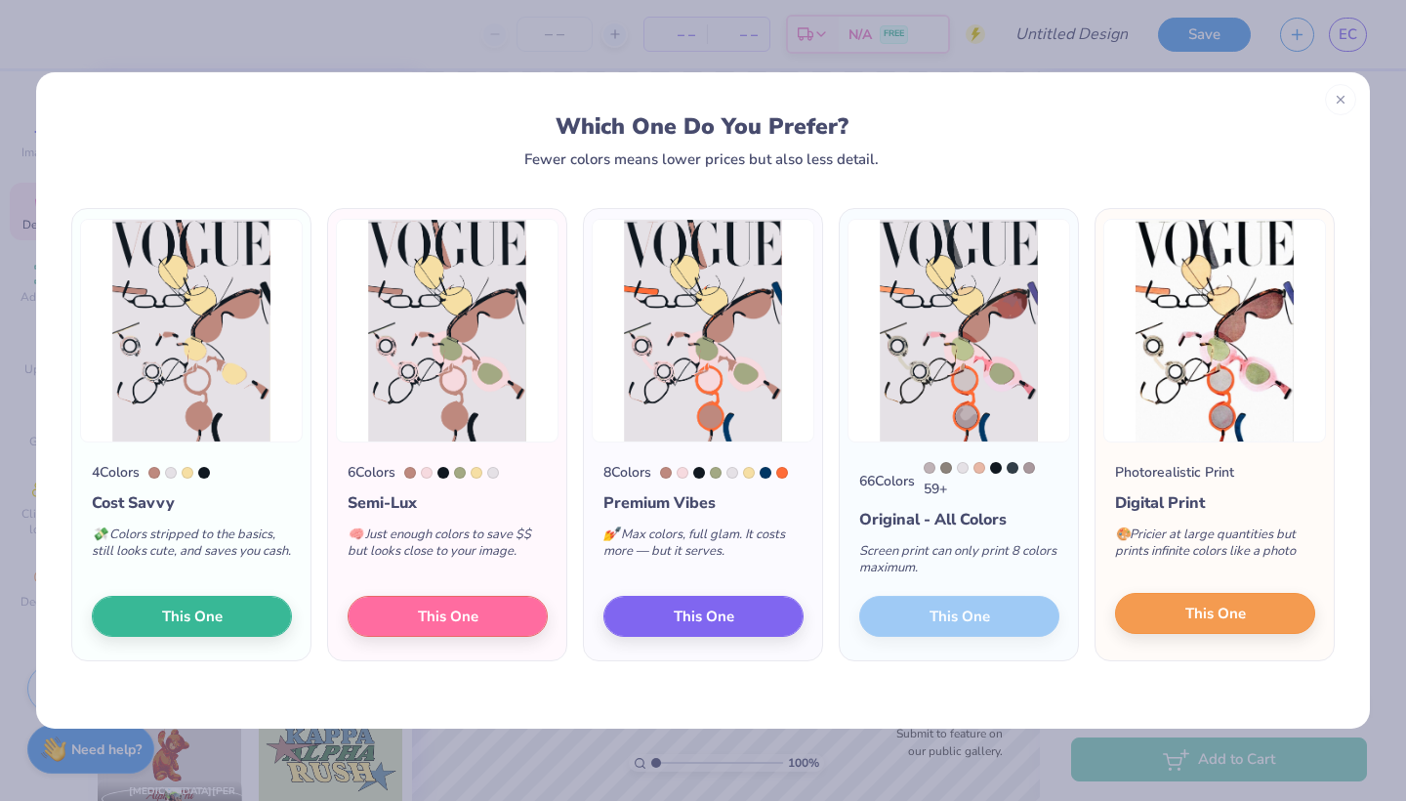
click at [1189, 607] on span "This One" at bounding box center [1215, 614] width 61 height 22
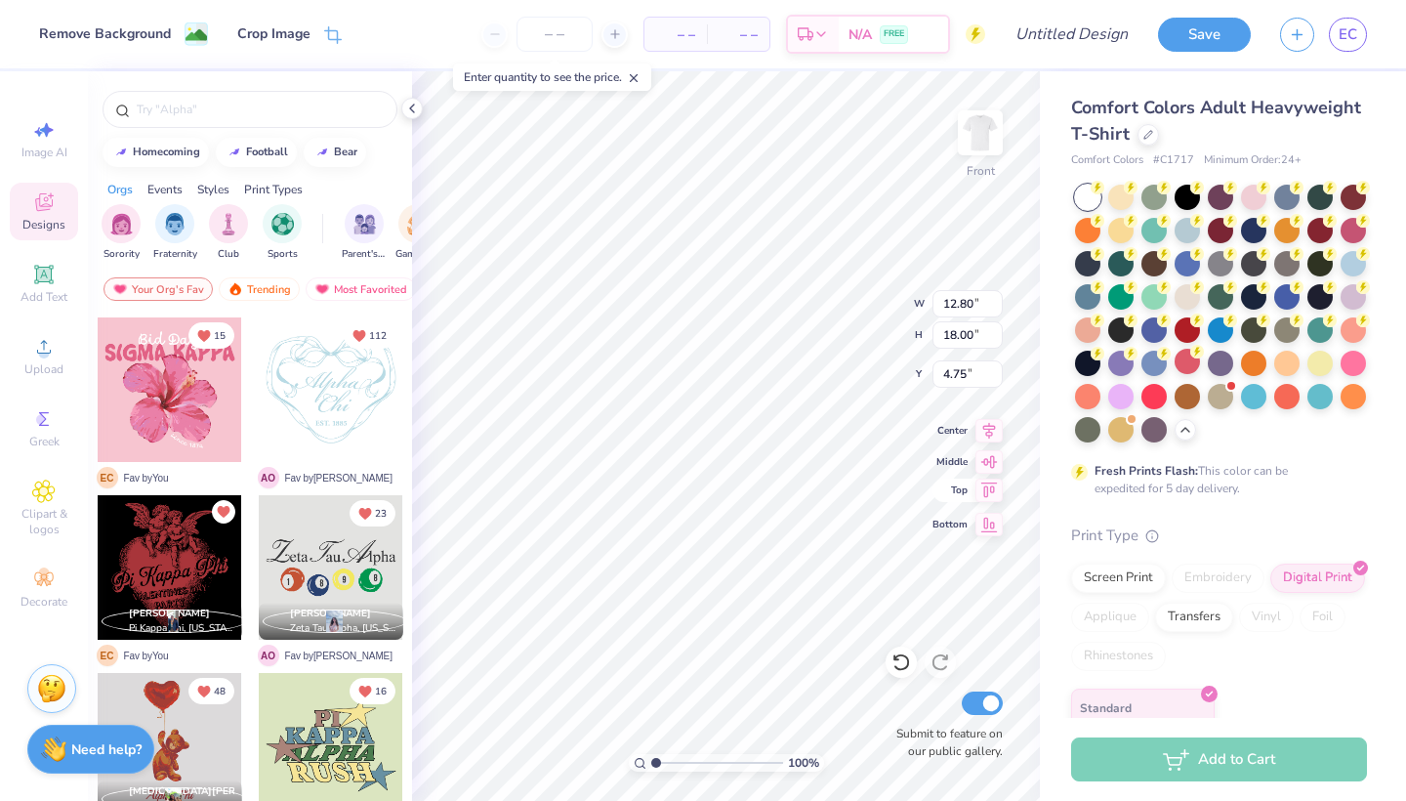
type input "11.74"
type input "16.51"
type input "4.91"
click at [50, 290] on span "Add Text" at bounding box center [44, 297] width 47 height 16
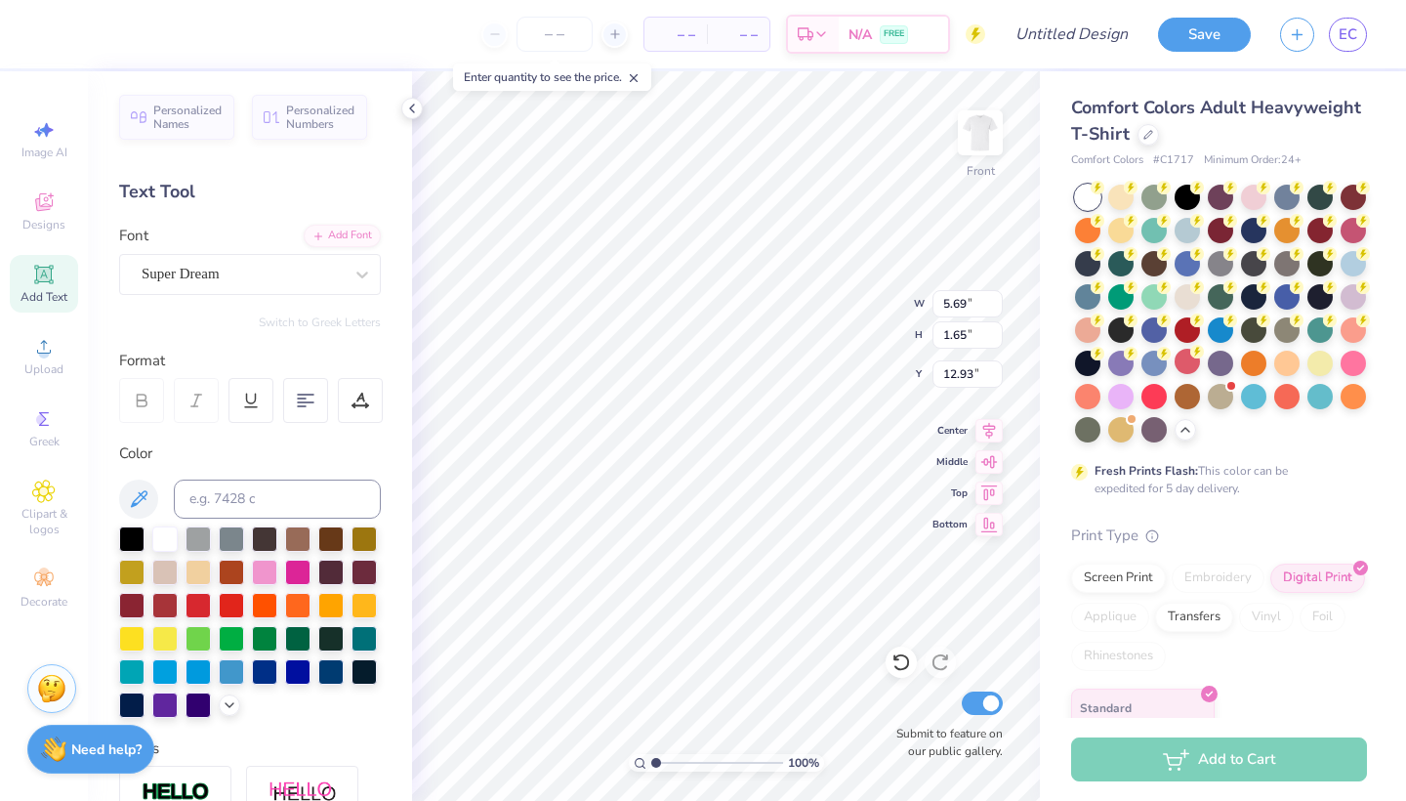
click at [353, 300] on div "Personalized Names Personalized Numbers Text Tool Add Font Font Super Dream Swi…" at bounding box center [250, 435] width 324 height 729
click at [343, 277] on div "Super Dream" at bounding box center [242, 274] width 205 height 30
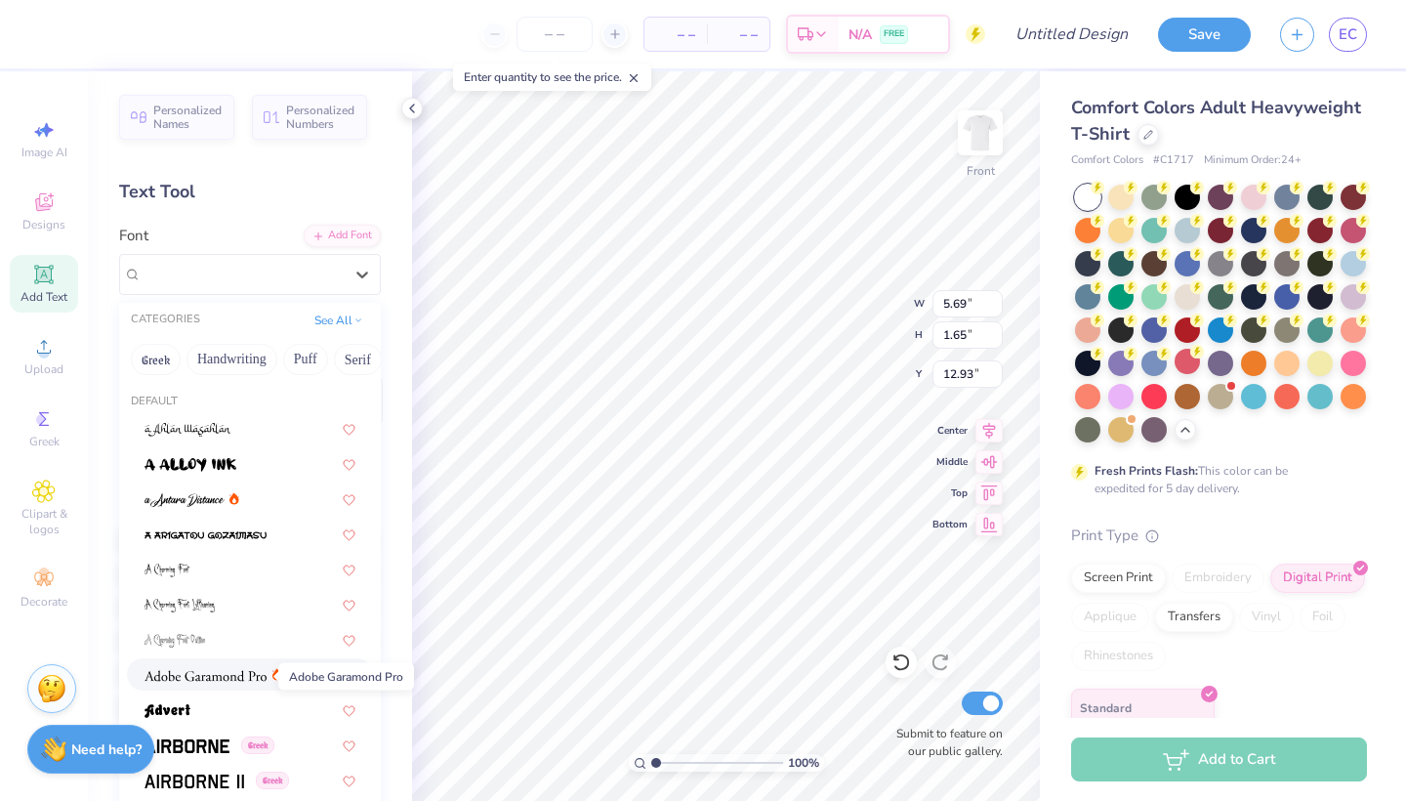
click at [217, 678] on img at bounding box center [206, 676] width 122 height 14
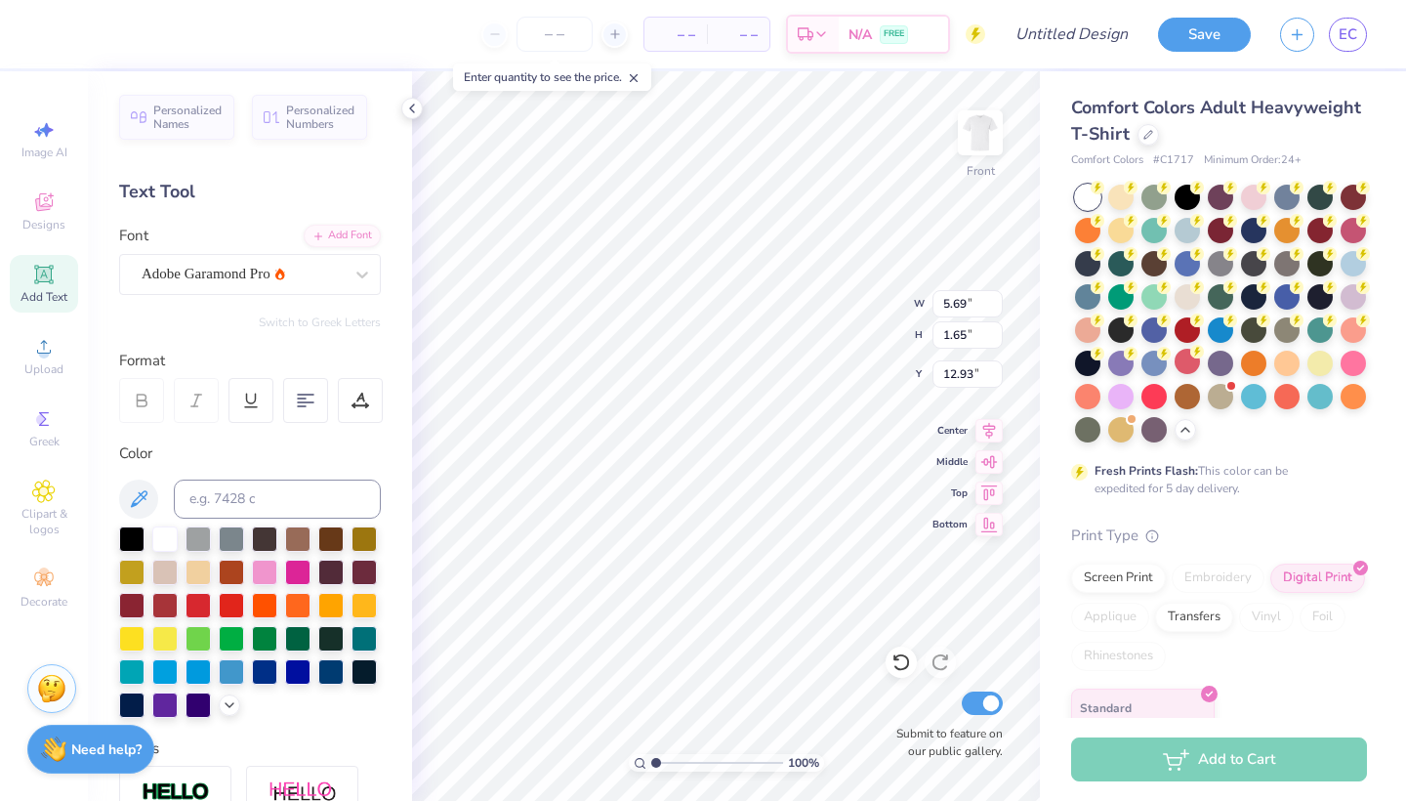
type input "5.95"
type input "1.64"
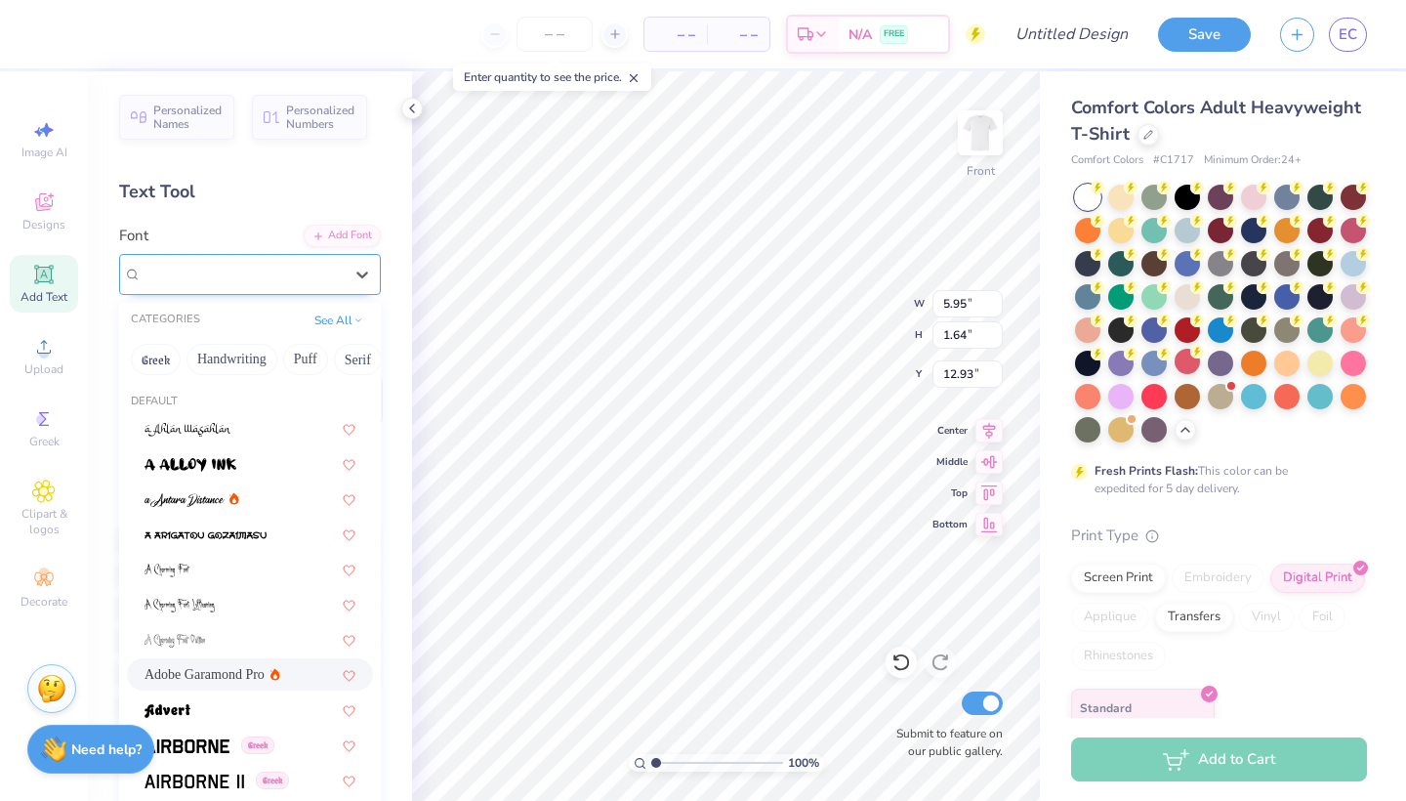
click at [212, 271] on span "Adobe Garamond Pro" at bounding box center [206, 274] width 129 height 22
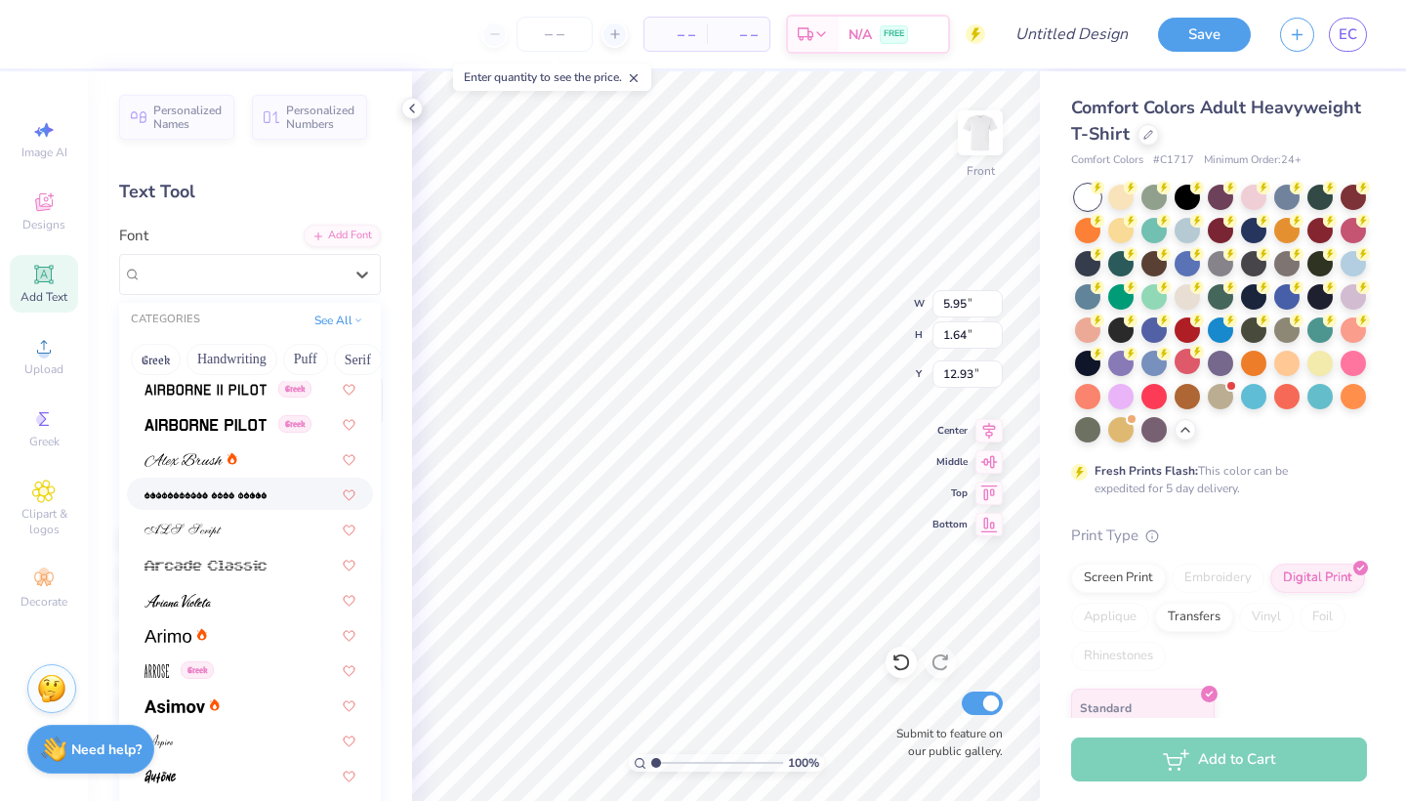
scroll to position [459, 0]
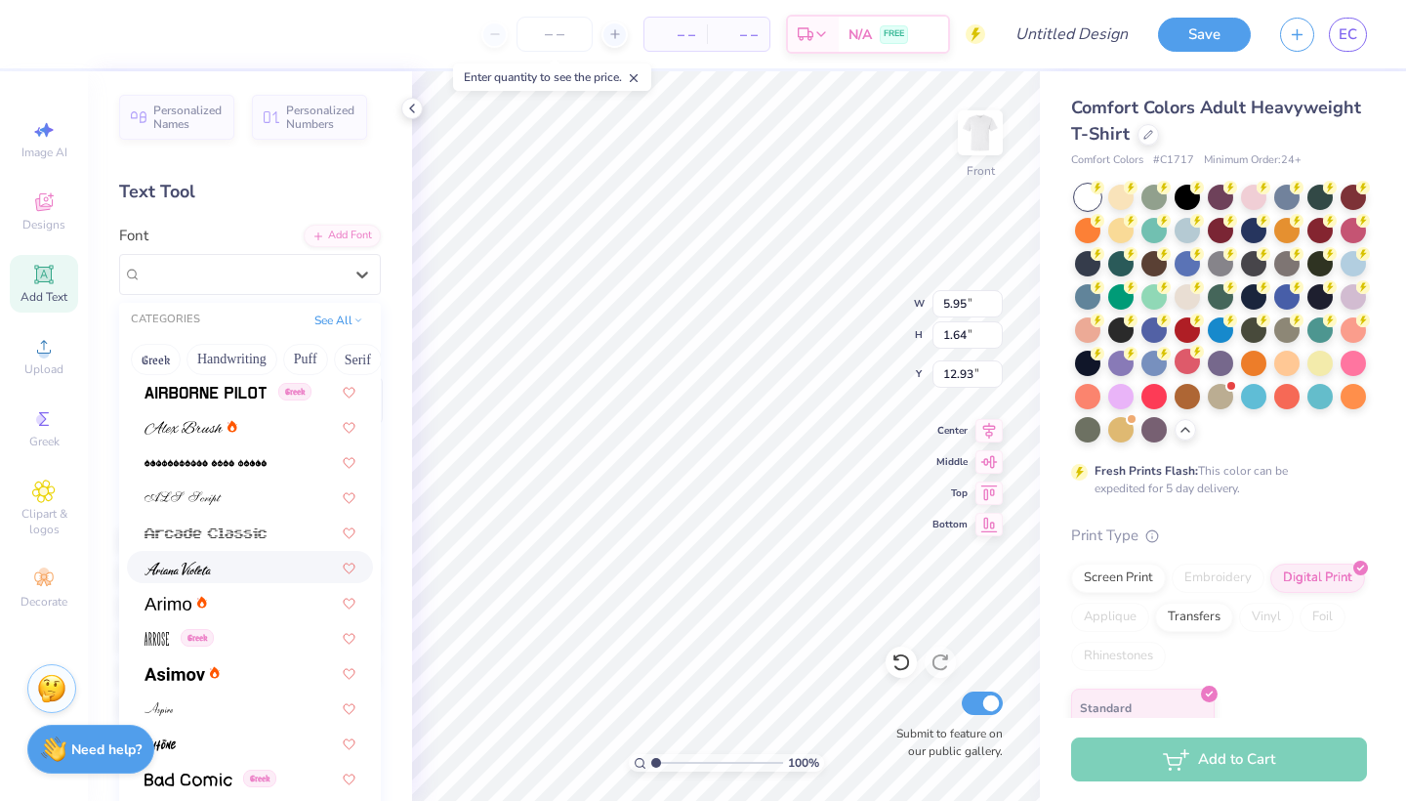
click at [209, 558] on div at bounding box center [250, 567] width 246 height 32
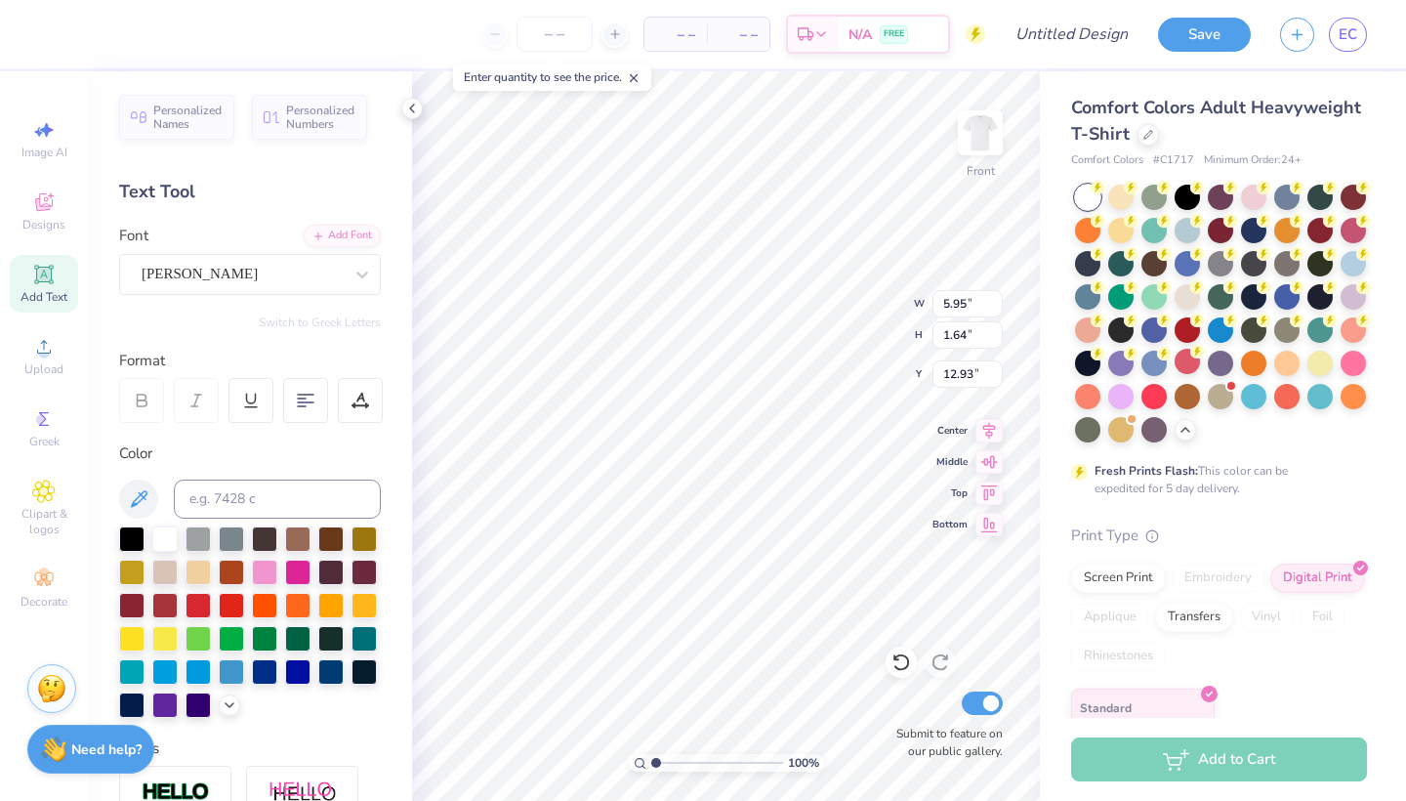
type input "6.27"
type input "2.00"
type input "12.75"
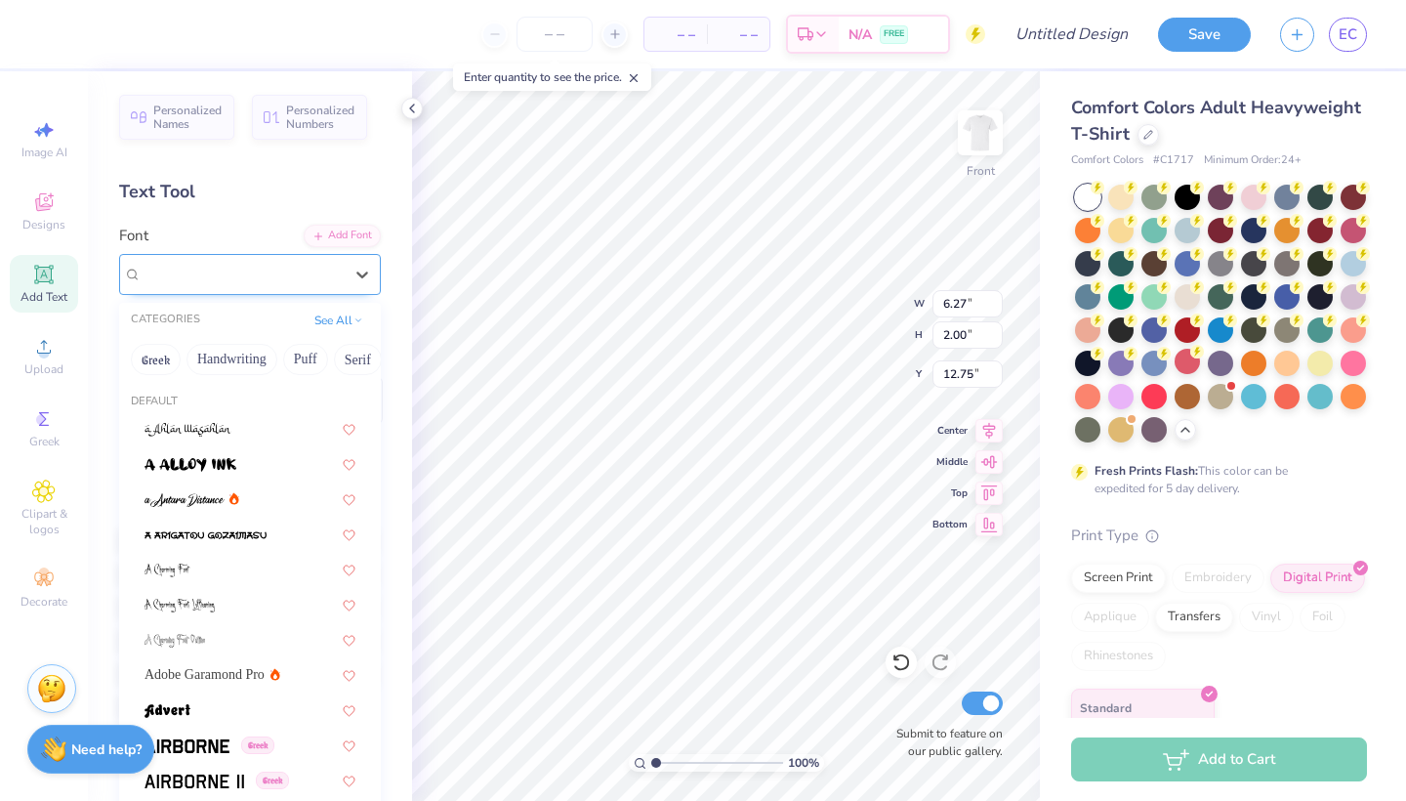
click at [263, 280] on div "Ariana Violeta" at bounding box center [242, 274] width 205 height 30
click at [255, 357] on button "Handwriting" at bounding box center [232, 359] width 91 height 31
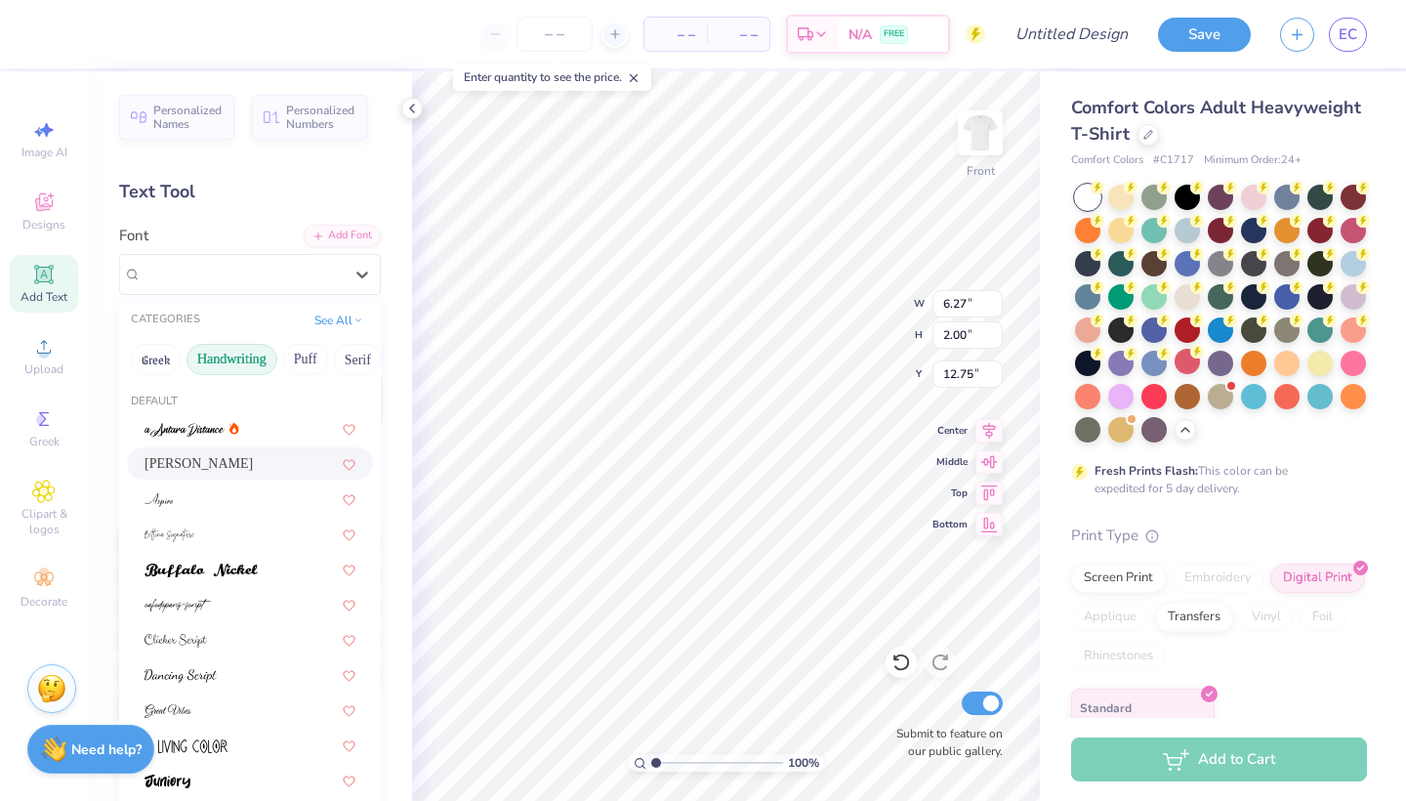
click at [216, 466] on div "Ariana Violeta" at bounding box center [250, 463] width 211 height 21
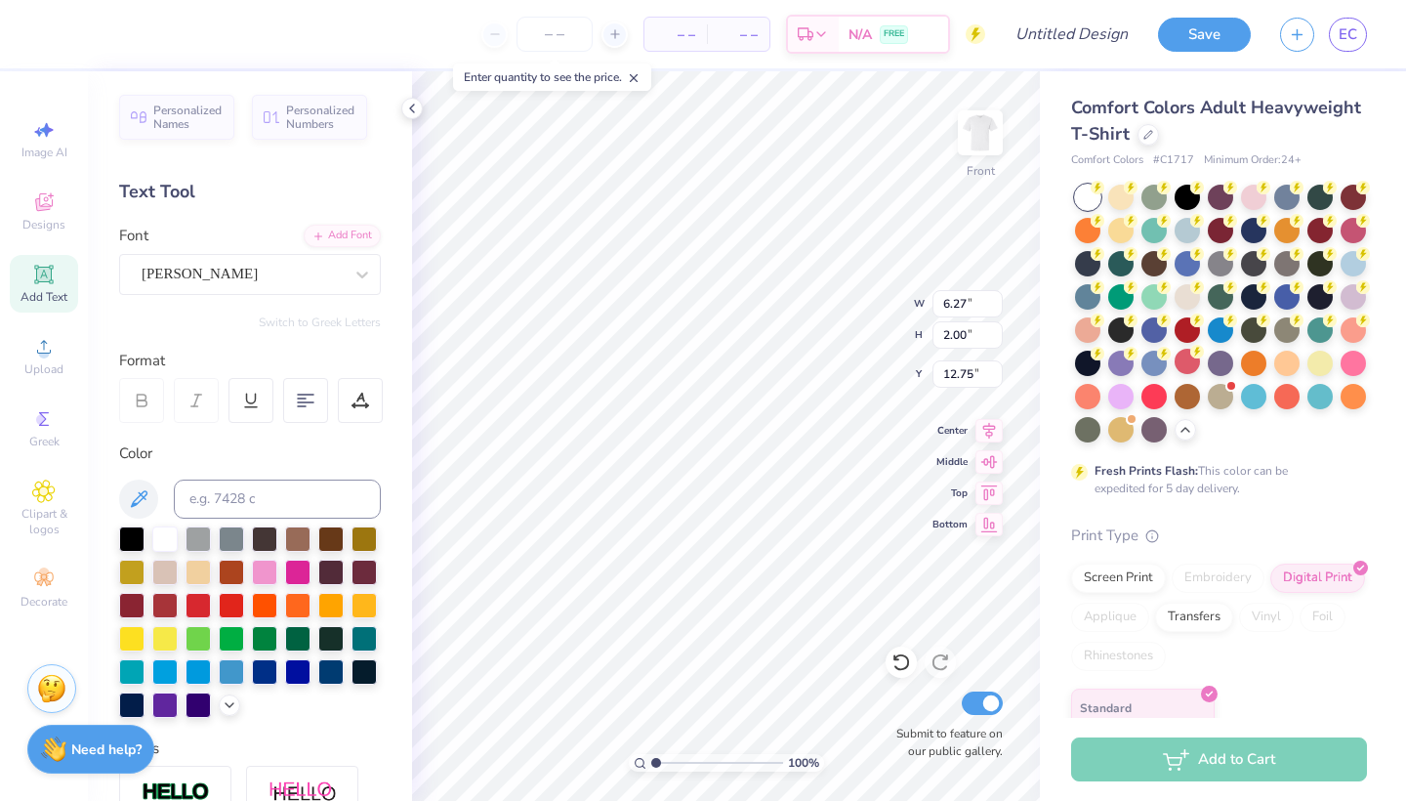
type textarea "T"
type textarea "Zeta Tau Alpha"
type input "2.43"
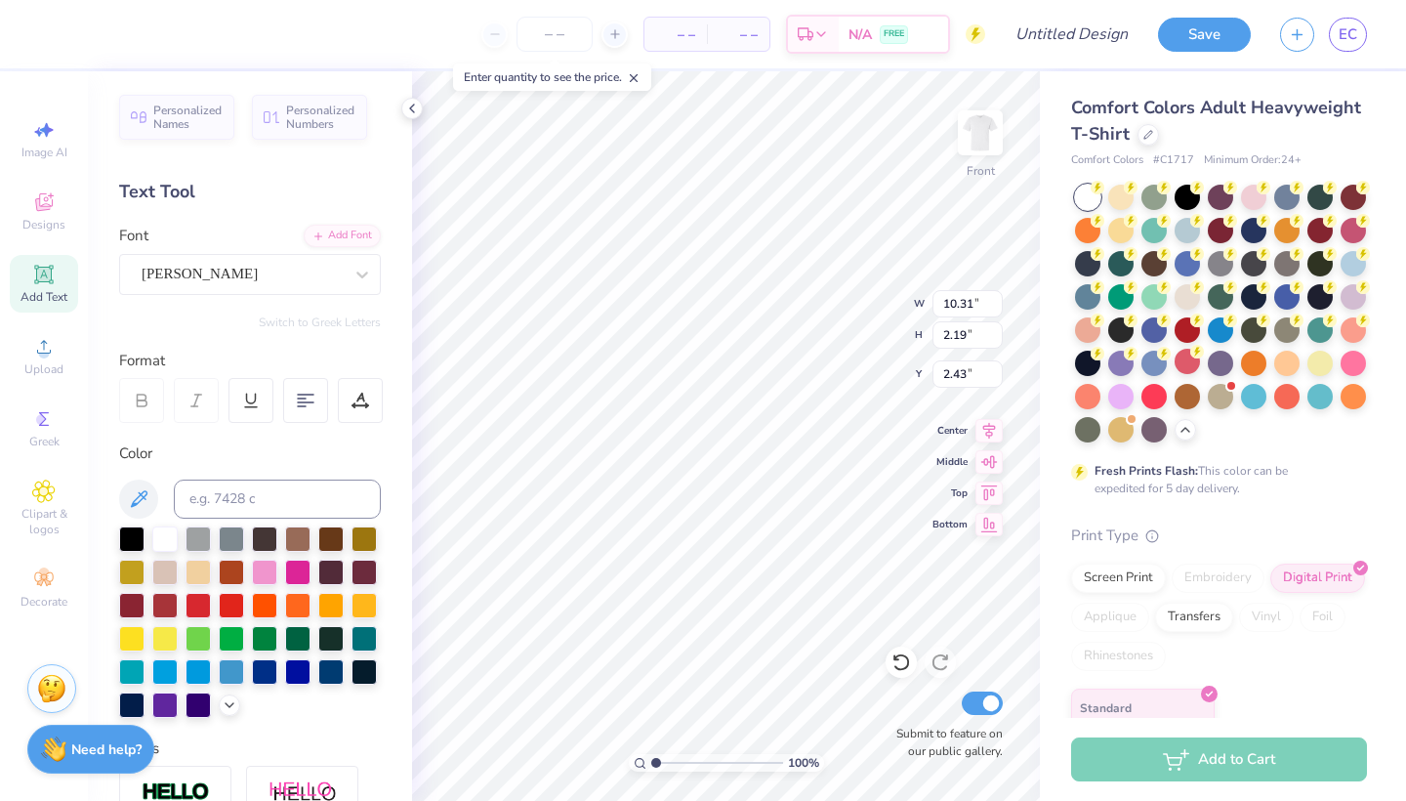
type input "8.11"
type input "1.73"
type input "3.00"
click at [133, 543] on div at bounding box center [131, 536] width 25 height 25
click at [61, 280] on div "Add Text" at bounding box center [44, 284] width 68 height 58
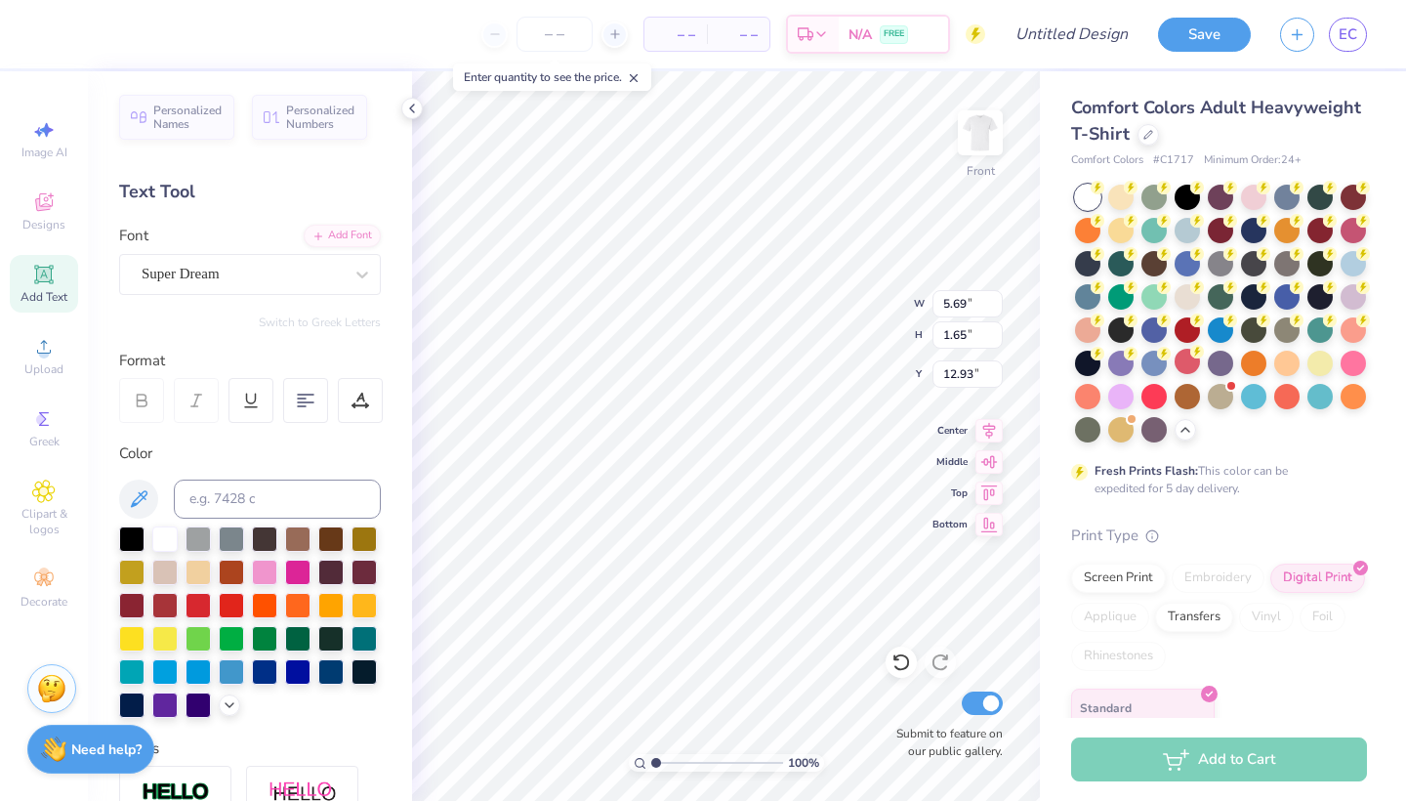
click at [246, 237] on div "Font Super Dream" at bounding box center [250, 260] width 262 height 70
click at [220, 271] on span "Super Dream" at bounding box center [181, 274] width 78 height 22
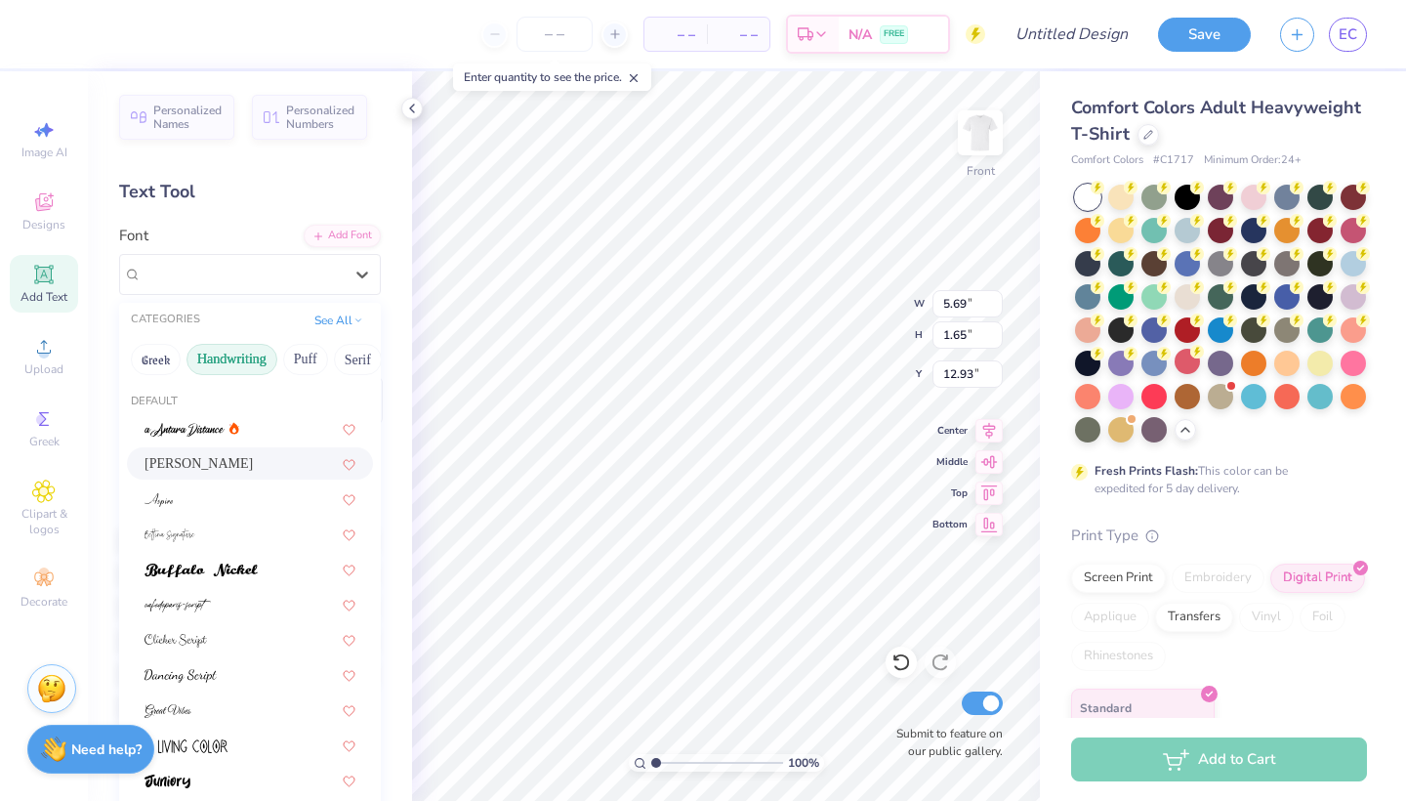
click at [229, 465] on div "Ariana Violeta" at bounding box center [250, 463] width 211 height 21
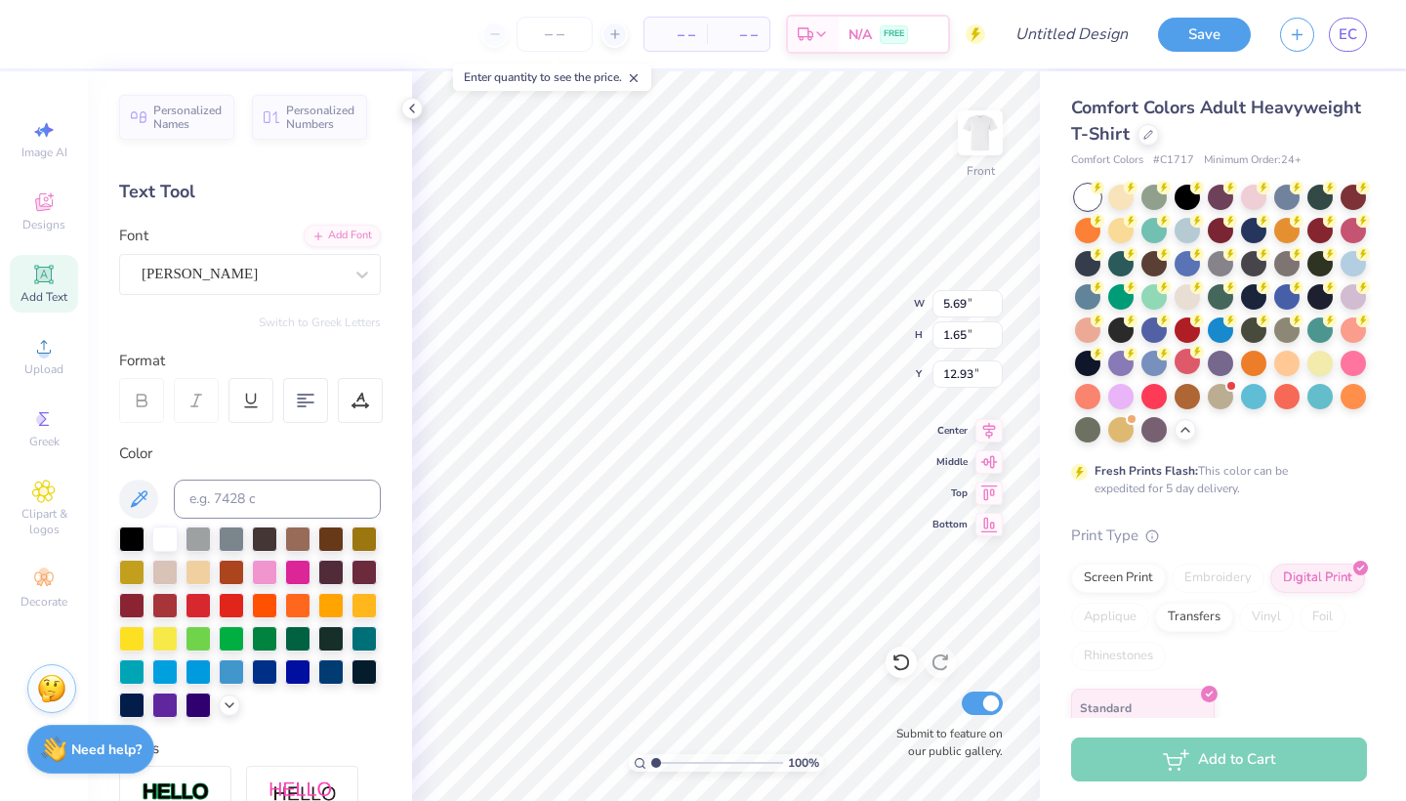
type input "6.27"
type input "2.00"
type input "12.75"
type textarea "T"
type textarea "Fall Date Party"
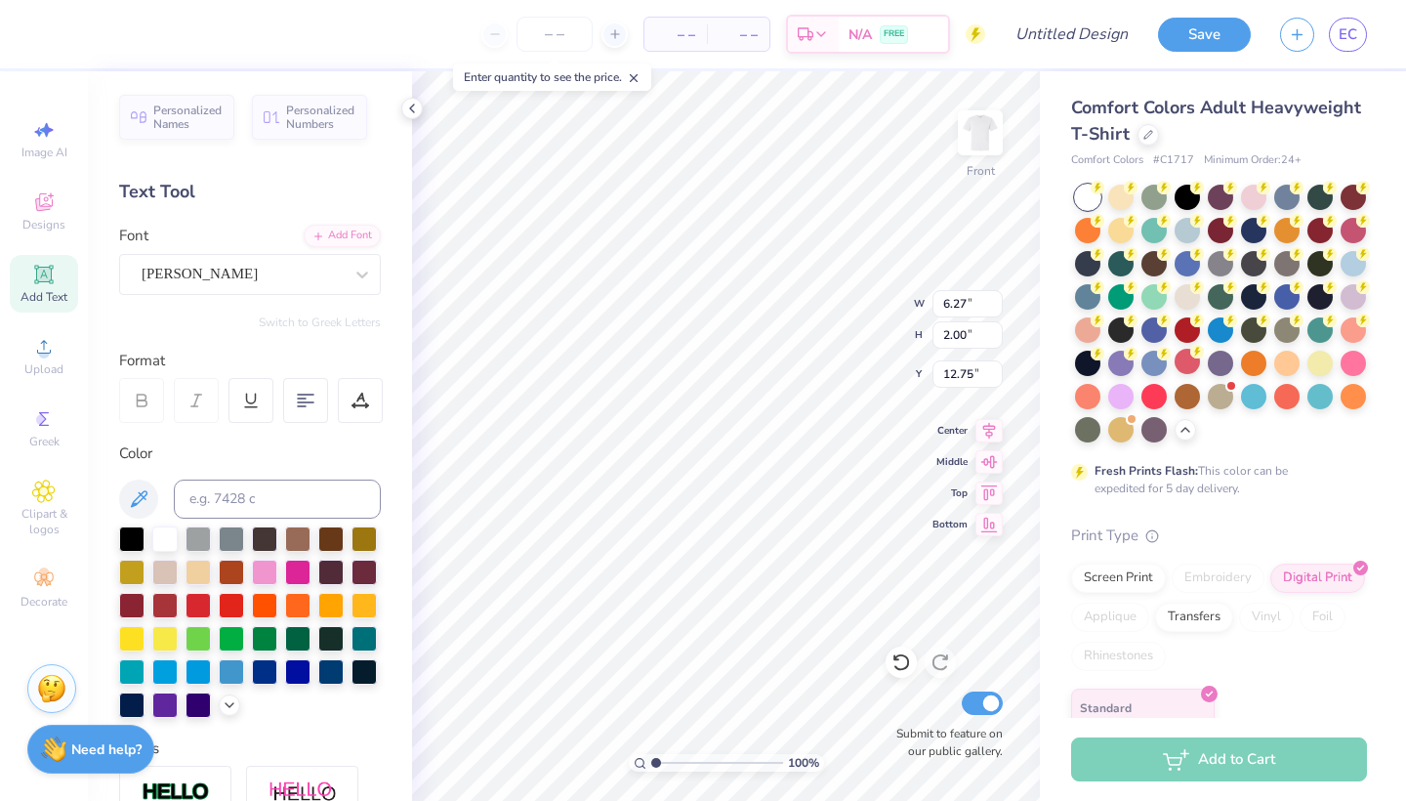
scroll to position [0, 5]
type input "21.15"
type input "6.33"
type input "1.55"
type input "21.42"
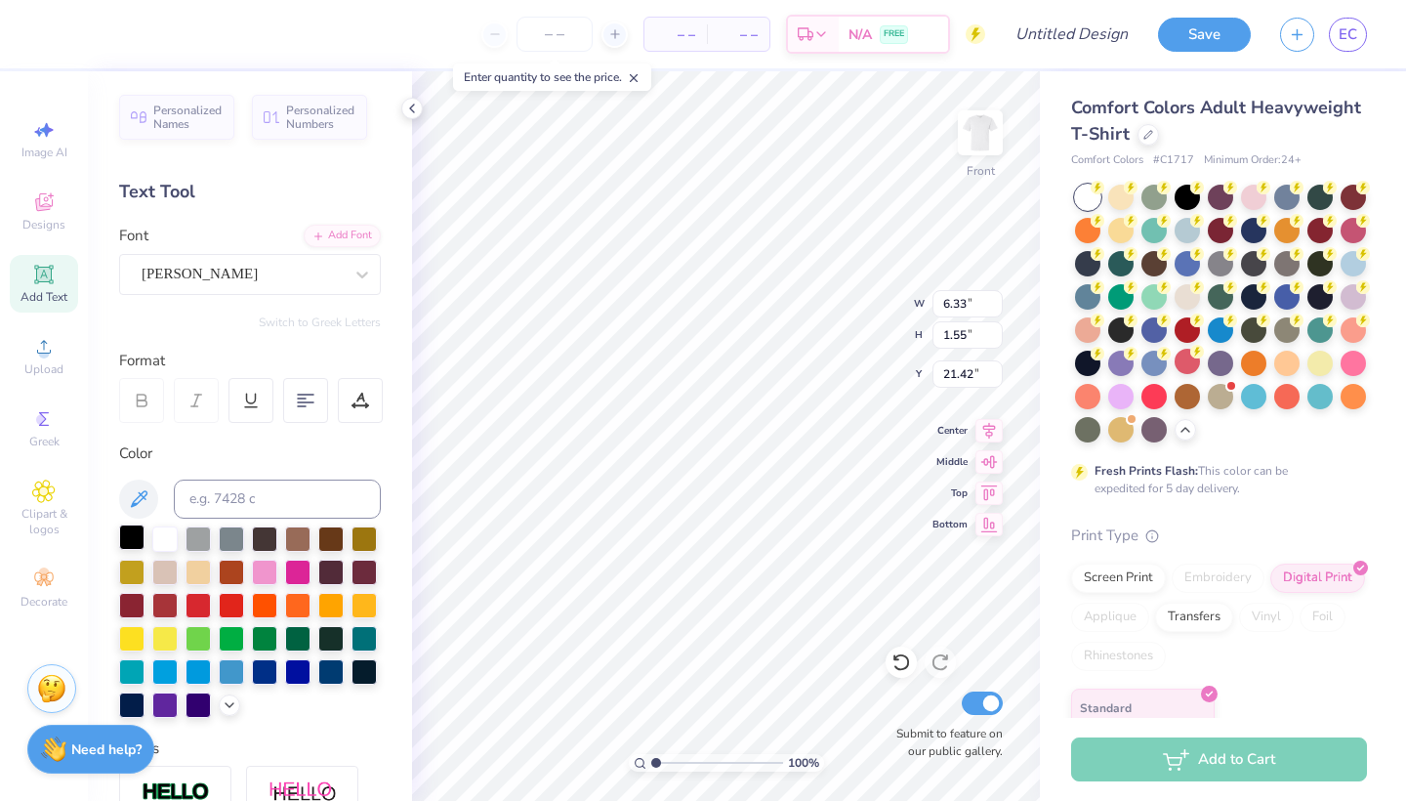
click at [134, 538] on div at bounding box center [131, 536] width 25 height 25
type input "20.39"
click at [1086, 41] on input "Design Title" at bounding box center [1096, 34] width 96 height 39
type input "d"
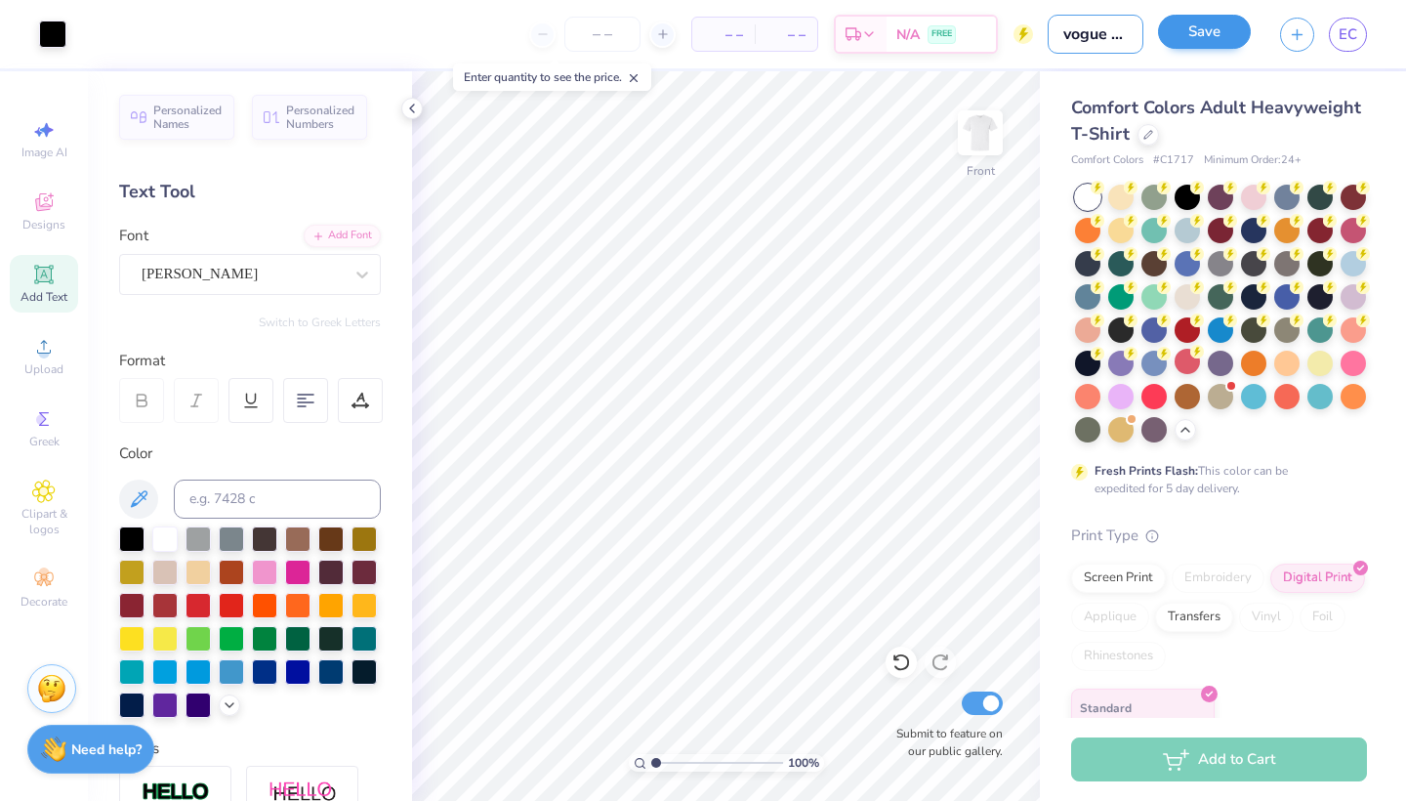
type input "vogue dp"
click at [1223, 28] on button "Save" at bounding box center [1204, 32] width 93 height 34
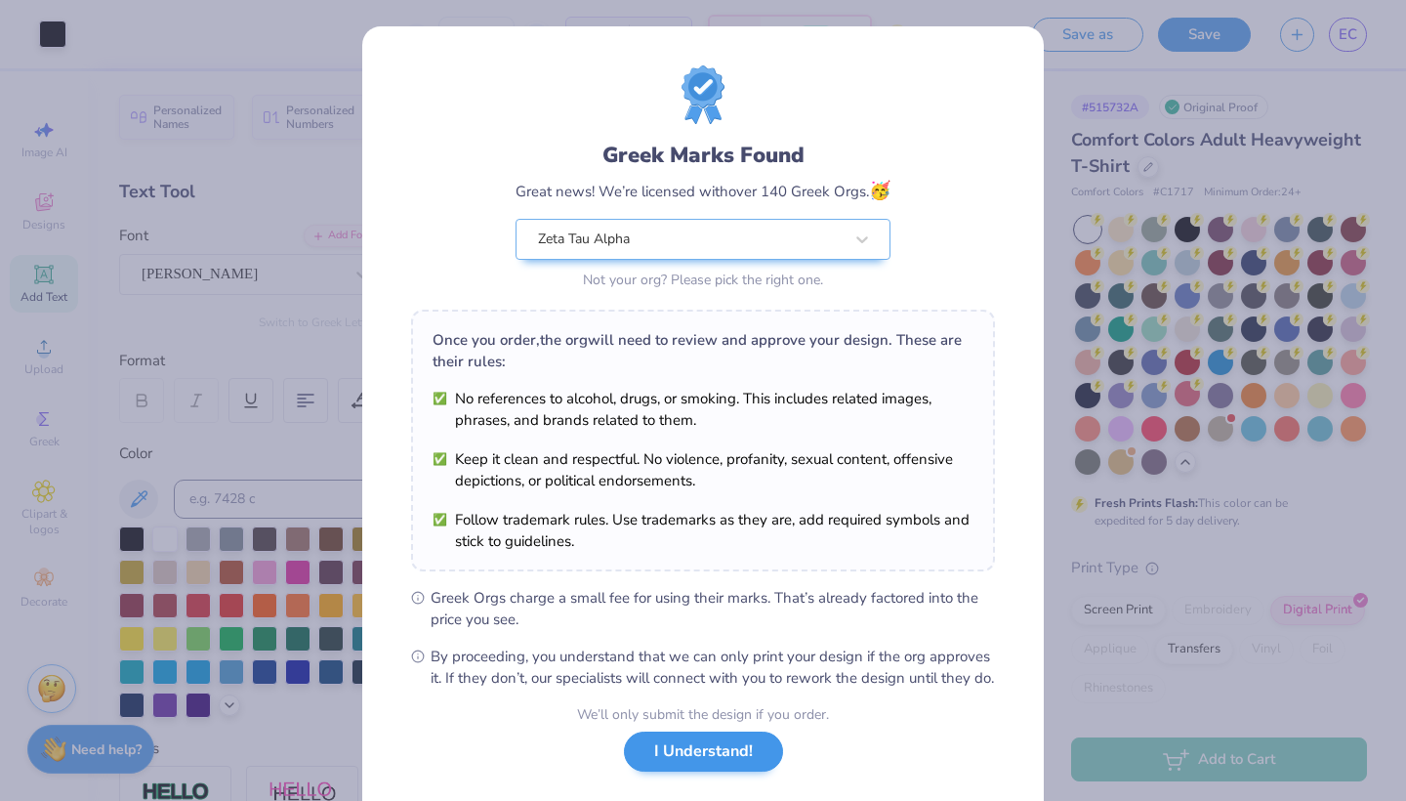
click at [702, 771] on button "I Understand!" at bounding box center [703, 751] width 159 height 40
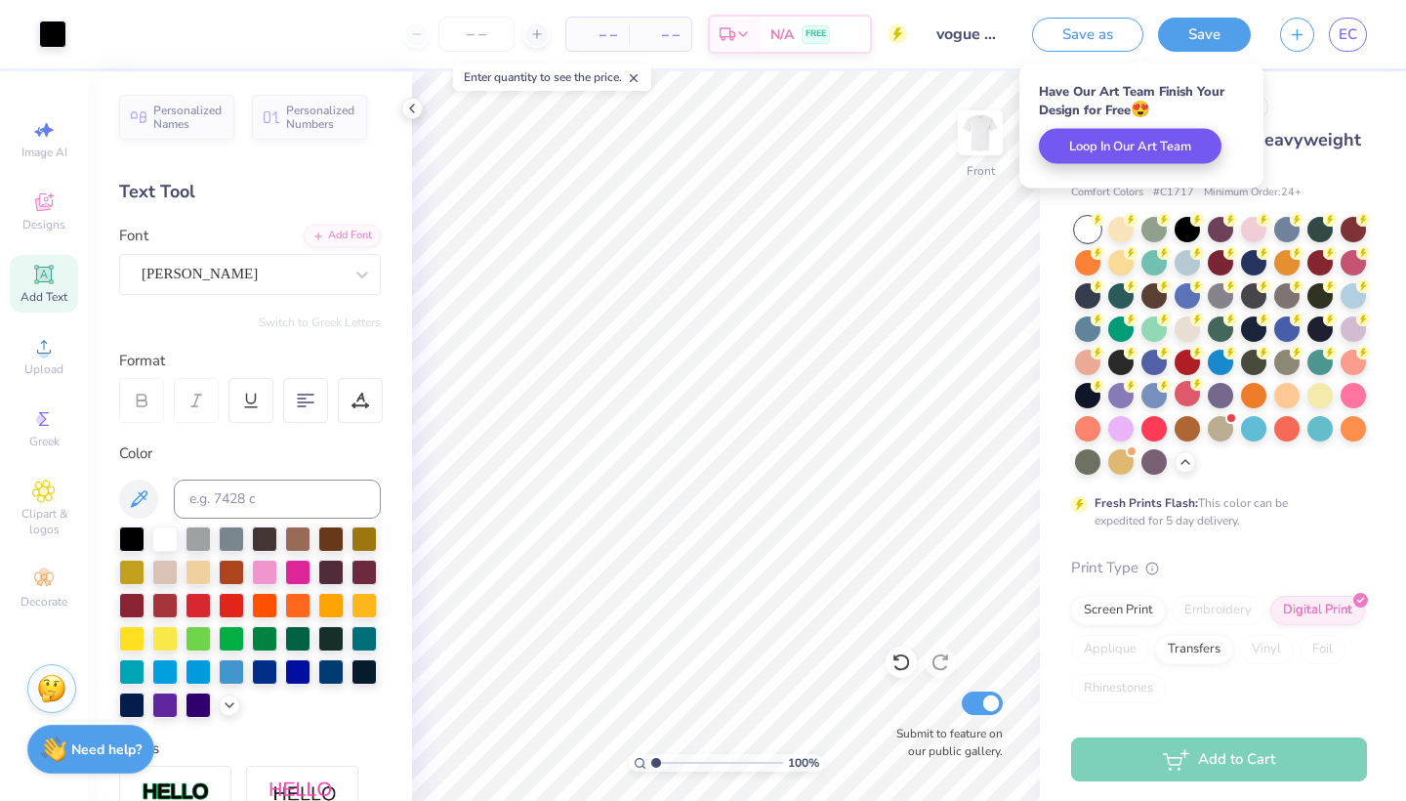
click at [1133, 145] on button "Loop In Our Art Team" at bounding box center [1130, 146] width 183 height 35
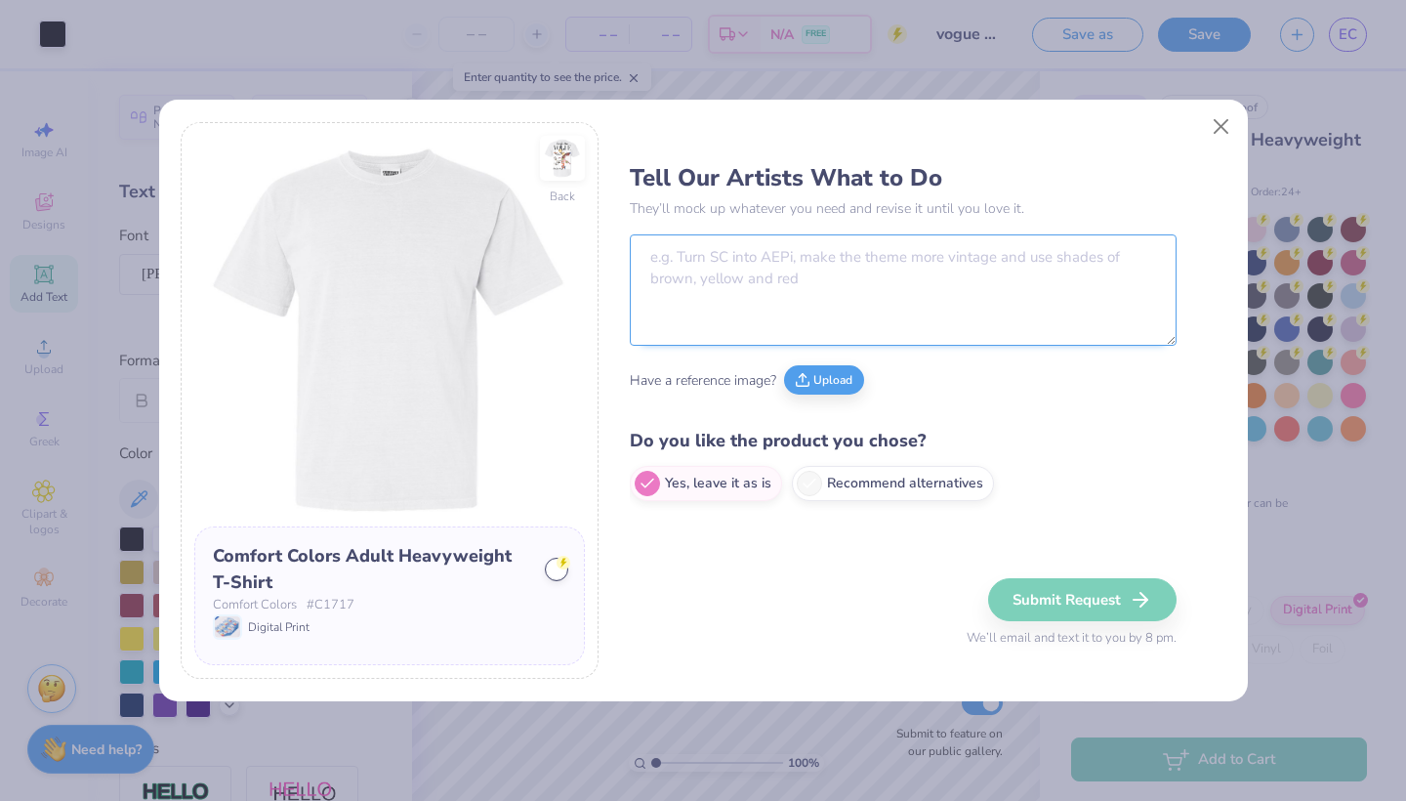
click at [728, 282] on textarea at bounding box center [903, 289] width 547 height 111
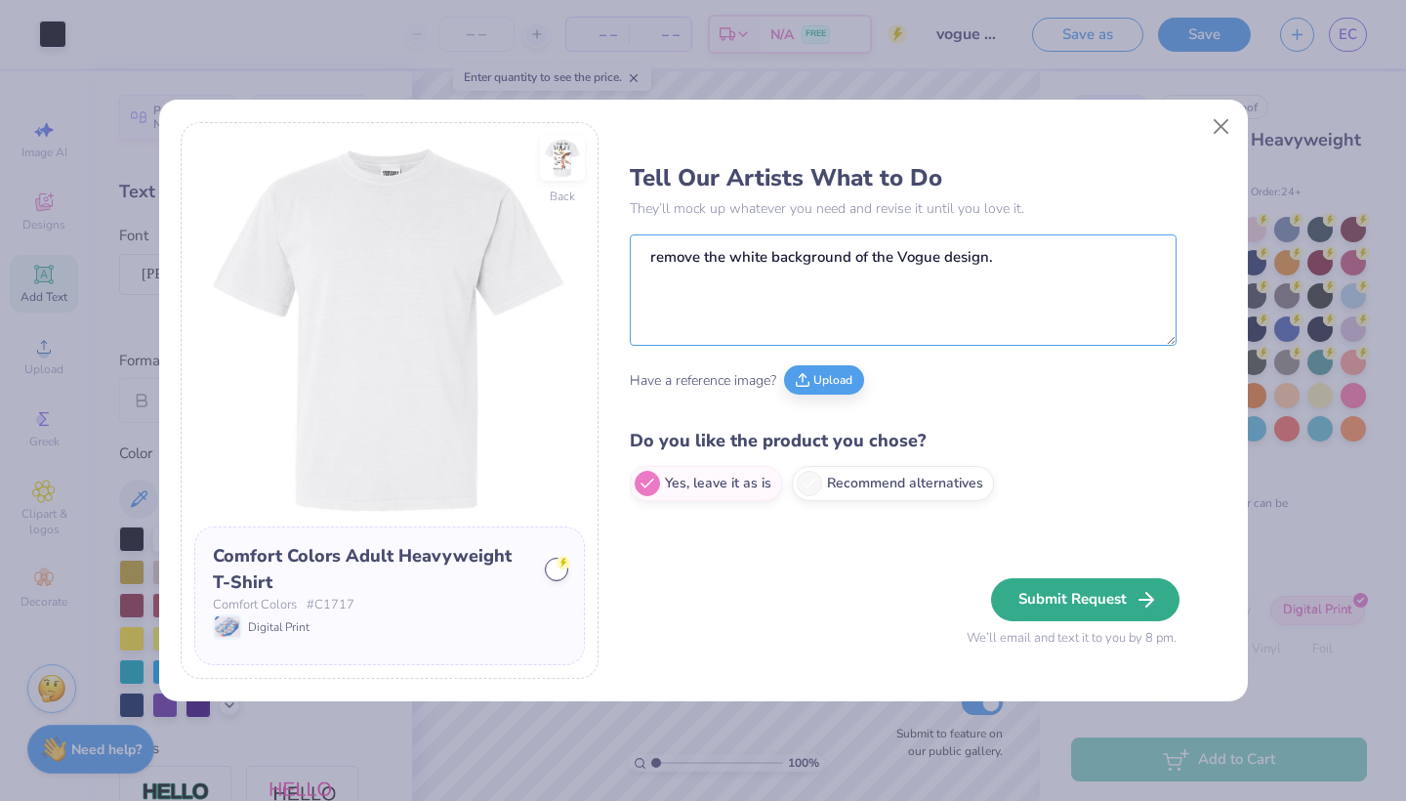
type textarea "remove the white background of the Vogue design."
click at [1035, 597] on button "Submit Request" at bounding box center [1085, 599] width 188 height 43
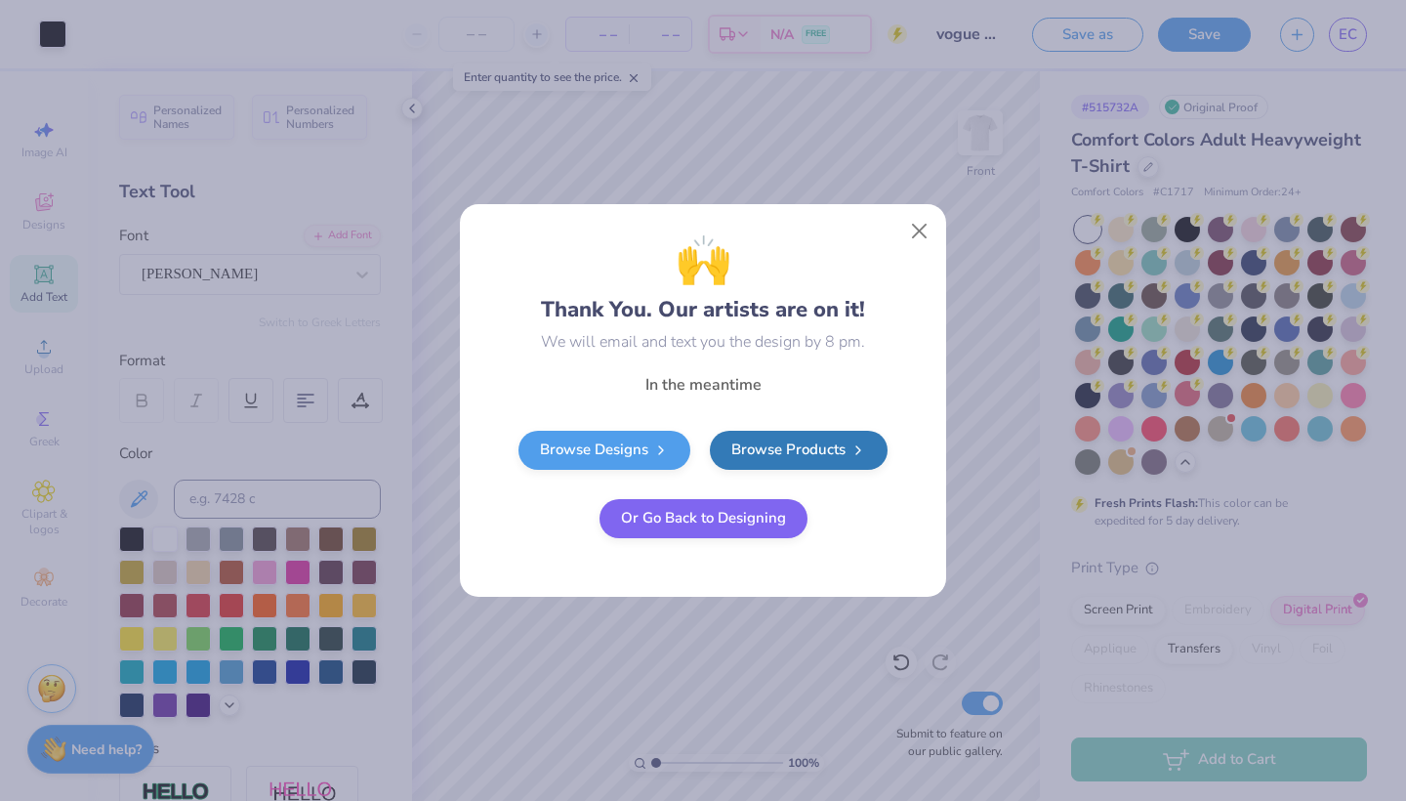
click at [729, 511] on button "Or Go Back to Designing" at bounding box center [704, 518] width 208 height 39
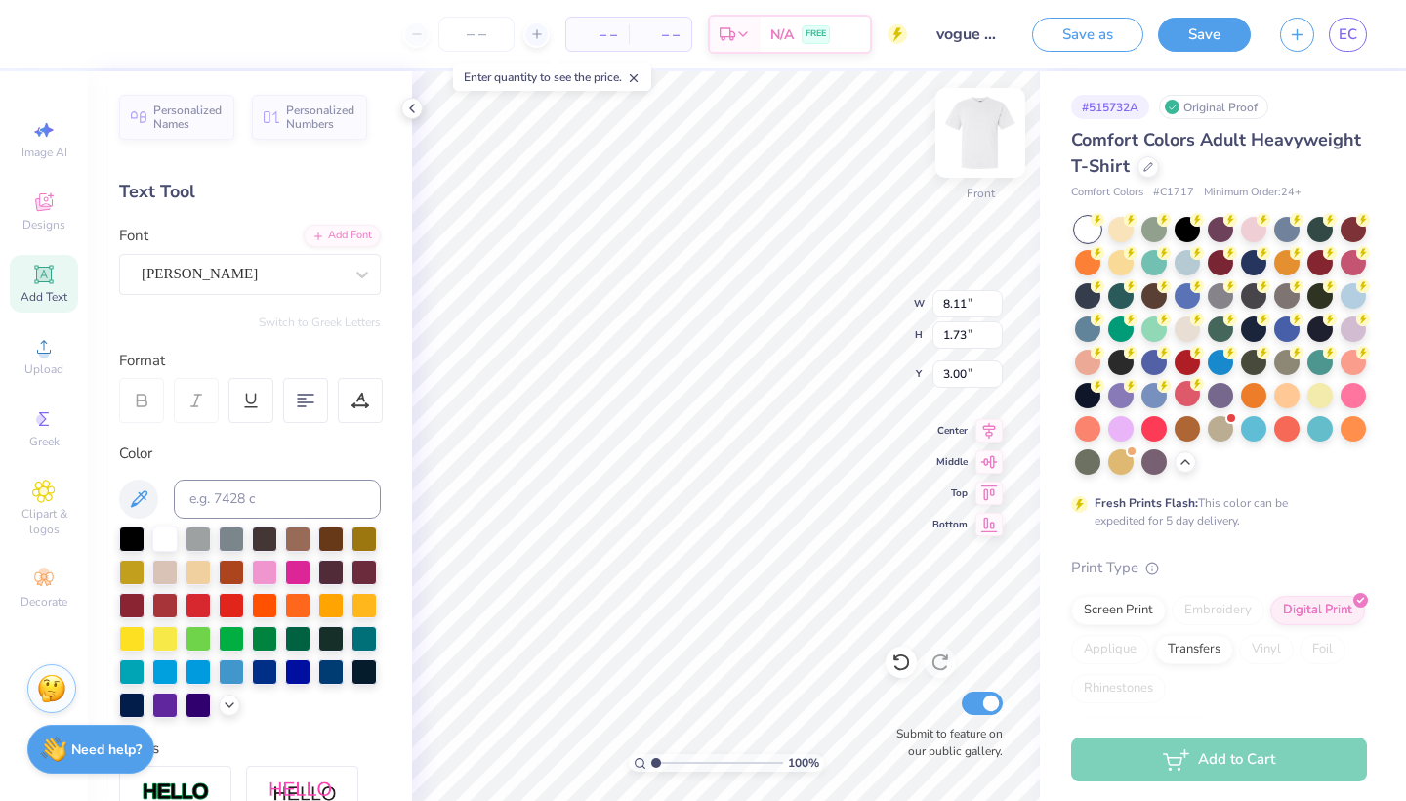
click at [963, 139] on img at bounding box center [980, 133] width 78 height 78
type input "3.00"
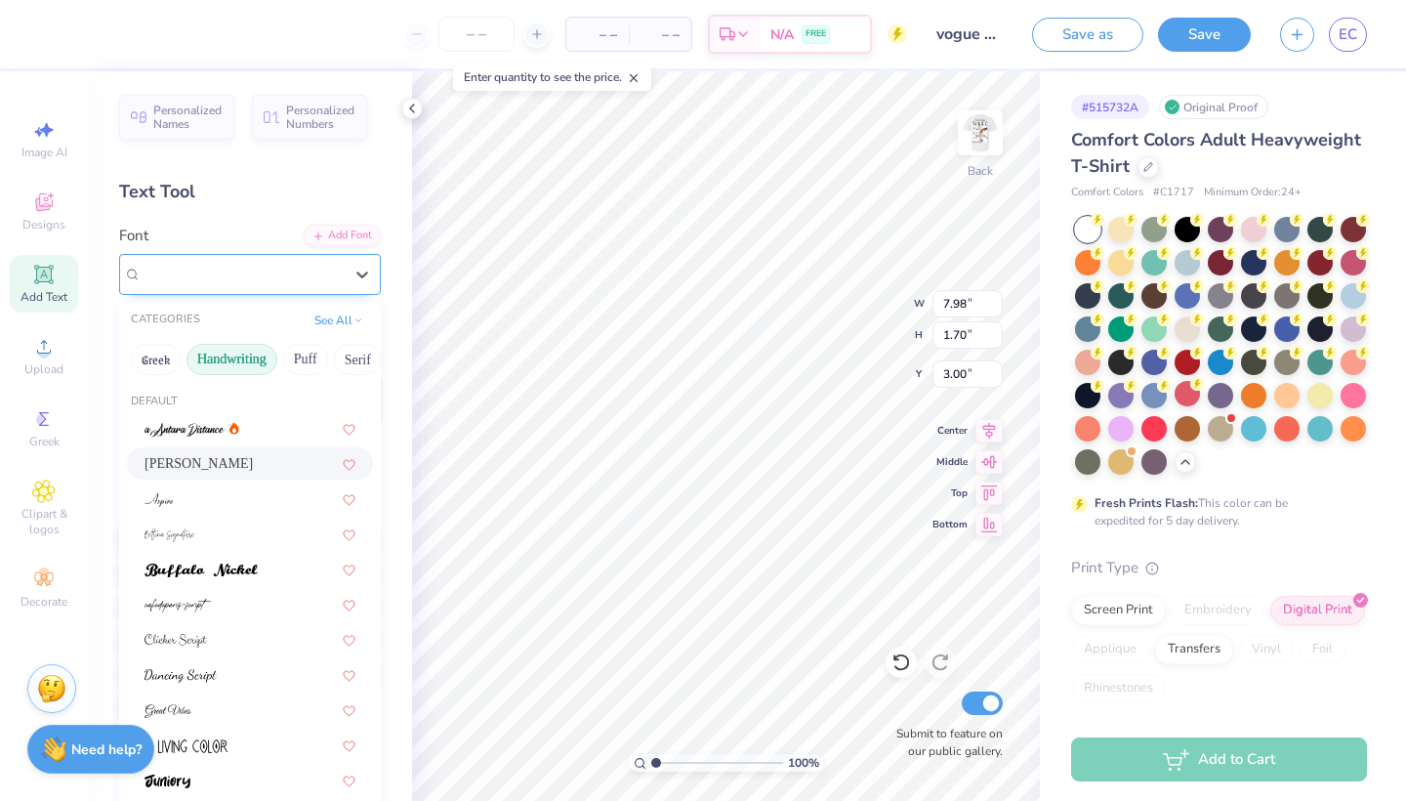
click at [270, 281] on div "Ariana Violeta" at bounding box center [242, 274] width 205 height 30
click at [162, 355] on button "Greek" at bounding box center [156, 359] width 50 height 31
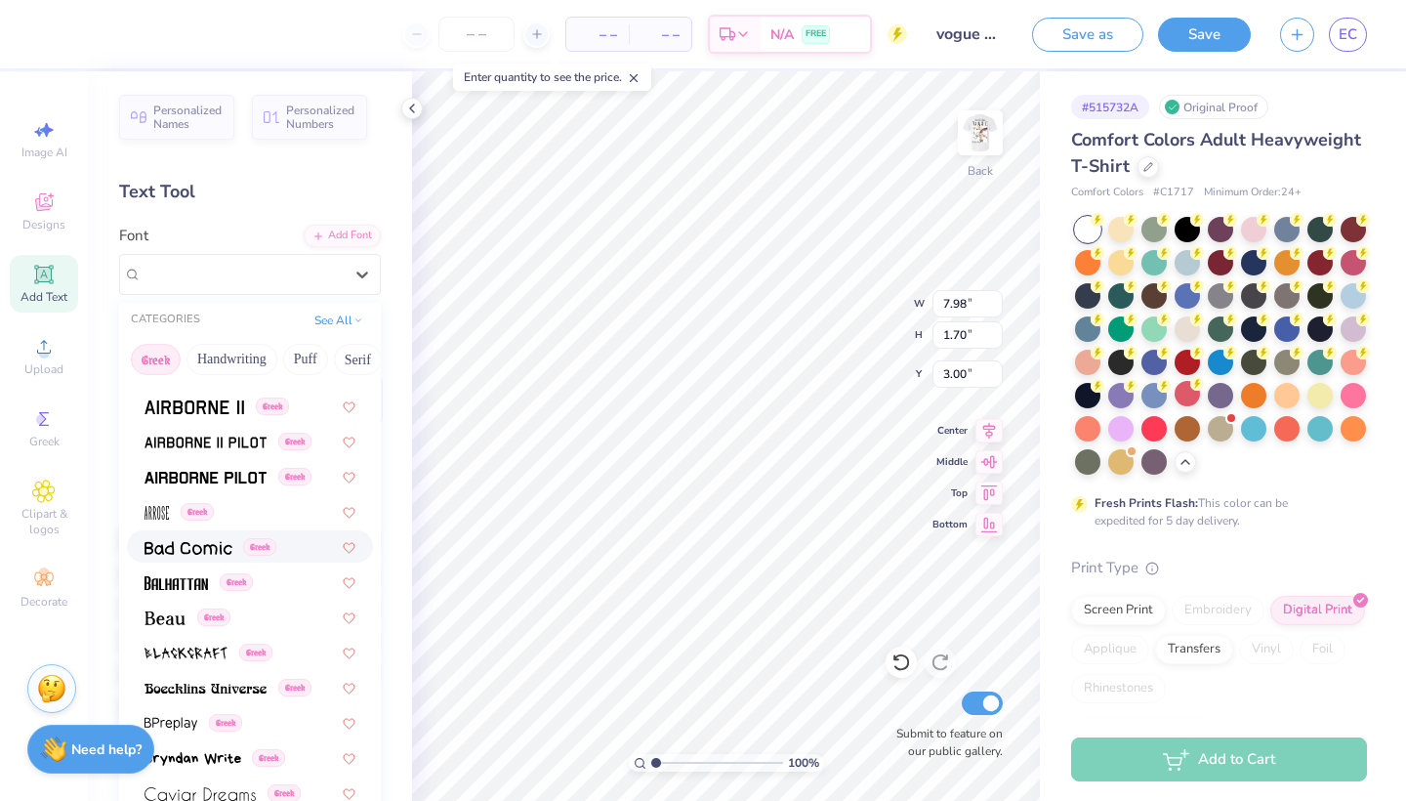
scroll to position [62, 0]
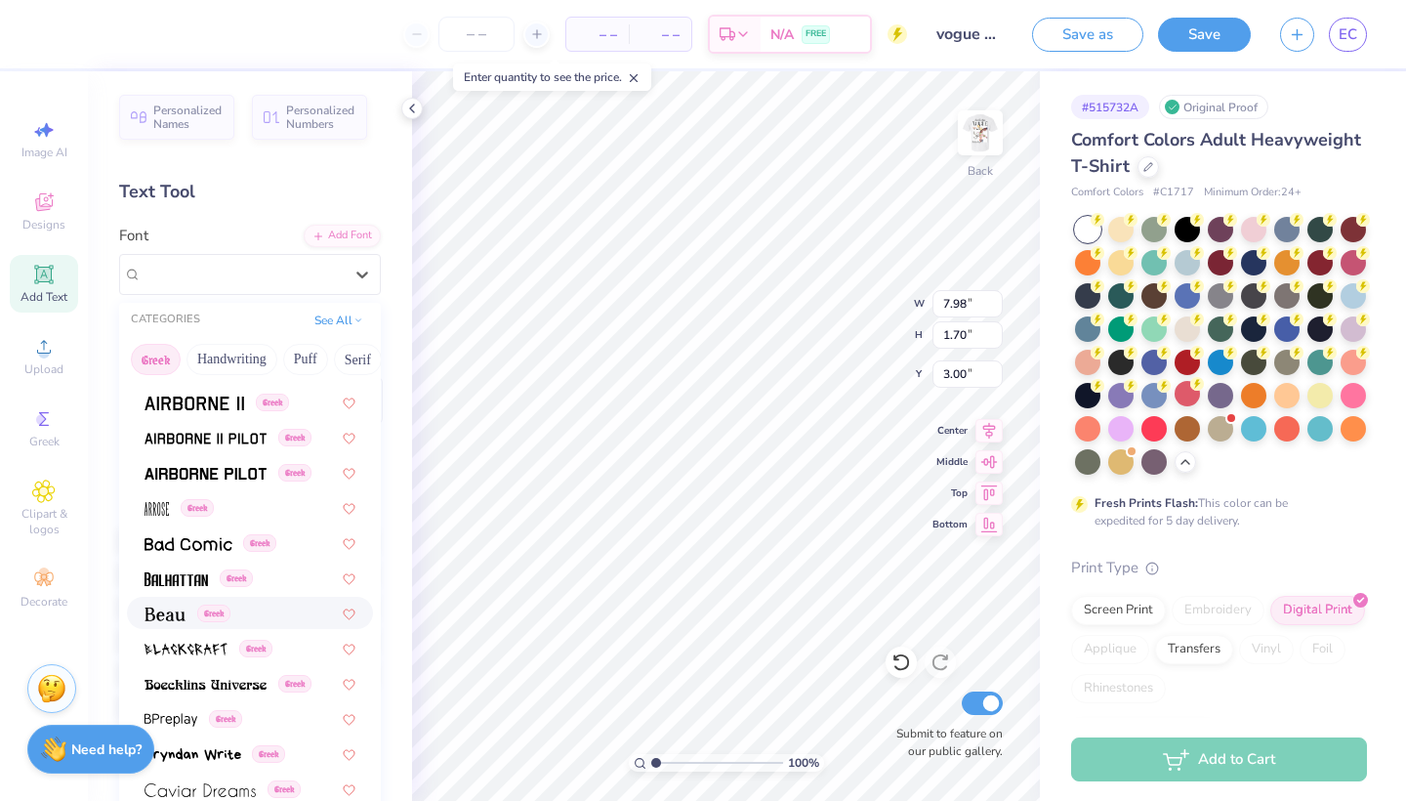
click at [171, 621] on img at bounding box center [165, 614] width 41 height 14
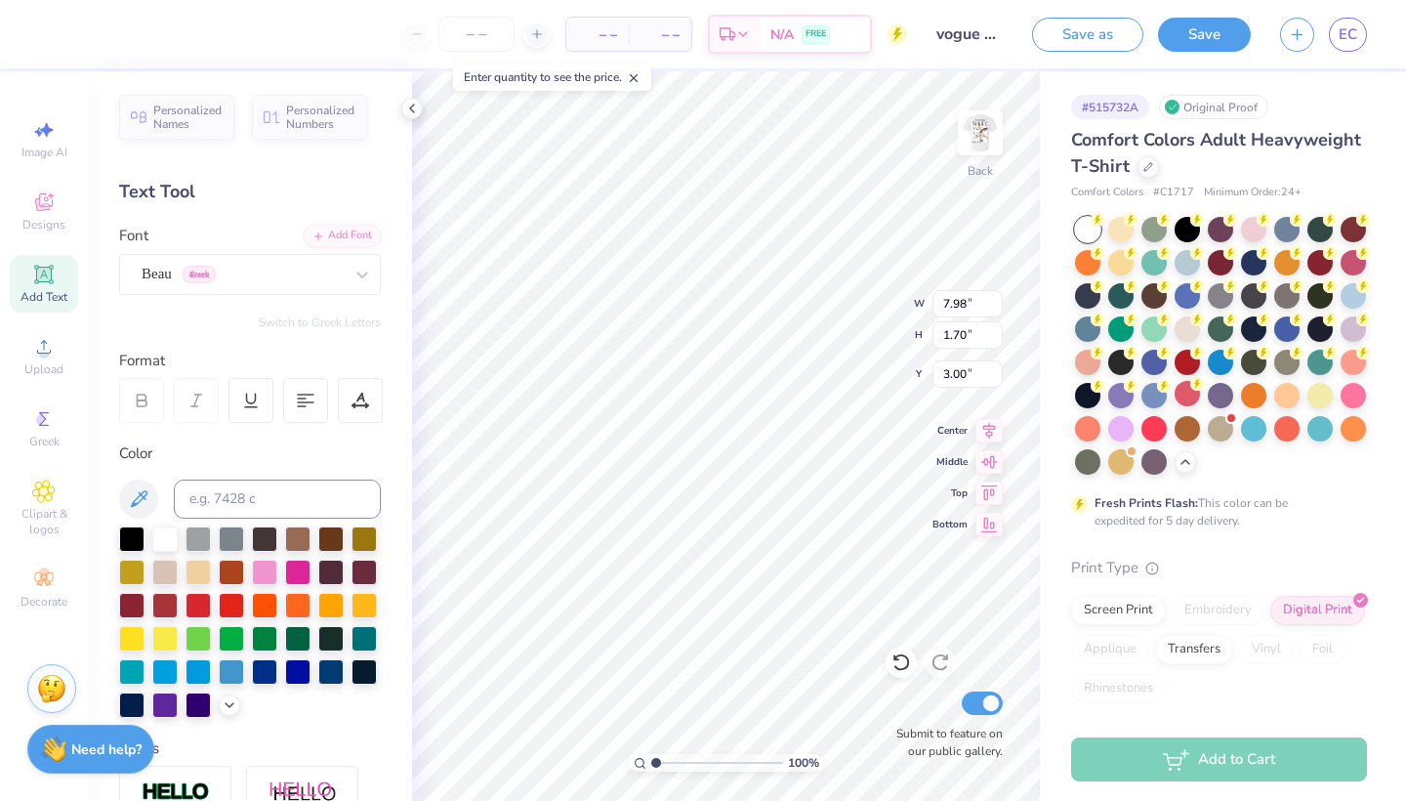
type input "11.62"
type input "1.67"
type input "3.01"
type input "7.97"
type input "1.15"
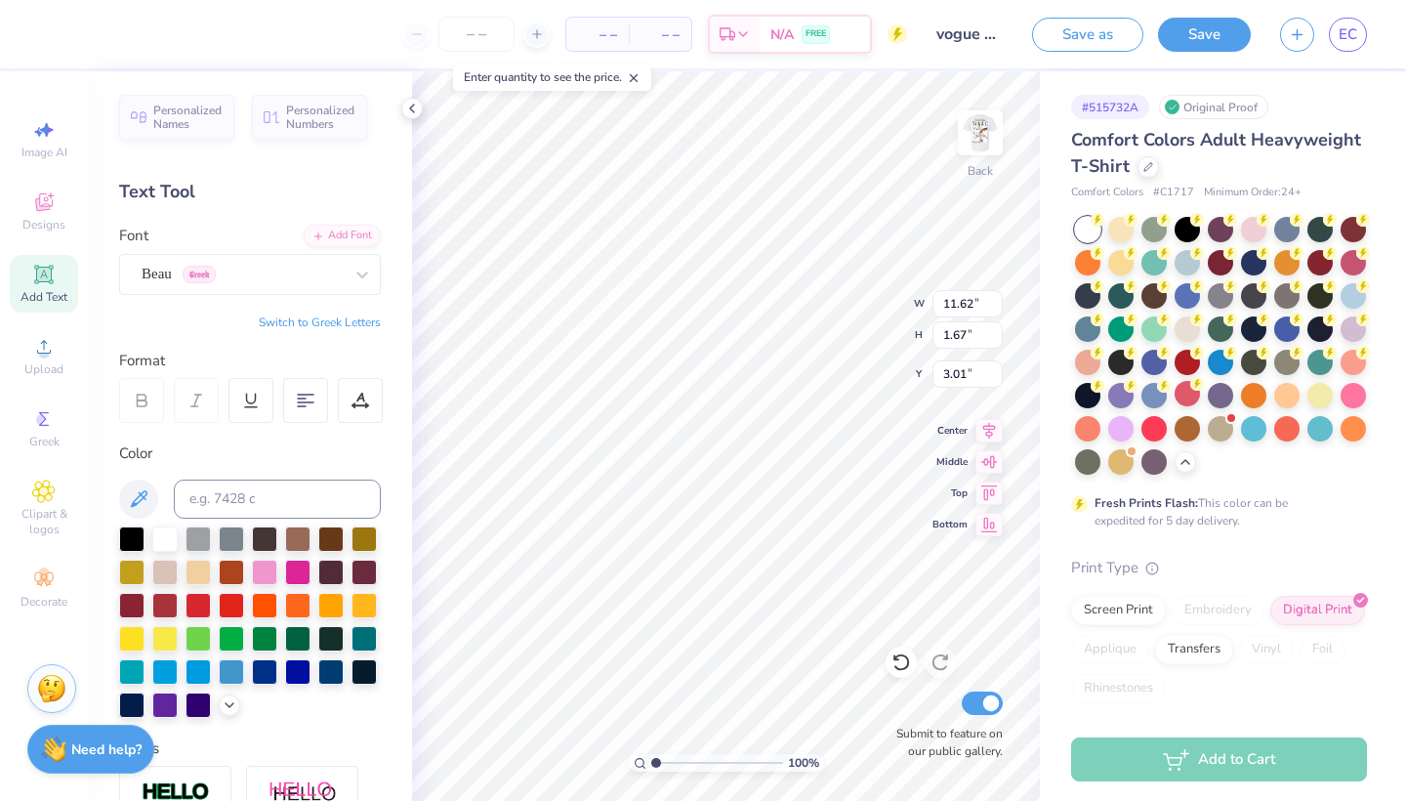
type input "3.54"
type input "7.44"
type input "1.07"
type input "3.61"
type input "3.00"
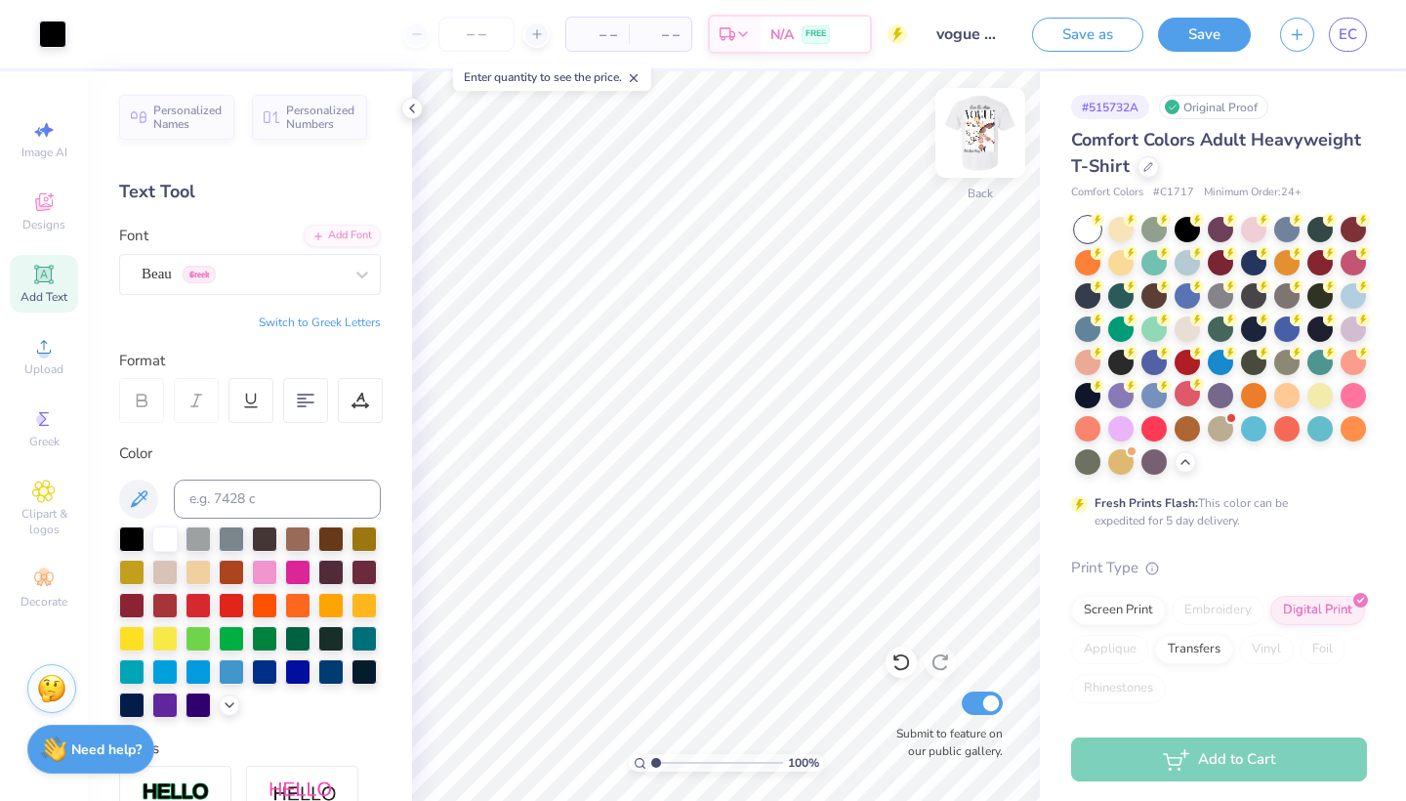
click at [987, 159] on img at bounding box center [980, 133] width 78 height 78
click at [987, 152] on img at bounding box center [980, 132] width 39 height 39
click at [484, 52] on div "– – Per Item – – Total Est. Delivery N/A FREE" at bounding box center [494, 34] width 826 height 68
click at [478, 39] on input "number" at bounding box center [476, 34] width 76 height 35
type input "25"
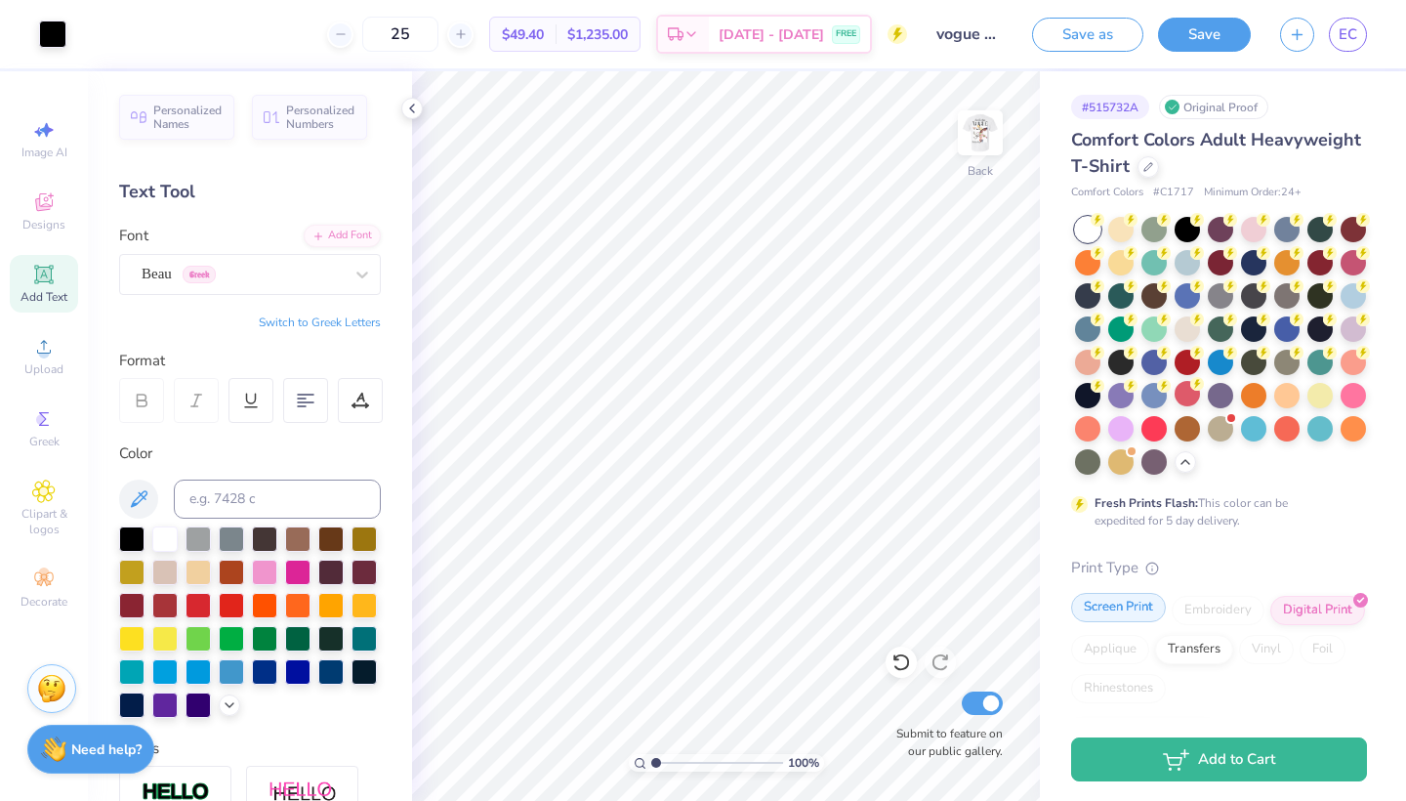
click at [1101, 613] on div "Screen Print" at bounding box center [1118, 607] width 95 height 29
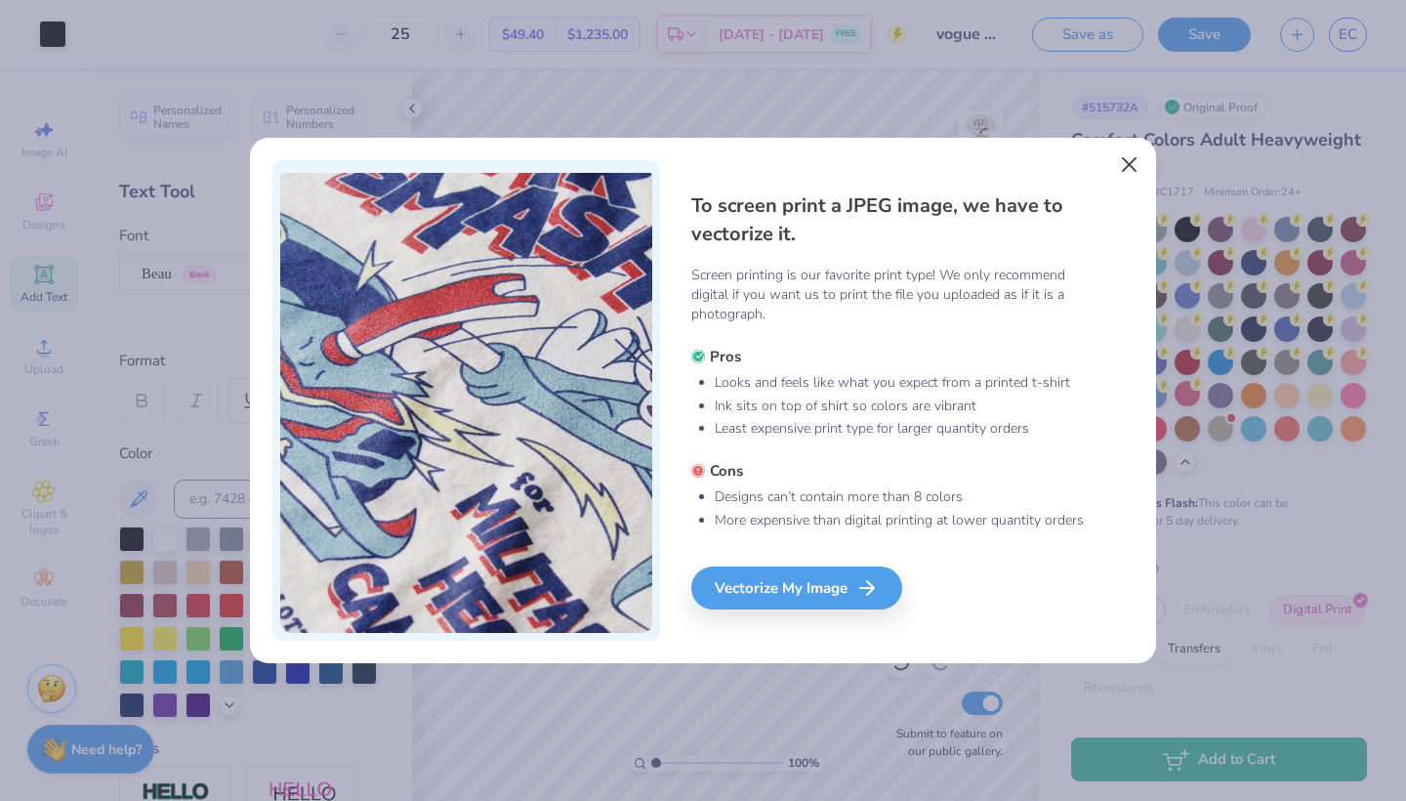
click at [1129, 163] on button "Close" at bounding box center [1129, 164] width 37 height 37
